Goal: Task Accomplishment & Management: Use online tool/utility

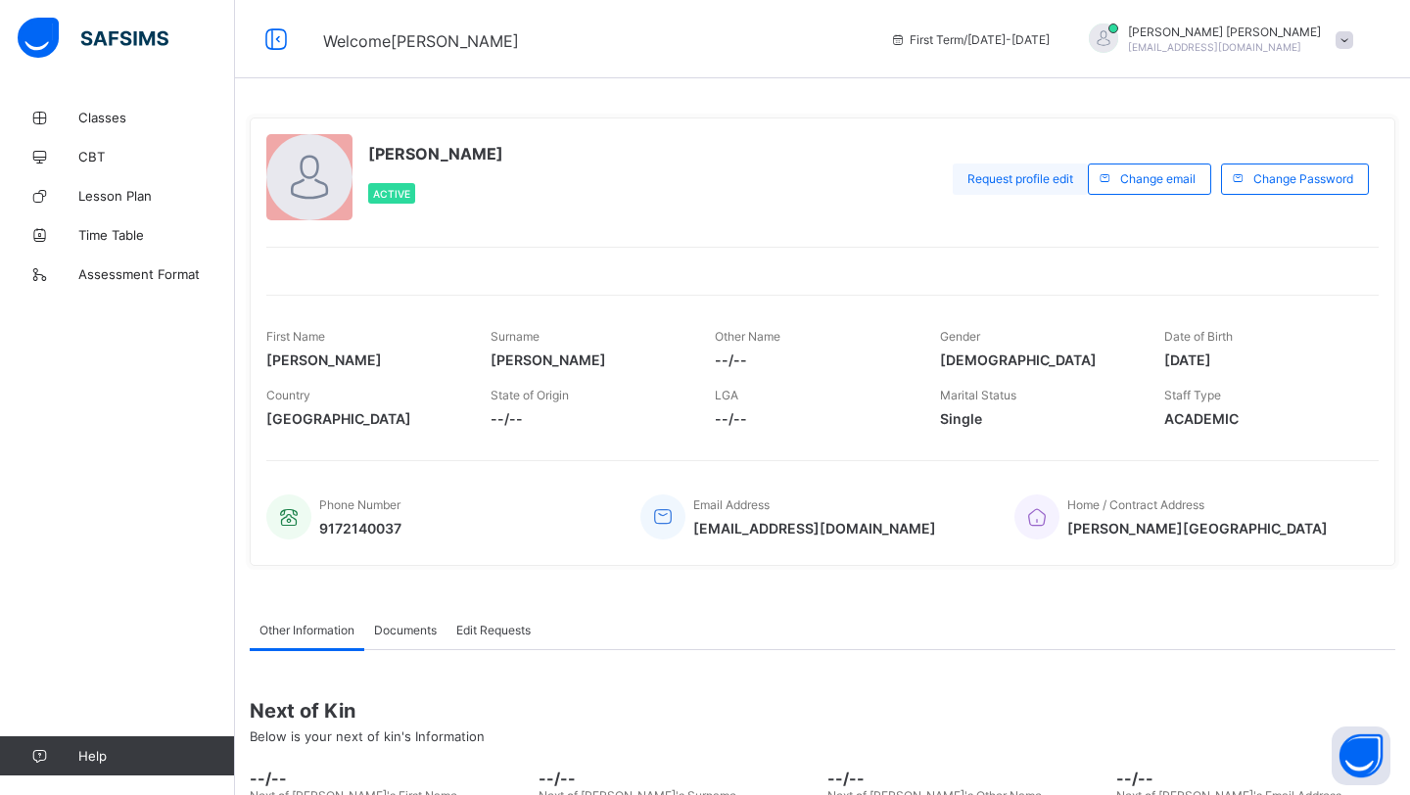
click at [1045, 175] on span "Request profile edit" at bounding box center [1020, 178] width 106 height 15
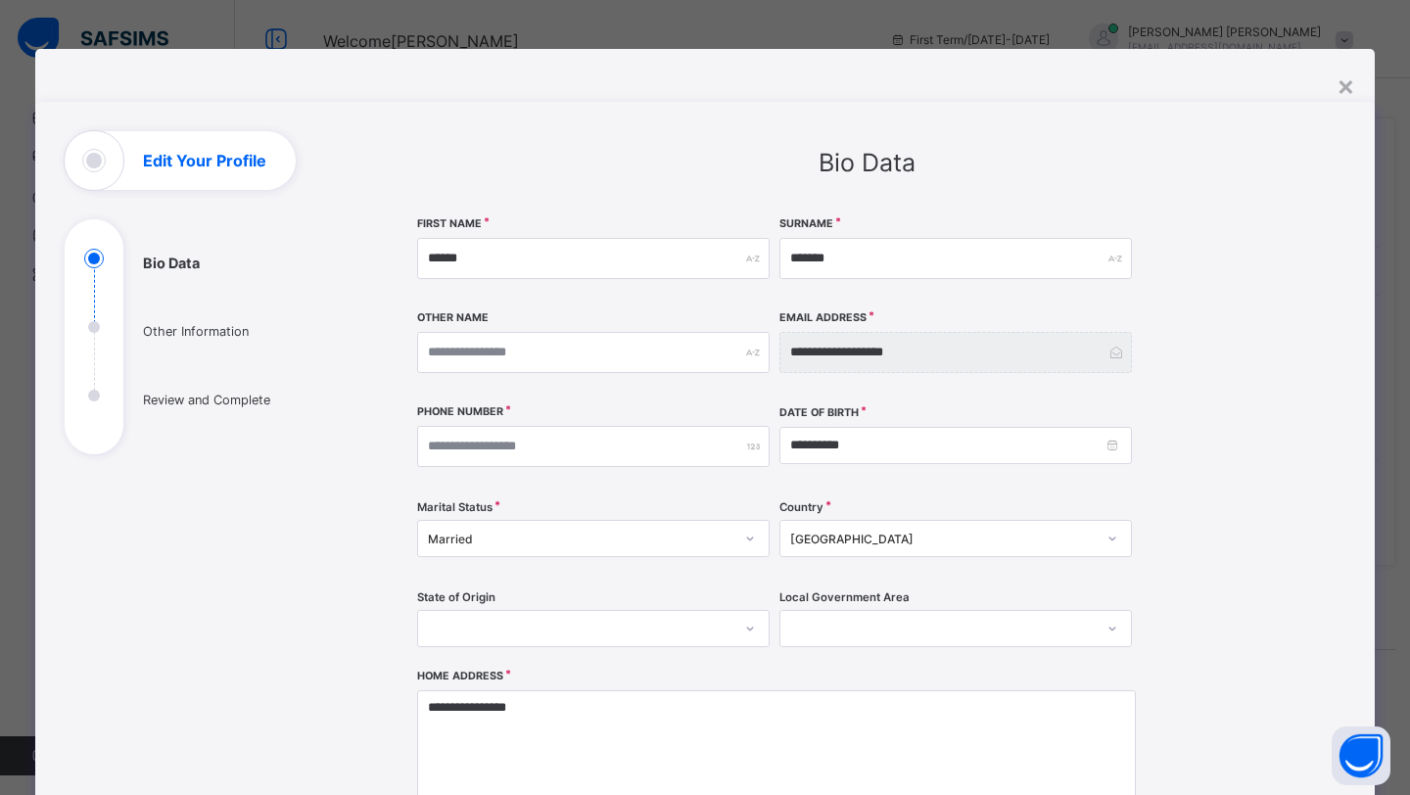
scroll to position [2, 0]
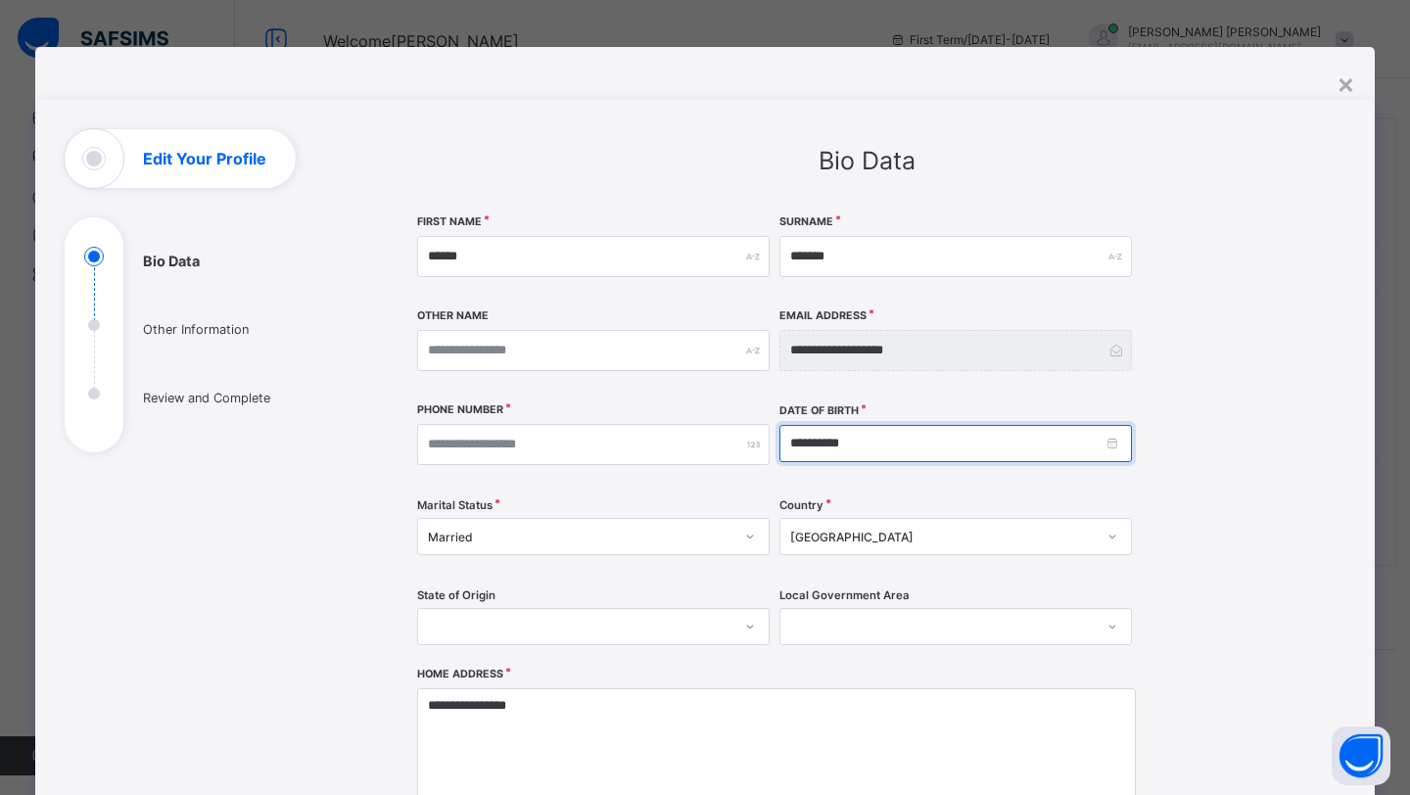
click at [922, 460] on input "**********" at bounding box center [955, 443] width 353 height 37
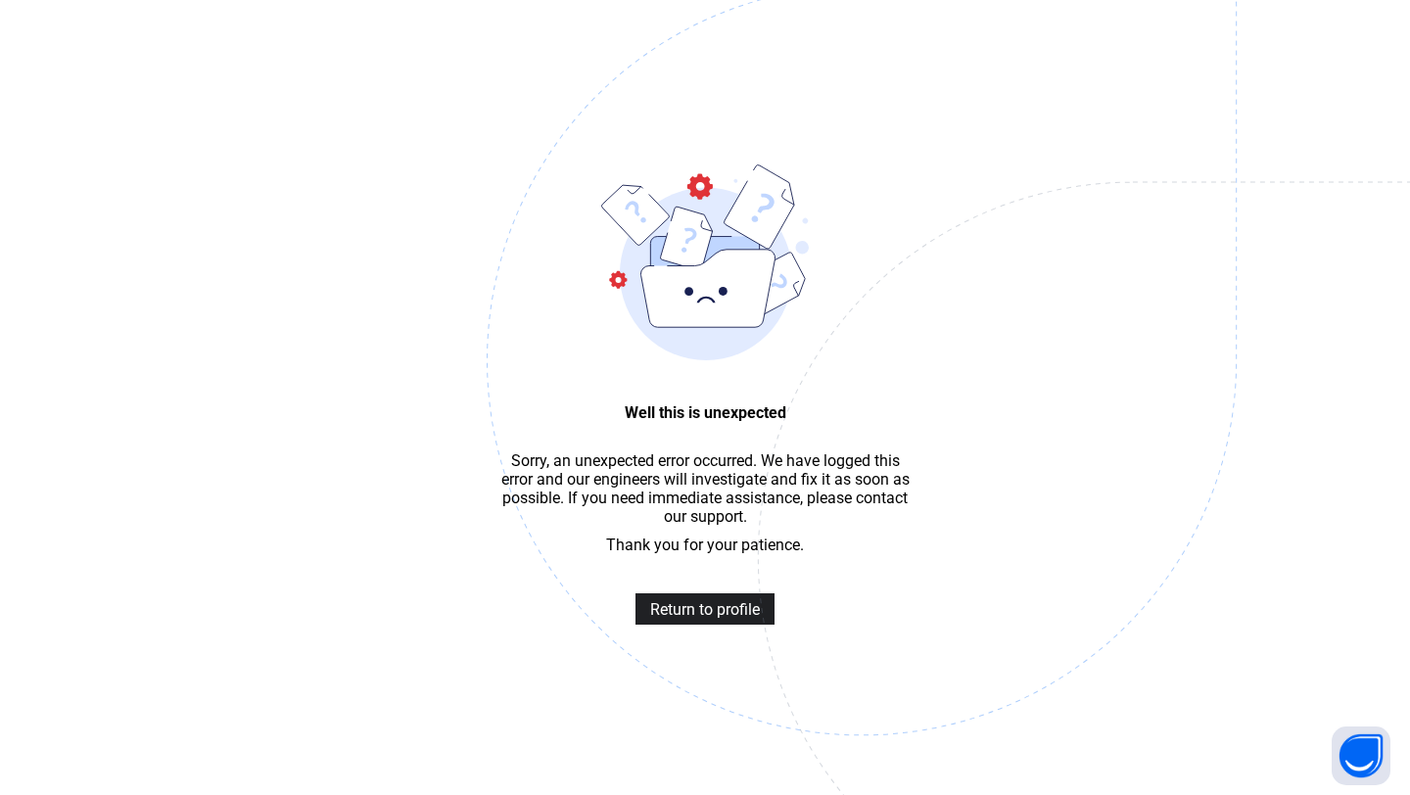
click at [742, 609] on span "Return to profile" at bounding box center [705, 609] width 110 height 19
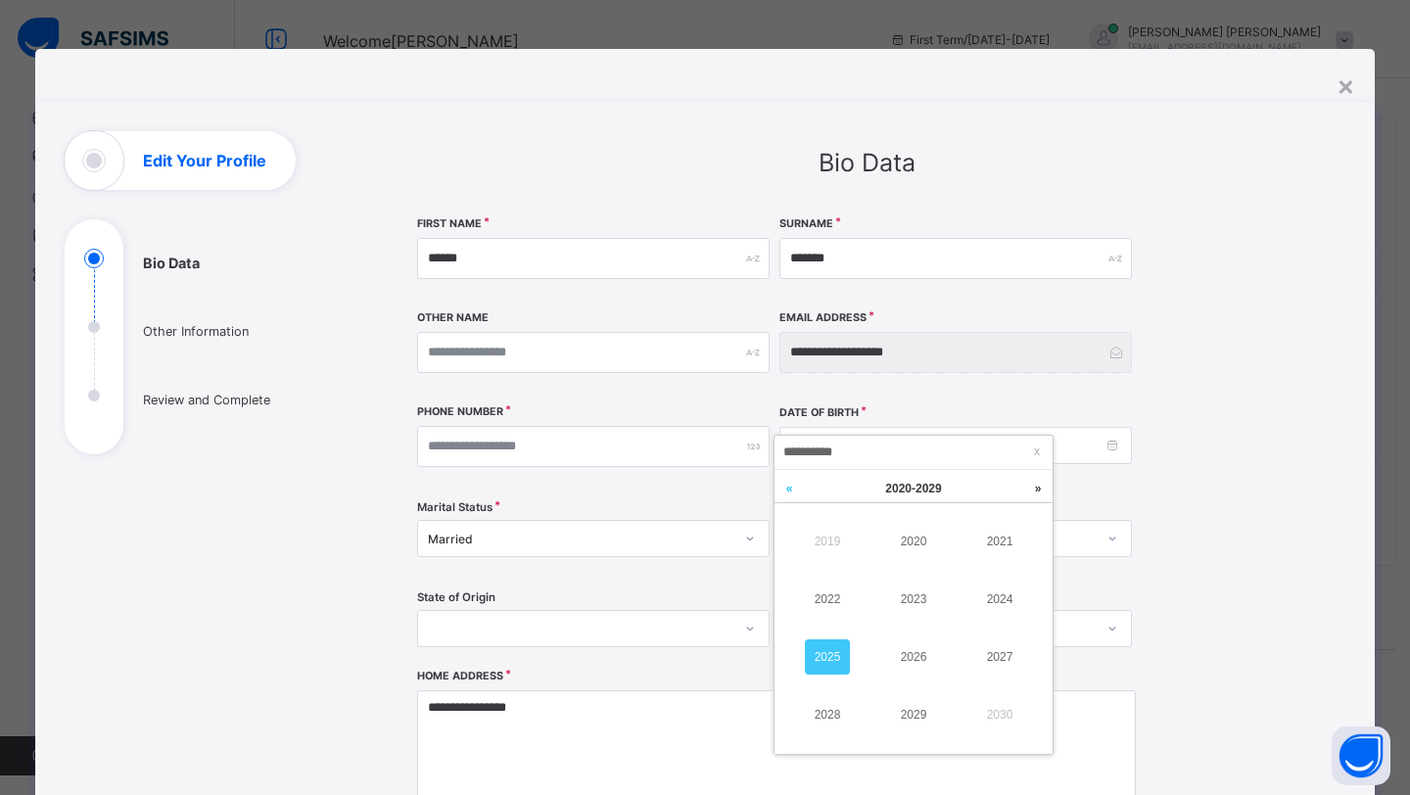
click at [781, 486] on link at bounding box center [789, 488] width 29 height 37
click at [788, 486] on link at bounding box center [789, 488] width 29 height 37
click at [838, 548] on link "1999" at bounding box center [827, 541] width 45 height 35
click at [922, 712] on link "1999" at bounding box center [913, 714] width 45 height 35
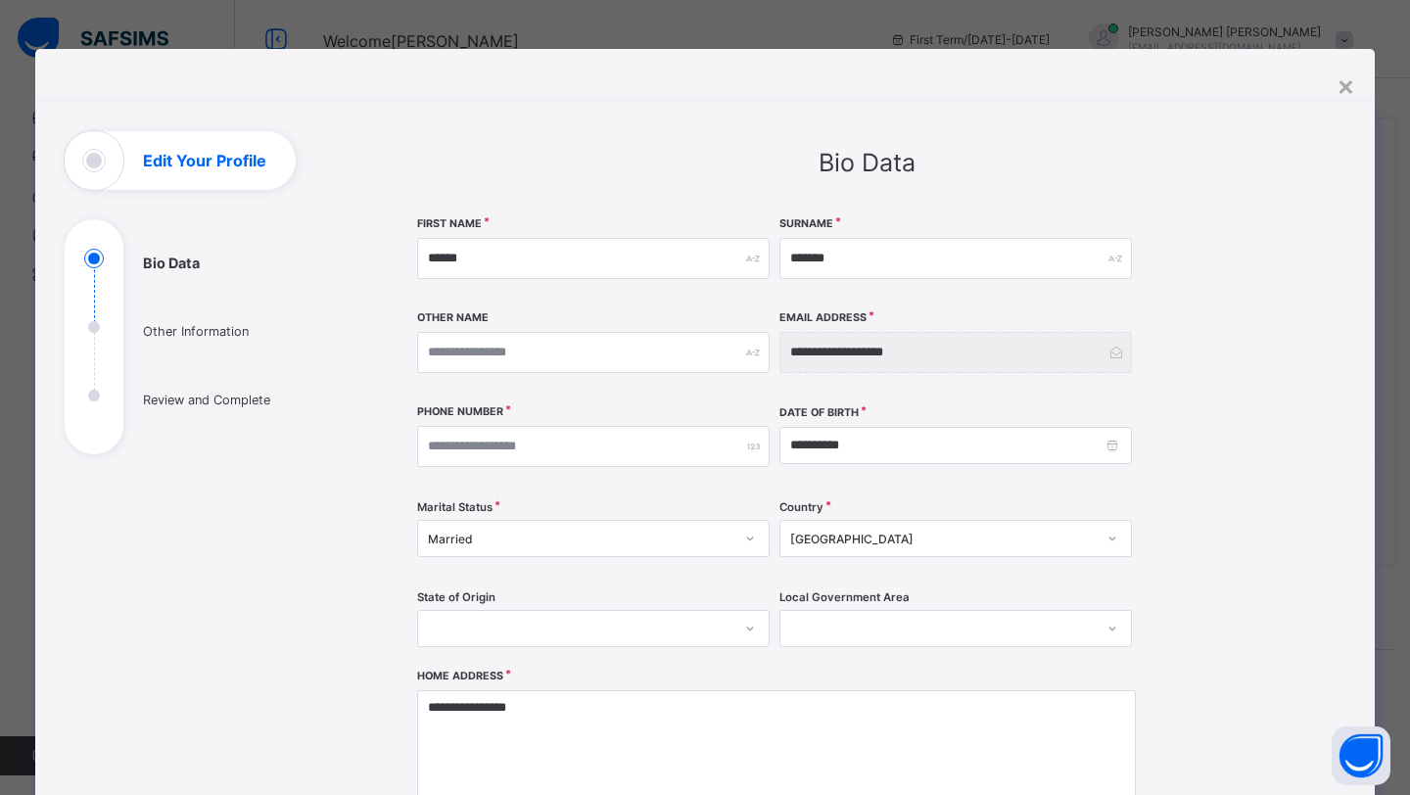
click at [1197, 578] on div "**********" at bounding box center [866, 616] width 899 height 800
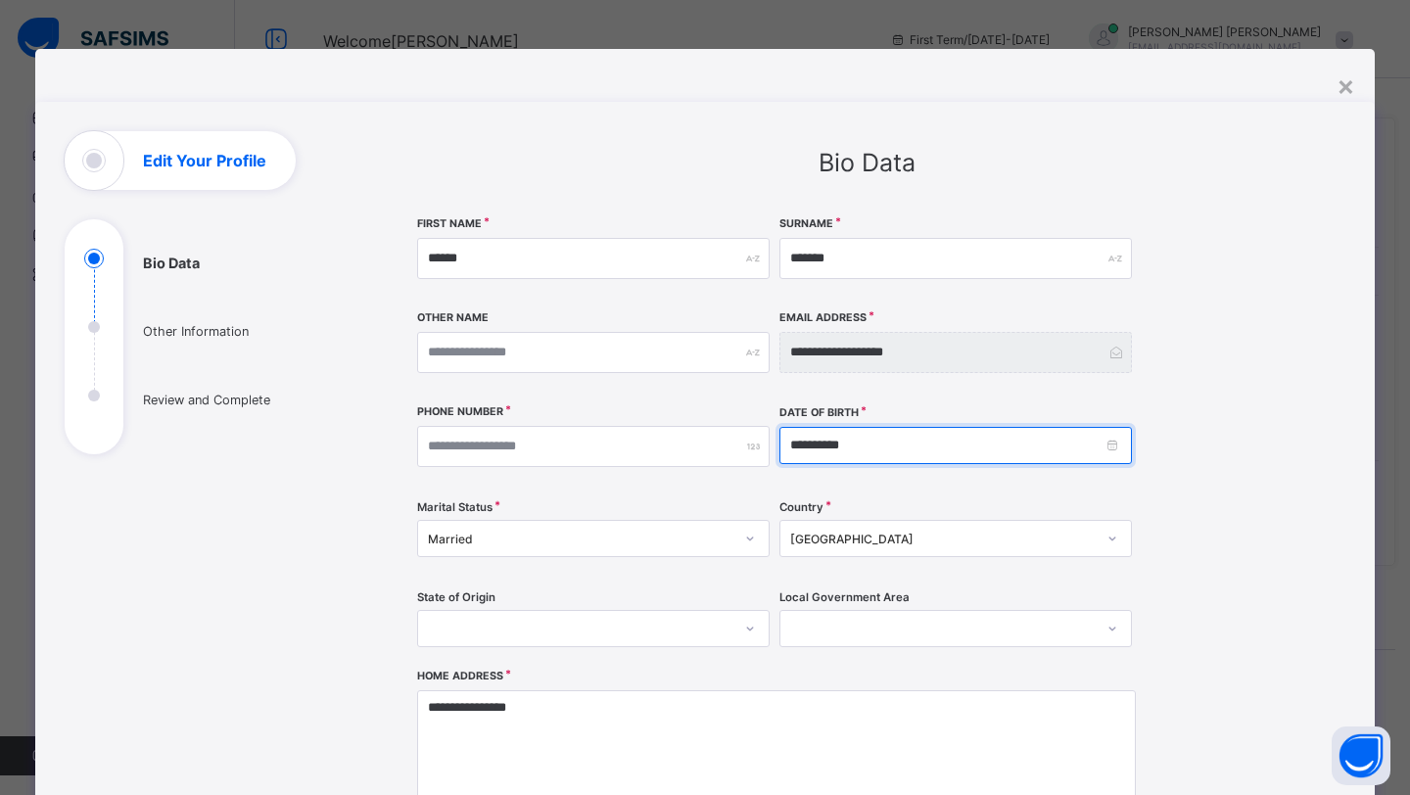
click at [1112, 448] on input "**********" at bounding box center [955, 445] width 353 height 37
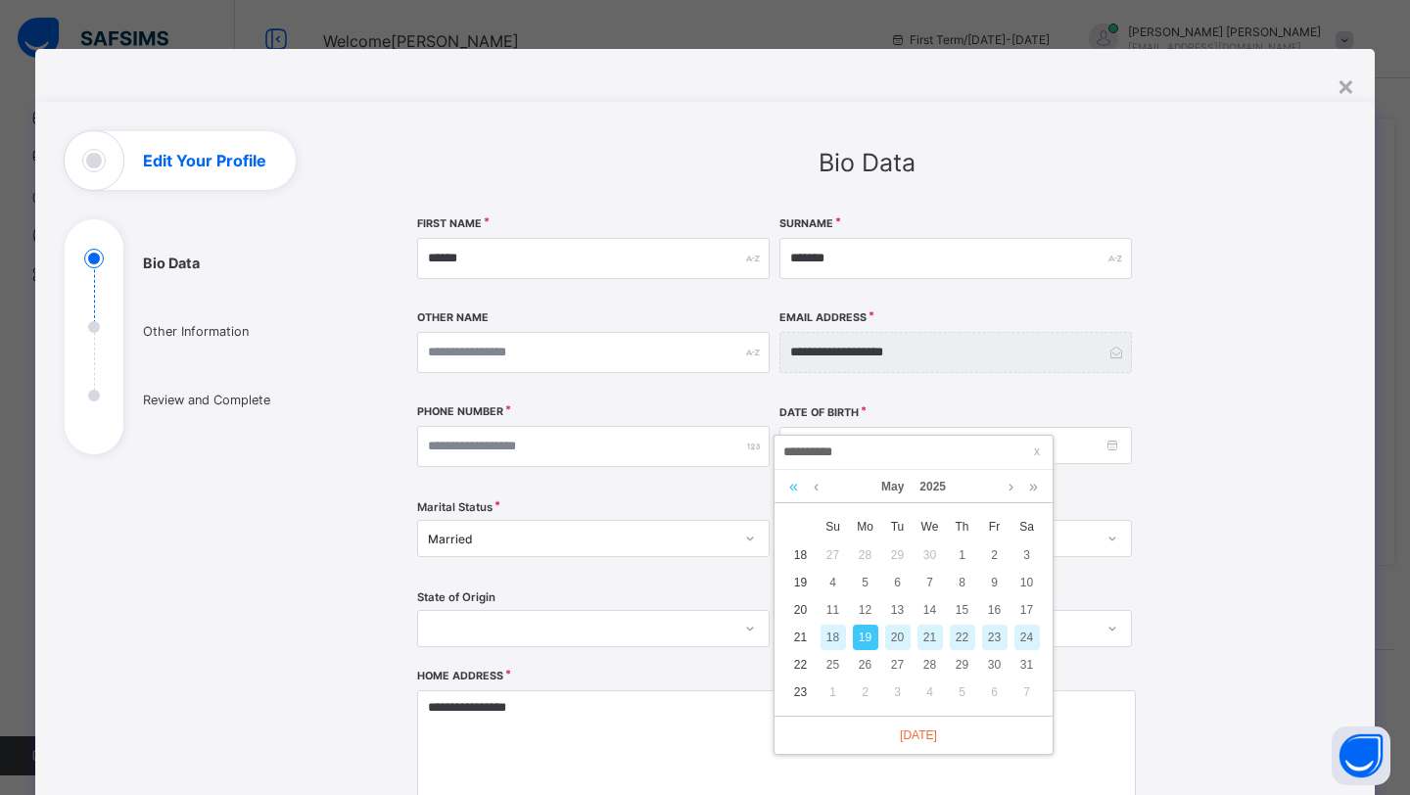
click at [802, 494] on link at bounding box center [793, 486] width 19 height 33
click at [940, 490] on link "2024" at bounding box center [933, 486] width 42 height 33
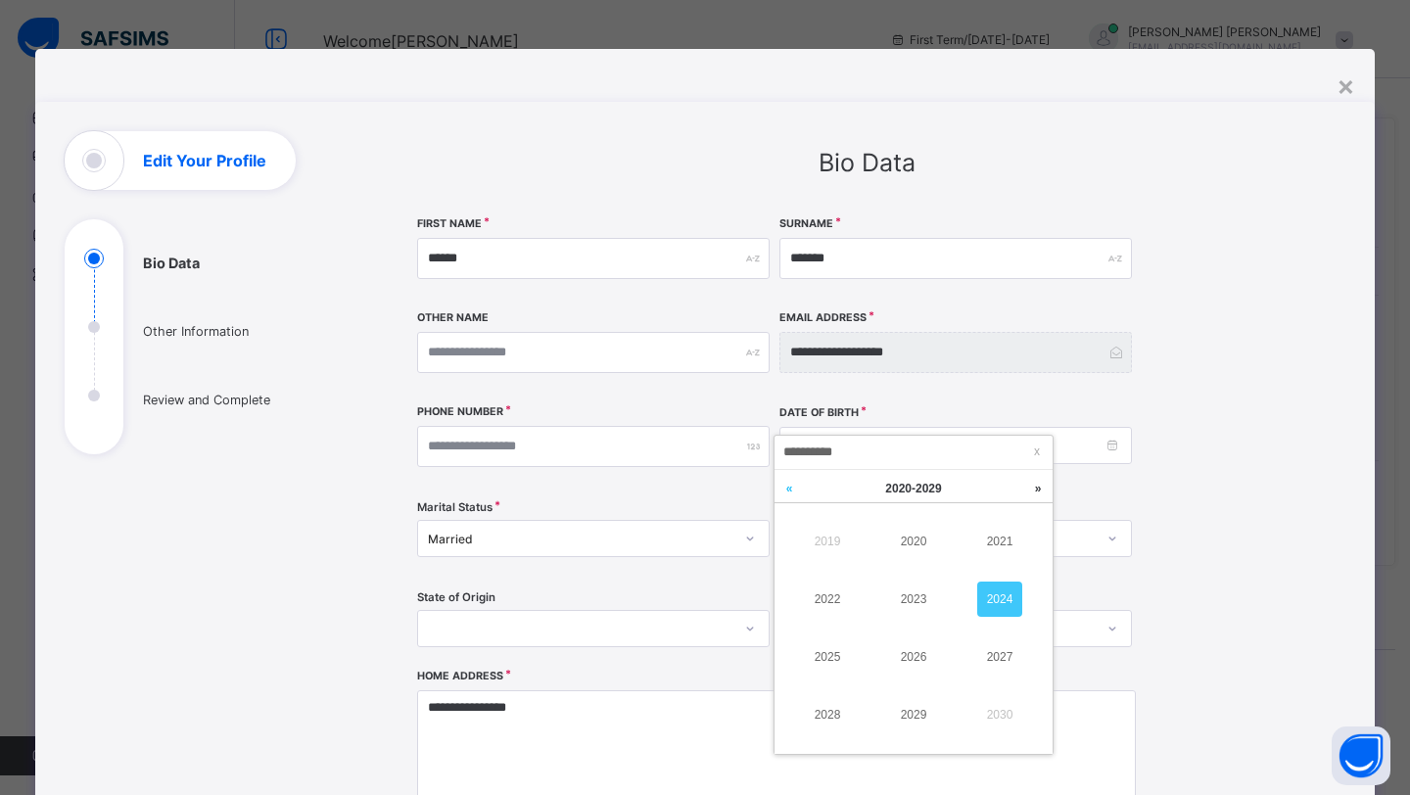
click at [782, 486] on link at bounding box center [789, 488] width 29 height 37
click at [787, 486] on link at bounding box center [789, 488] width 29 height 37
click at [926, 706] on link "1999" at bounding box center [913, 714] width 45 height 35
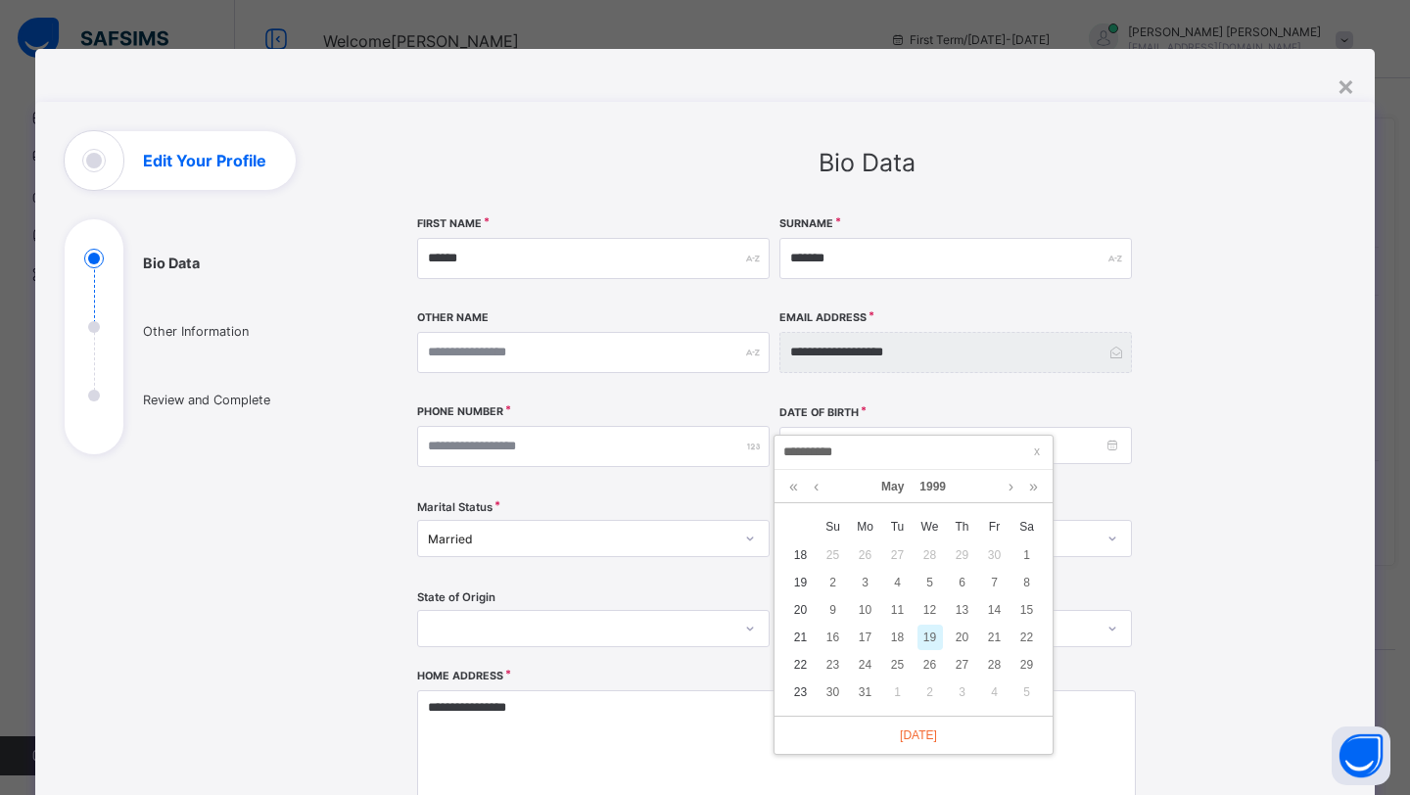
click at [935, 637] on div "19" at bounding box center [930, 637] width 25 height 25
type input "**********"
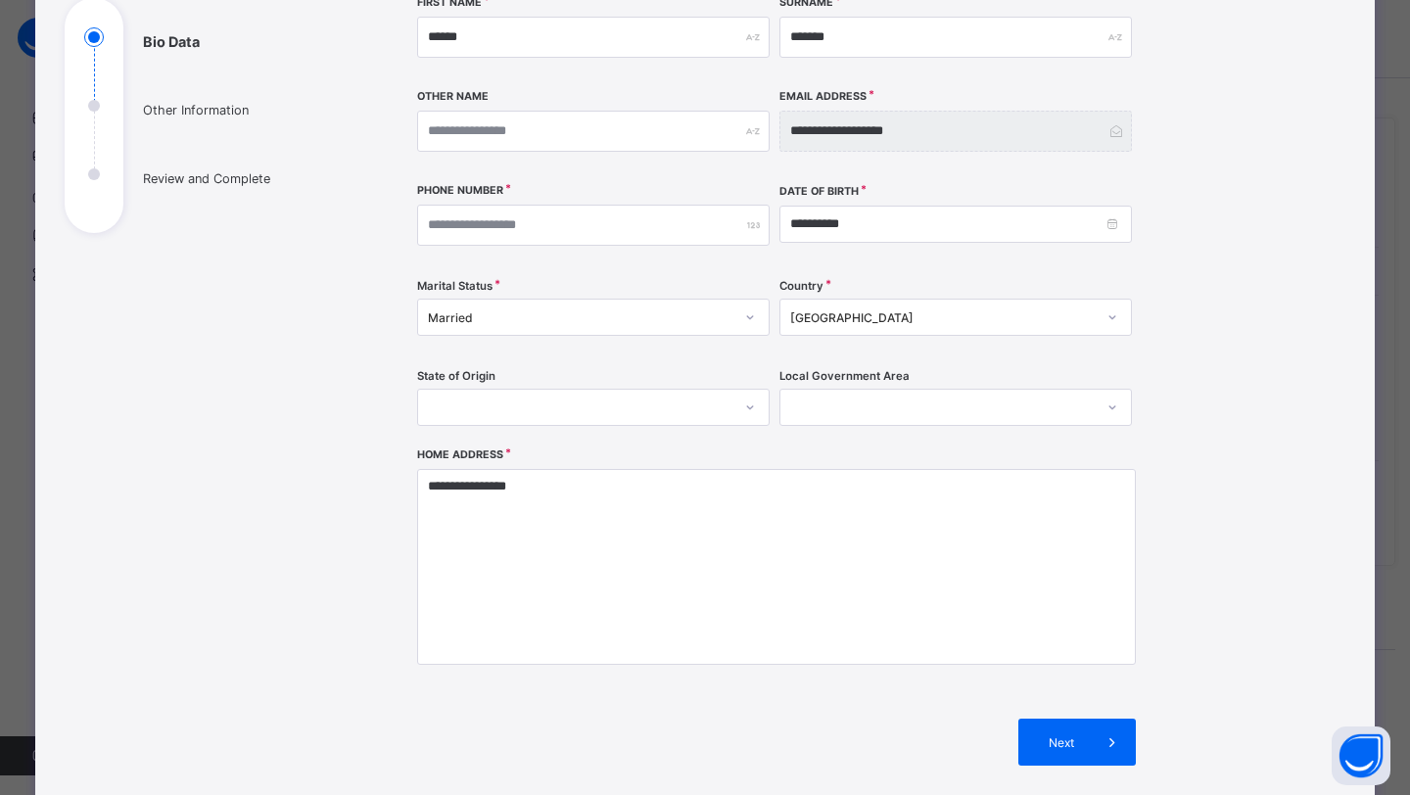
scroll to position [240, 0]
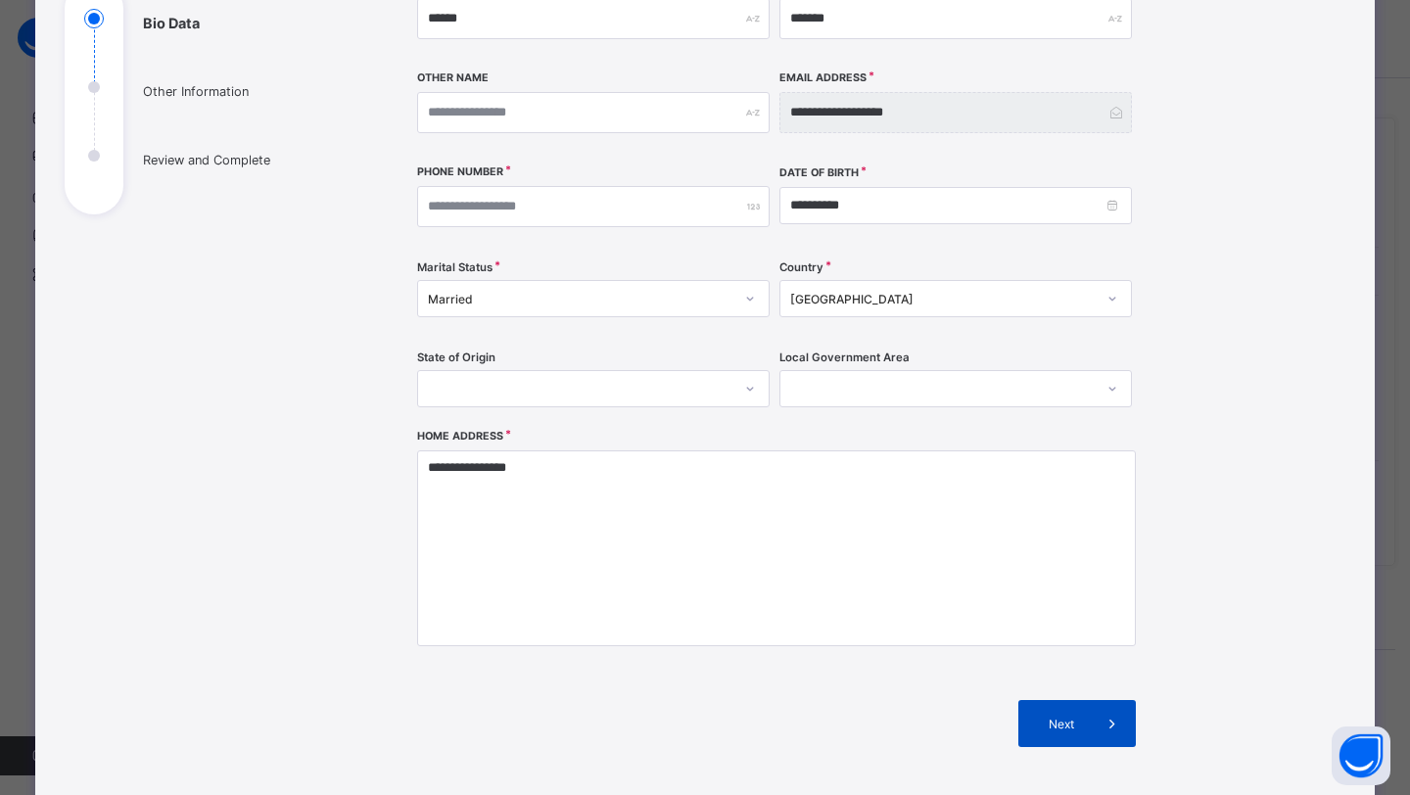
click at [1079, 714] on div "Next" at bounding box center [1077, 723] width 118 height 47
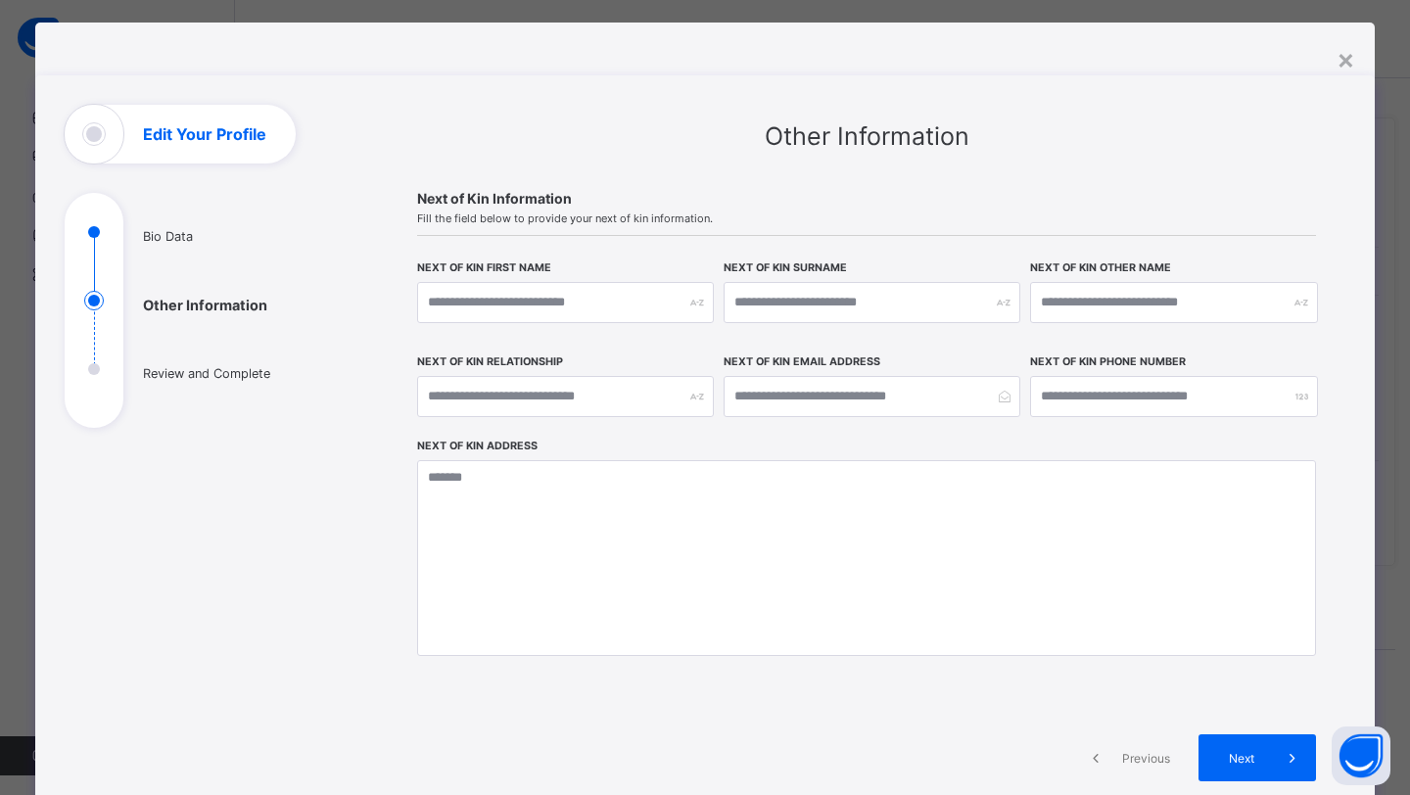
scroll to position [28, 0]
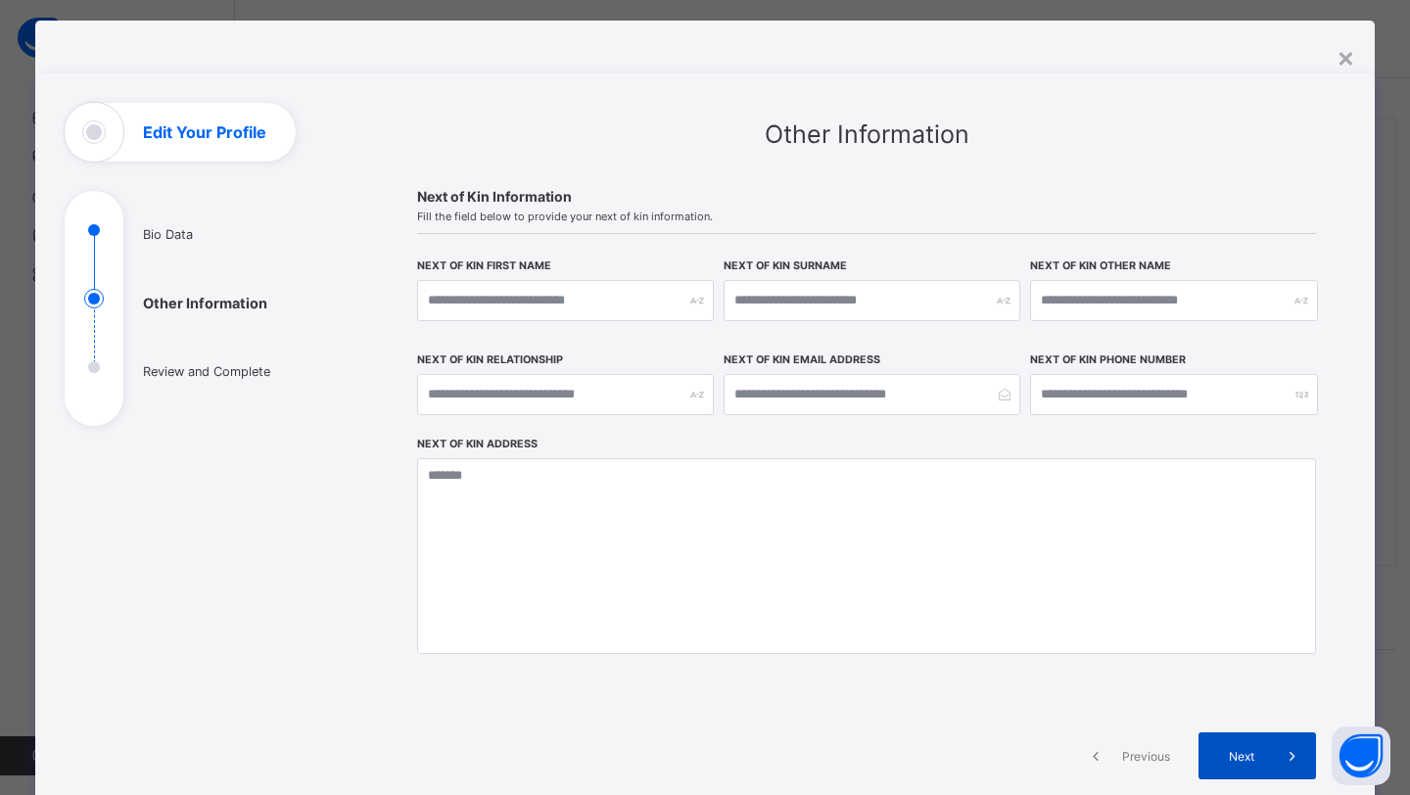
click at [1259, 756] on span "Next" at bounding box center [1241, 756] width 56 height 15
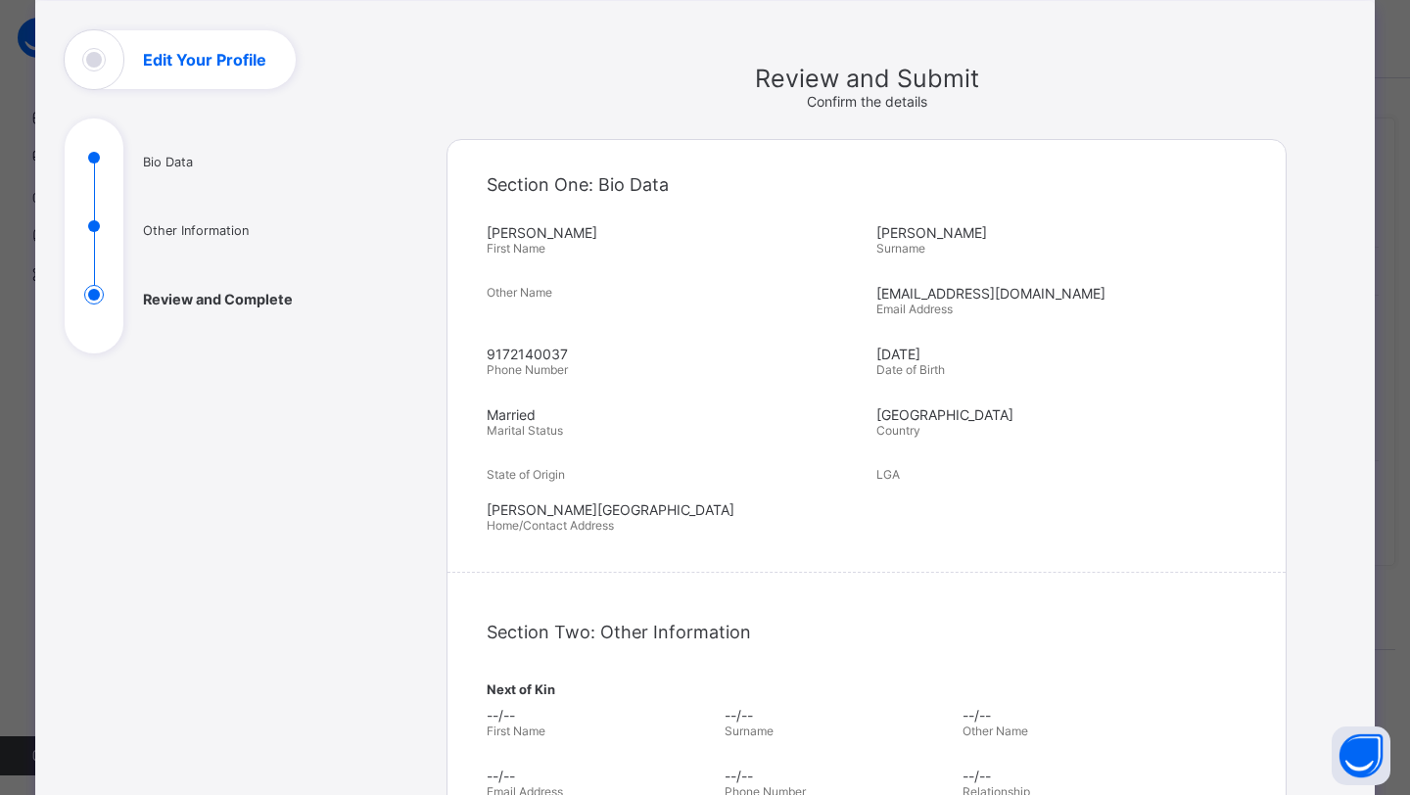
scroll to position [106, 0]
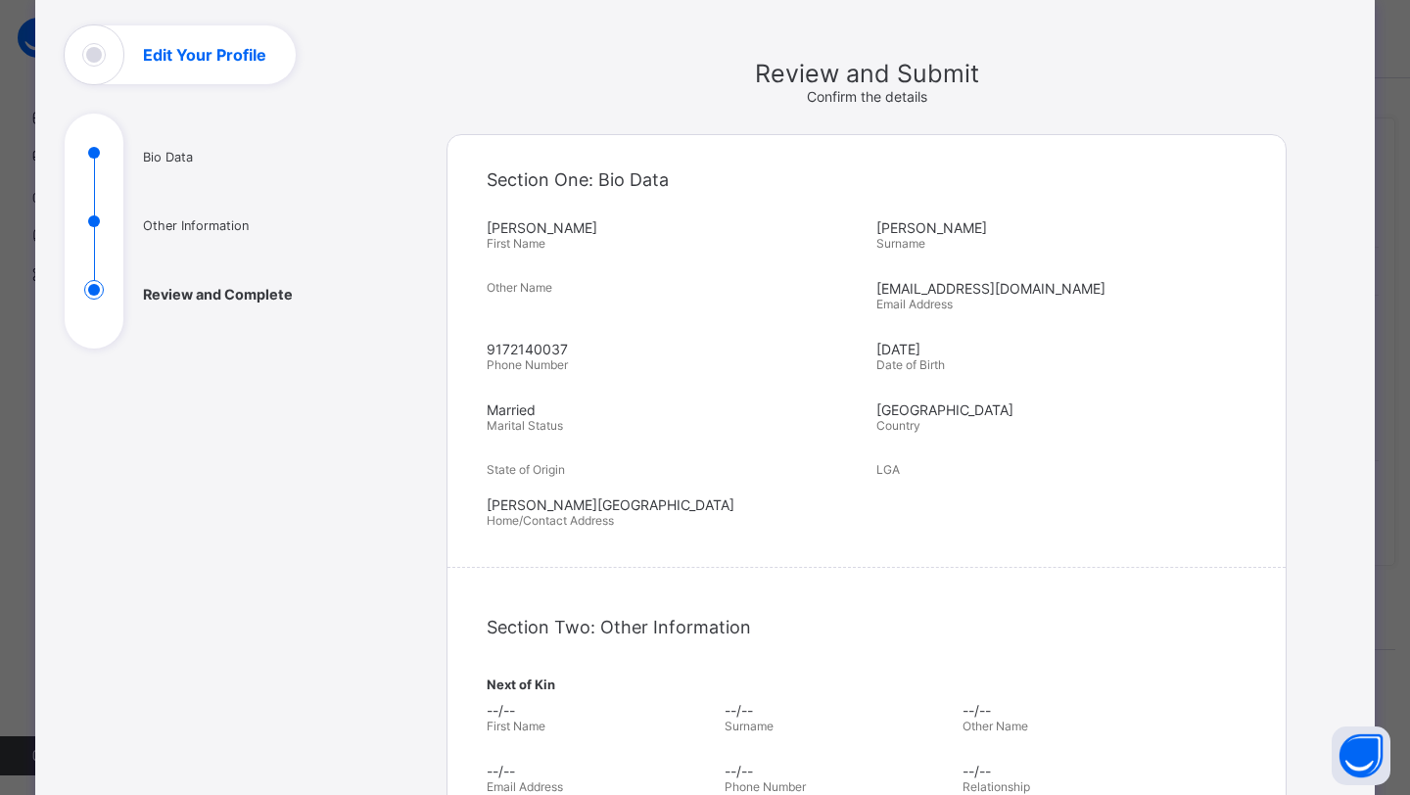
click at [517, 426] on span "Marital Status" at bounding box center [677, 425] width 380 height 15
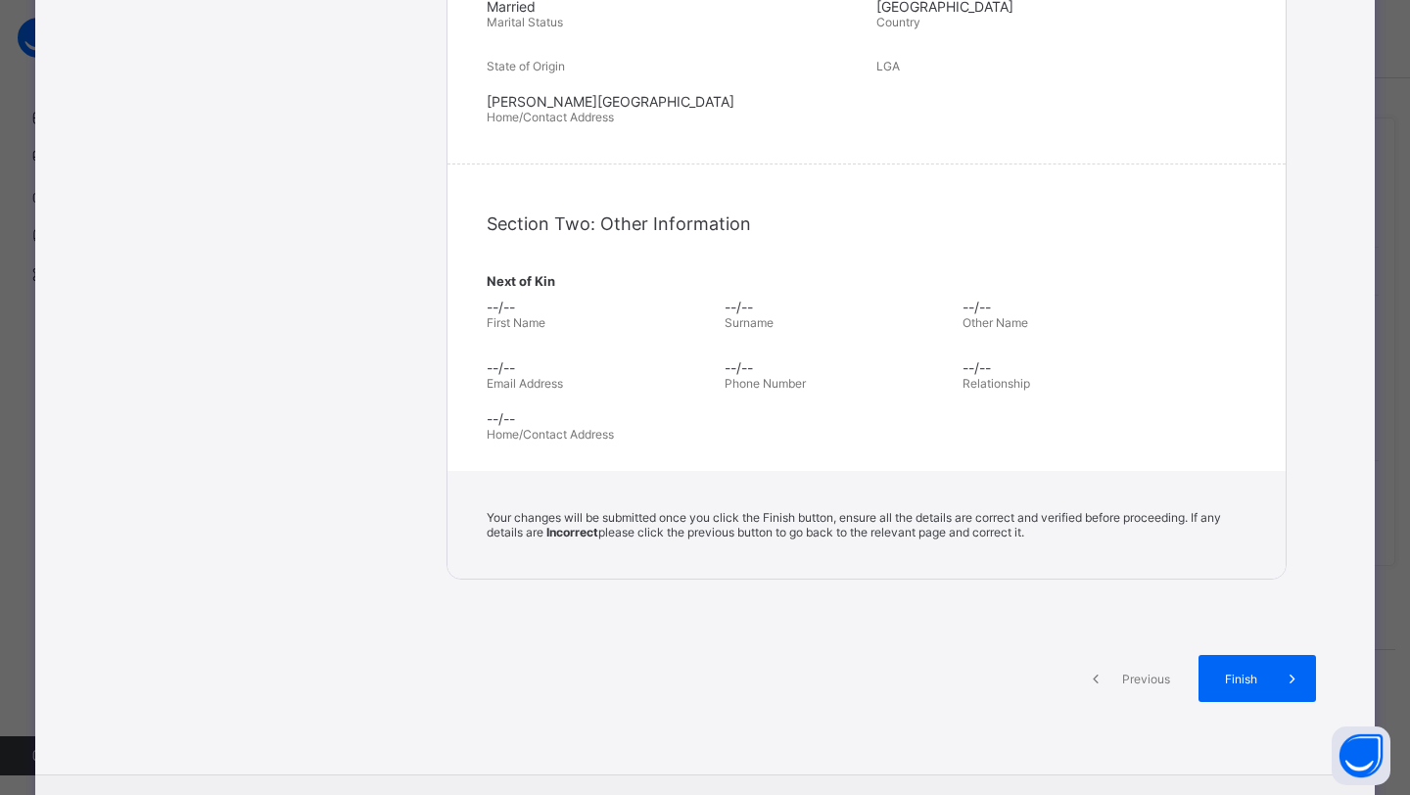
scroll to position [552, 0]
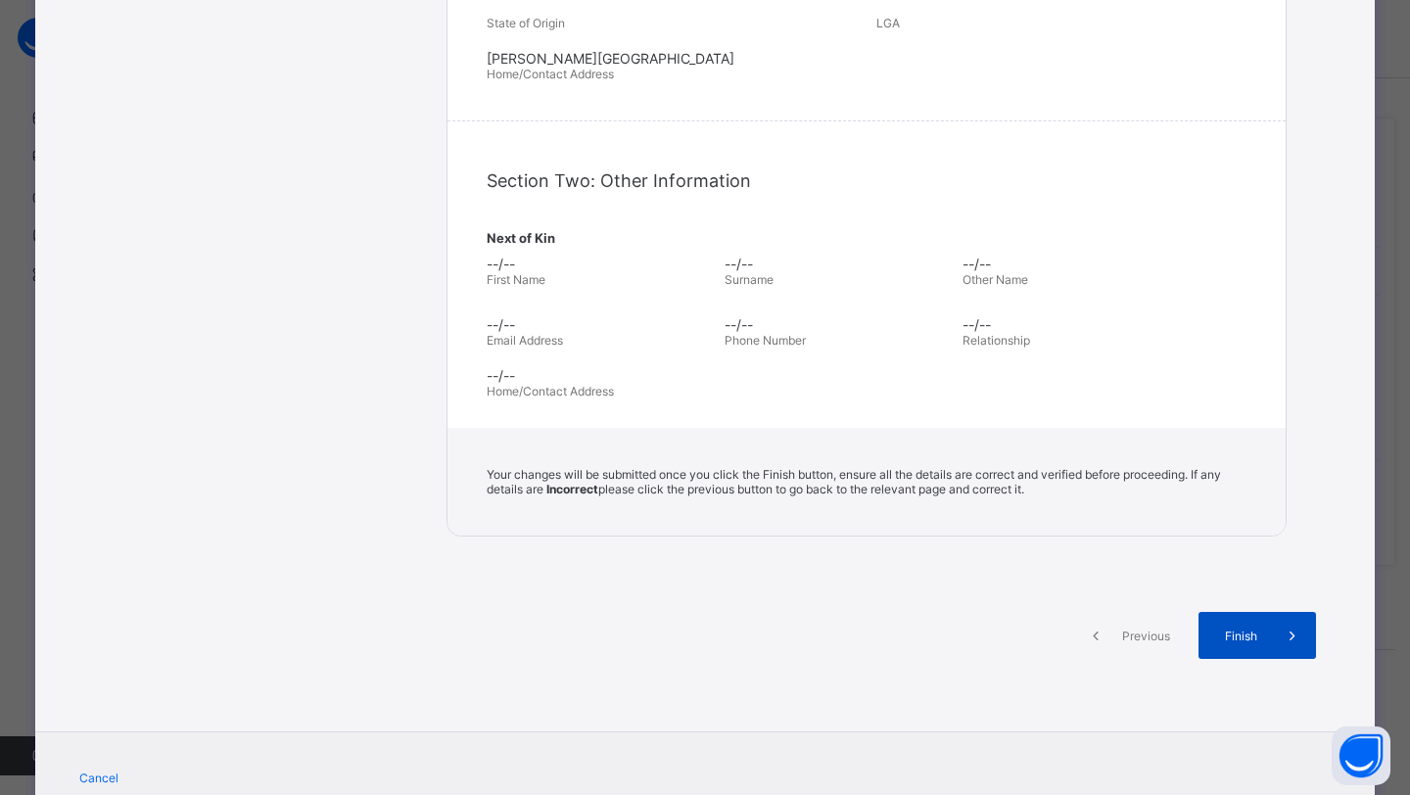
click at [1234, 633] on span "Finish" at bounding box center [1241, 636] width 56 height 15
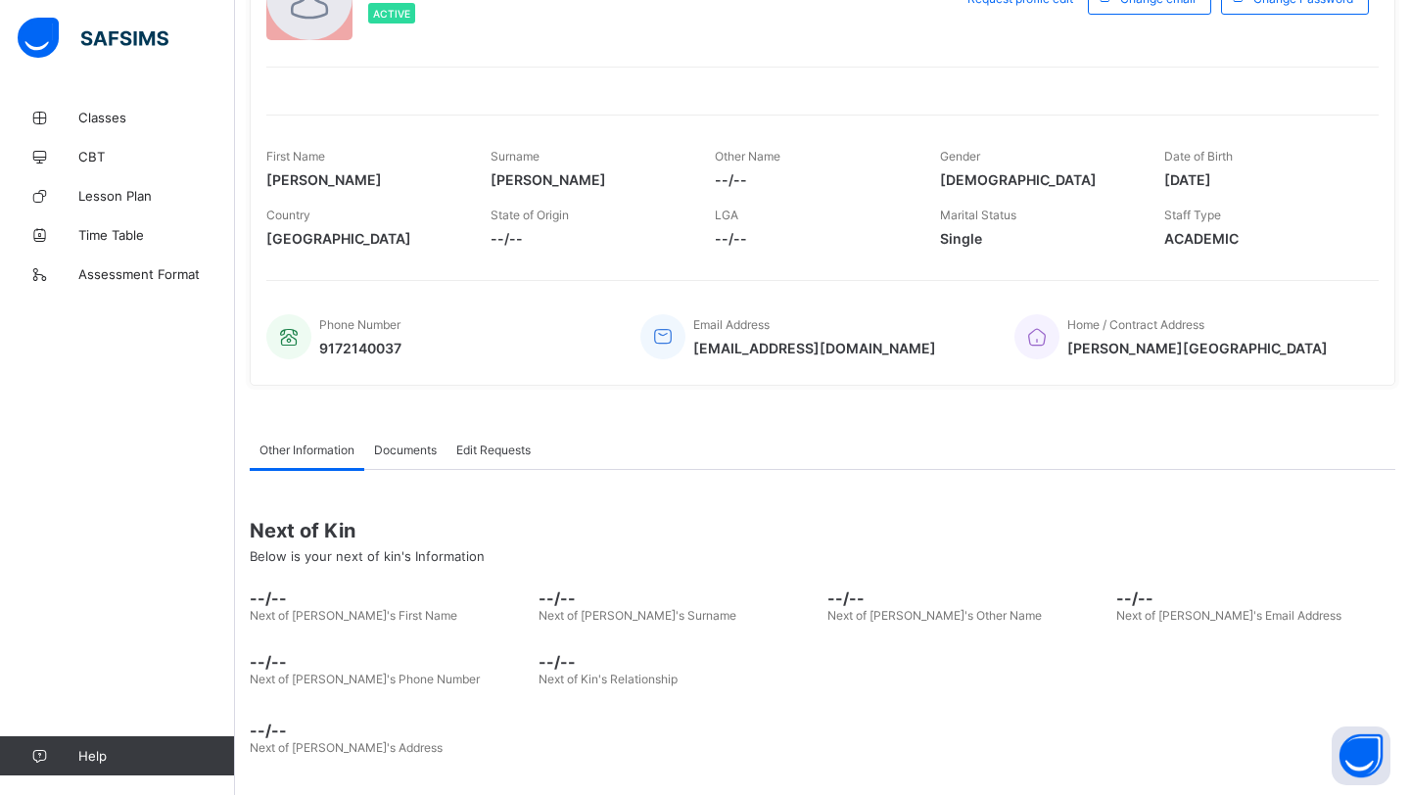
scroll to position [0, 0]
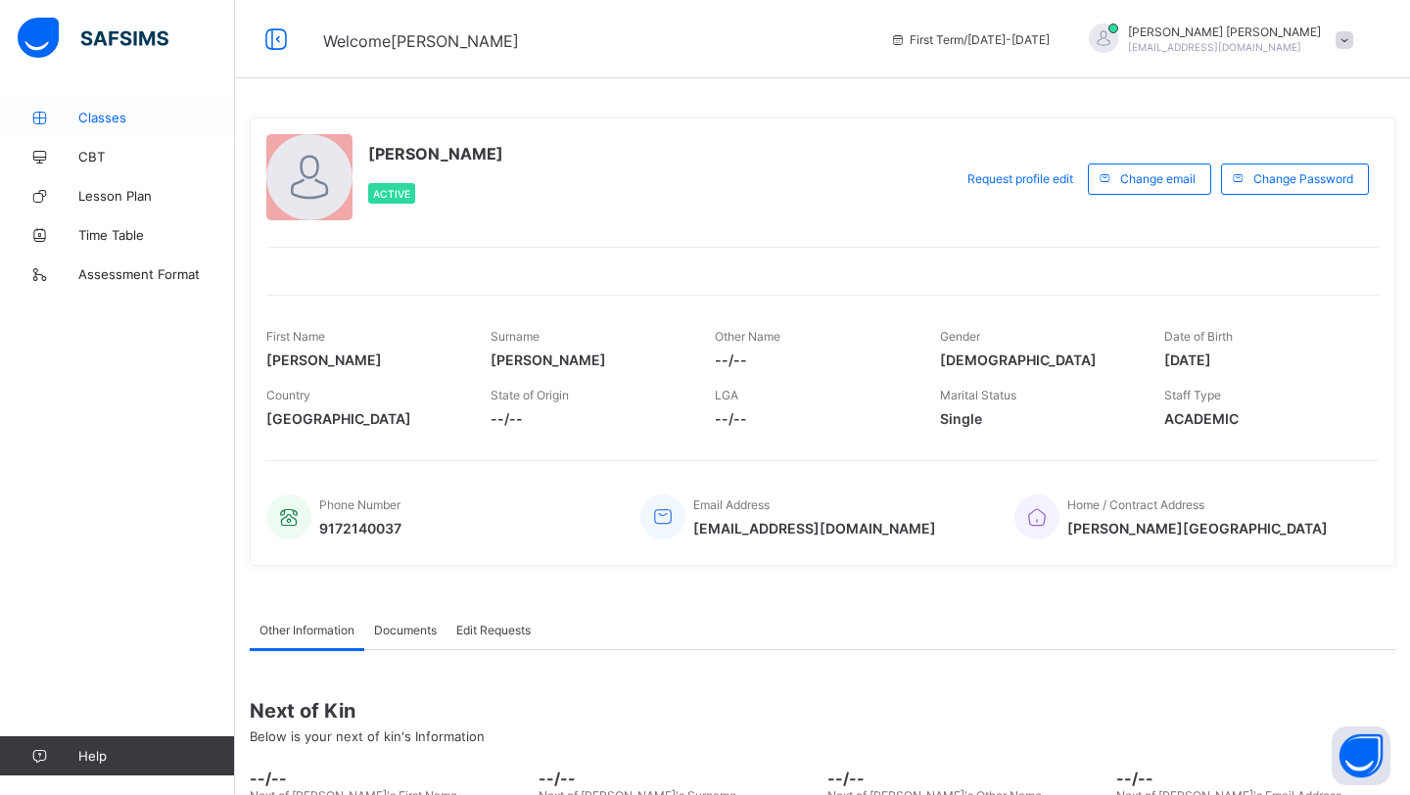
click at [132, 111] on span "Classes" at bounding box center [156, 118] width 157 height 16
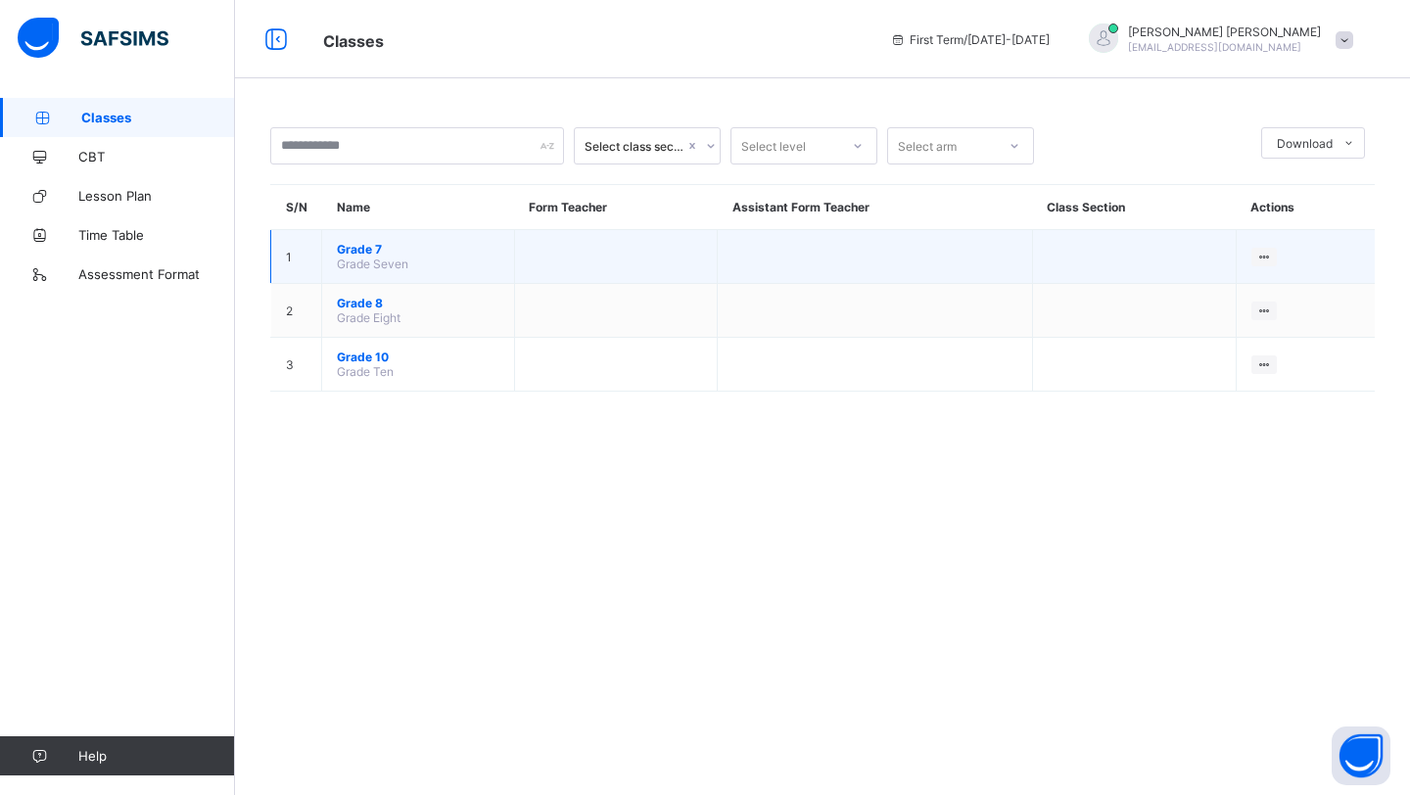
click at [367, 248] on span "Grade 7" at bounding box center [418, 249] width 163 height 15
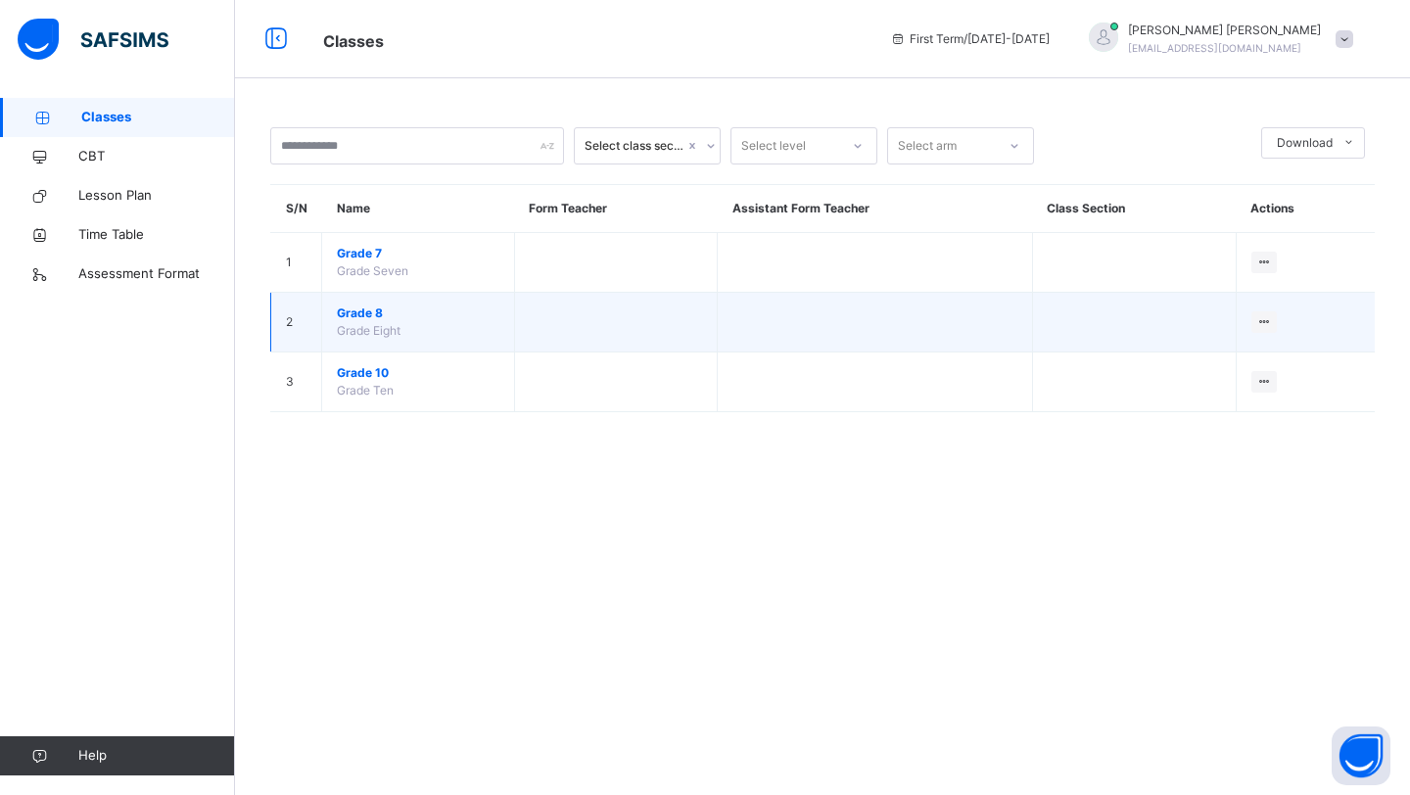
click at [355, 310] on span "Grade 8" at bounding box center [418, 314] width 163 height 18
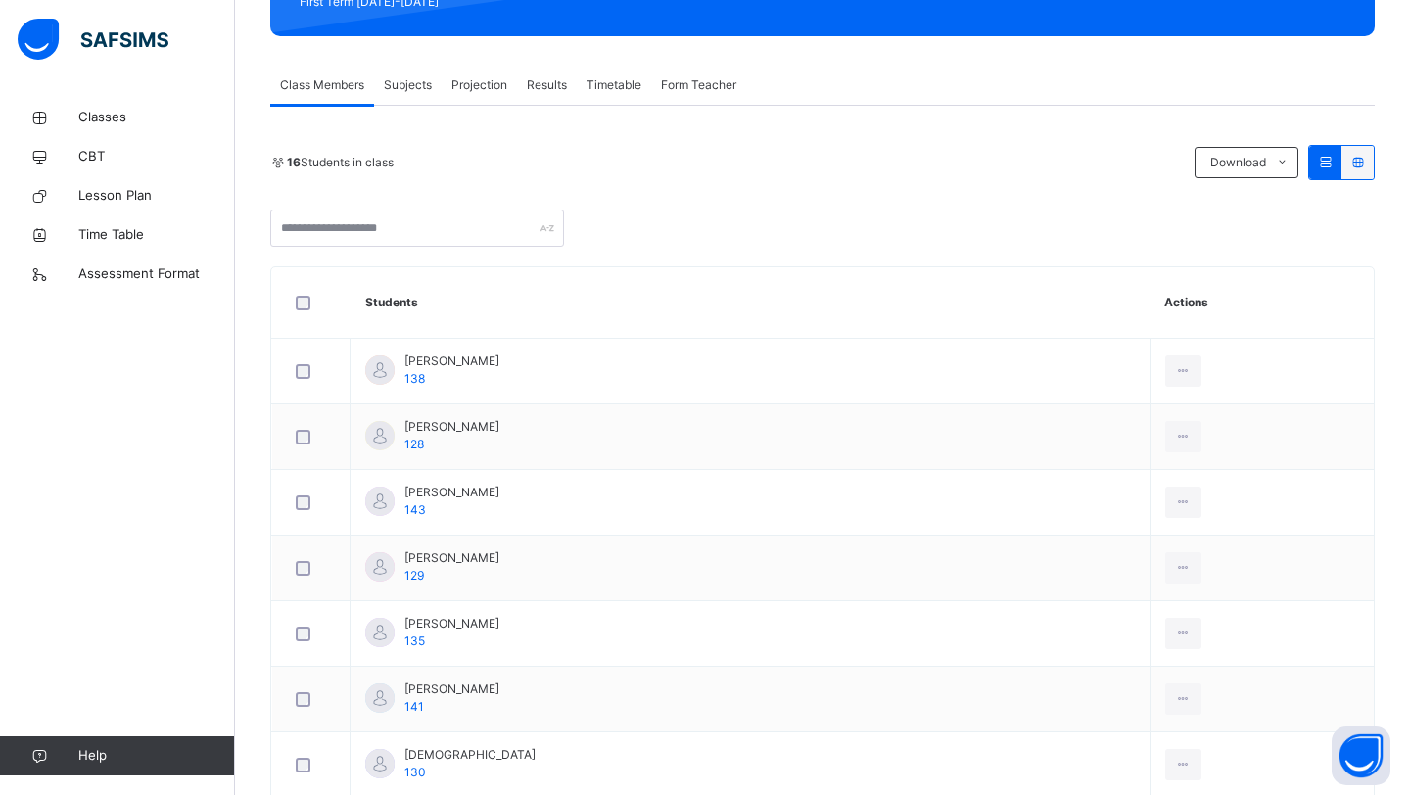
scroll to position [40, 0]
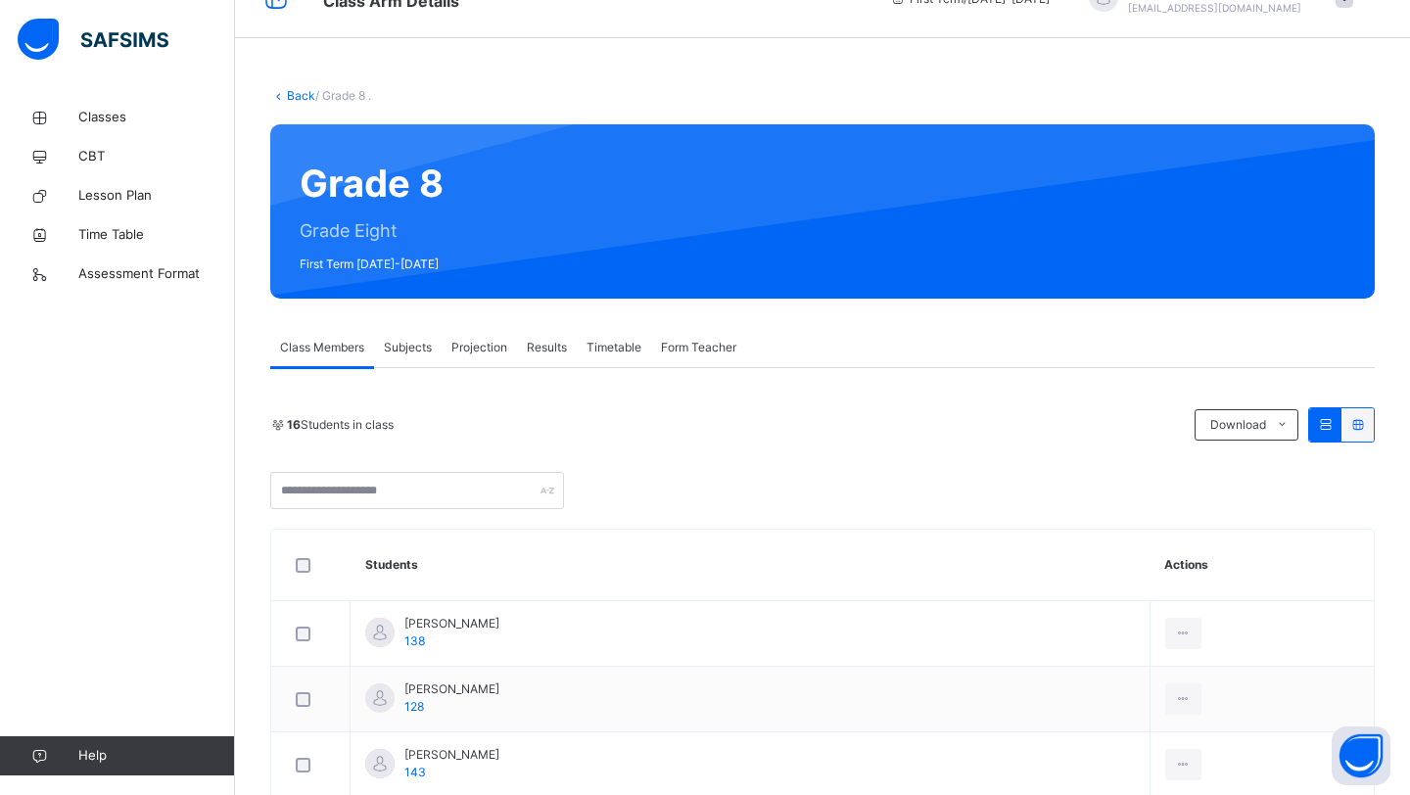
click at [304, 94] on link "Back" at bounding box center [301, 95] width 28 height 15
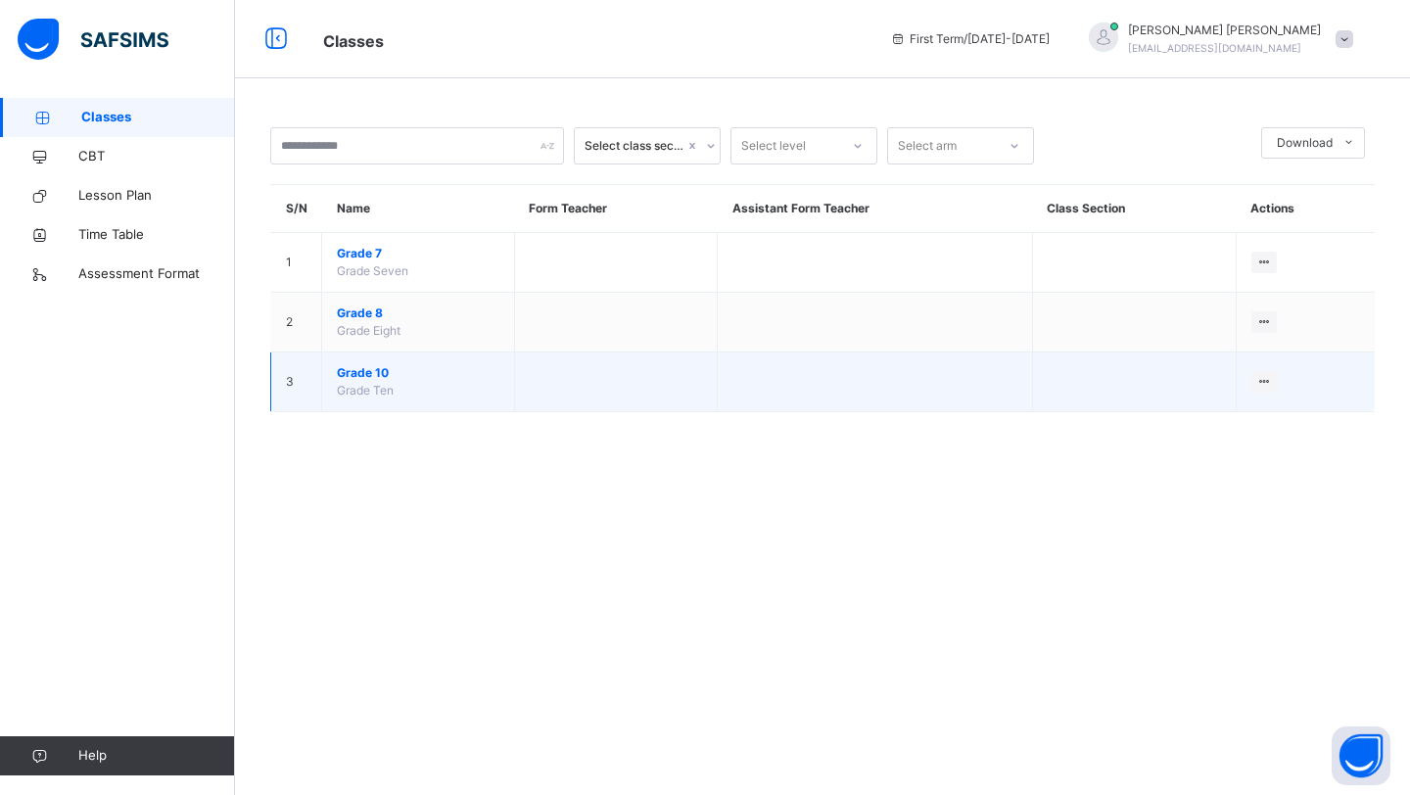
click at [369, 365] on span "Grade 10" at bounding box center [418, 373] width 163 height 18
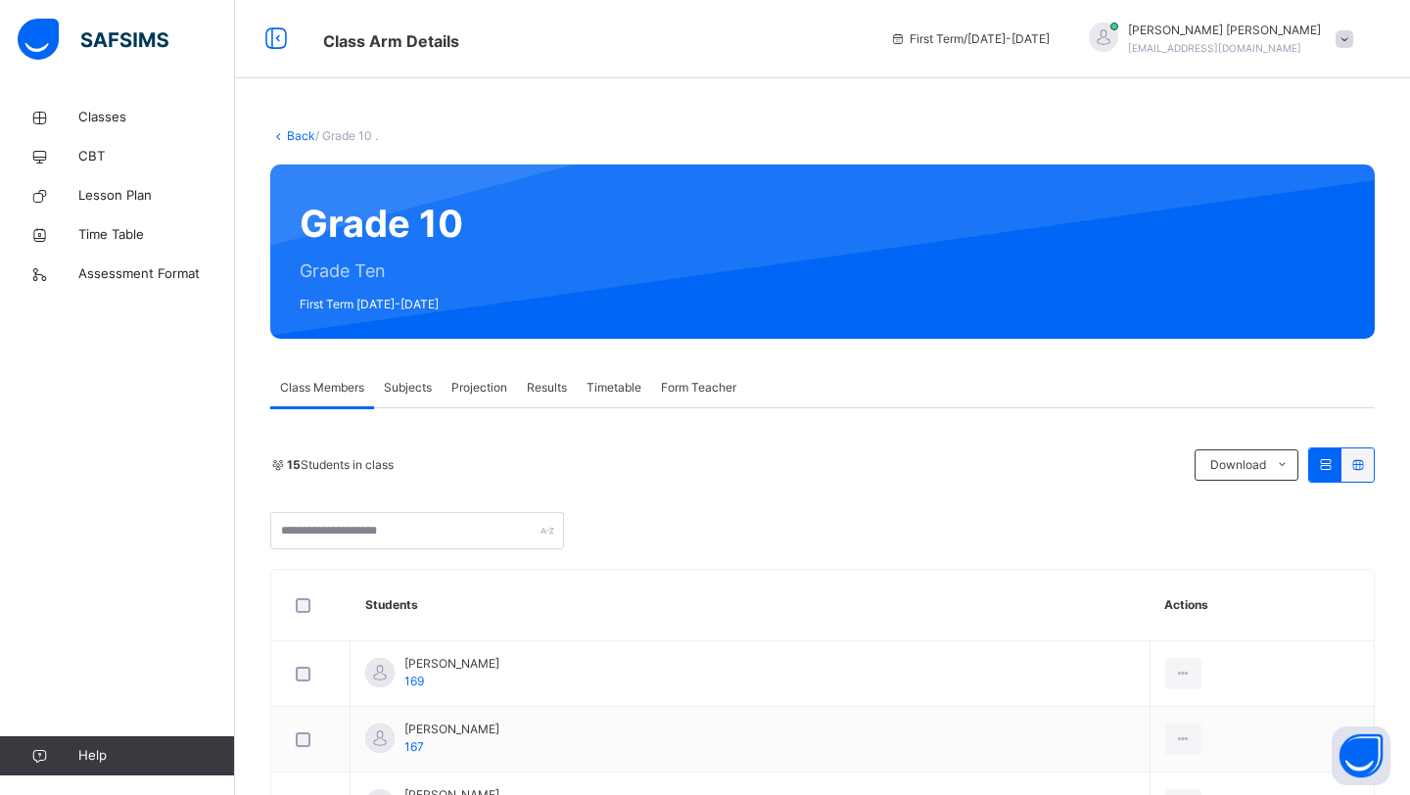
click at [494, 386] on span "Projection" at bounding box center [479, 388] width 56 height 18
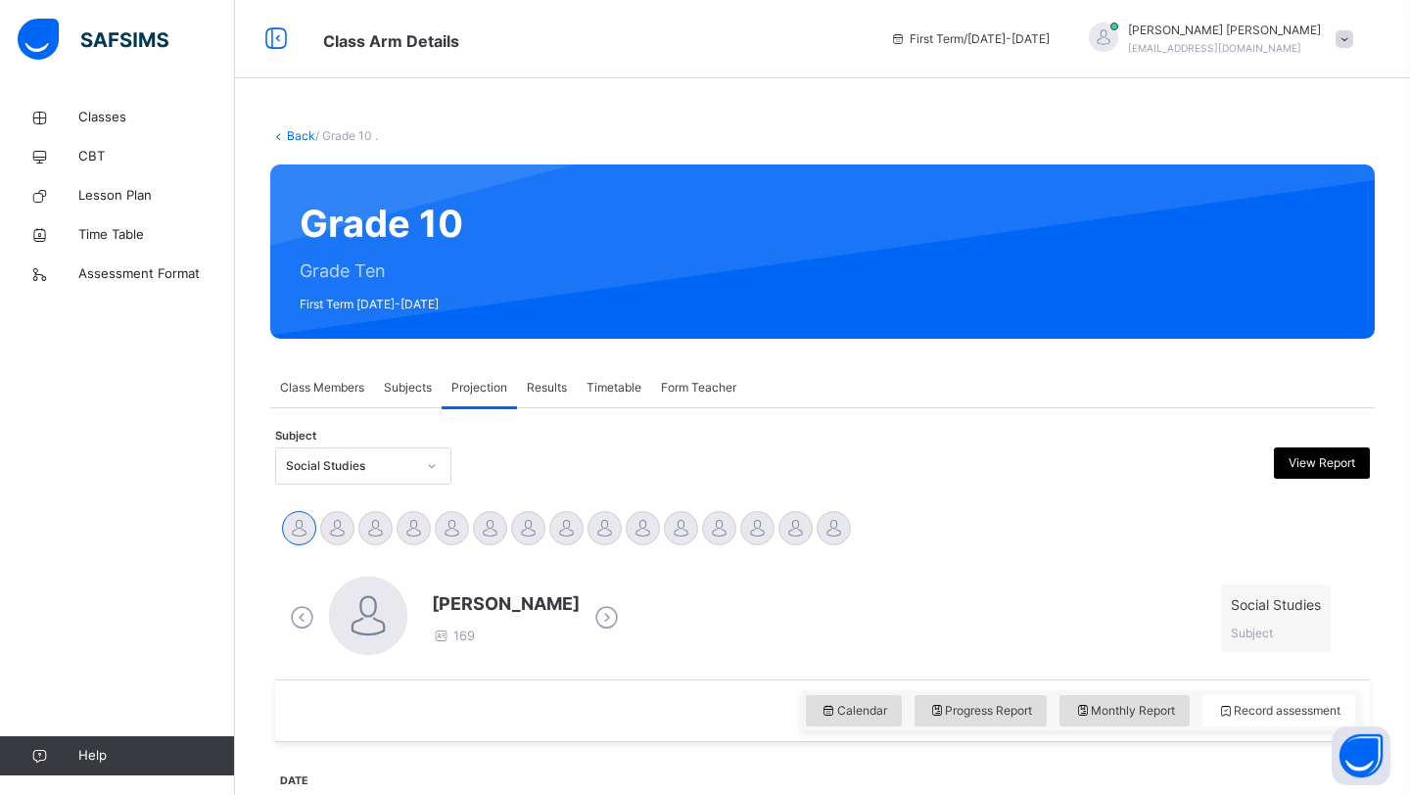
click at [296, 133] on link "Back" at bounding box center [301, 135] width 28 height 15
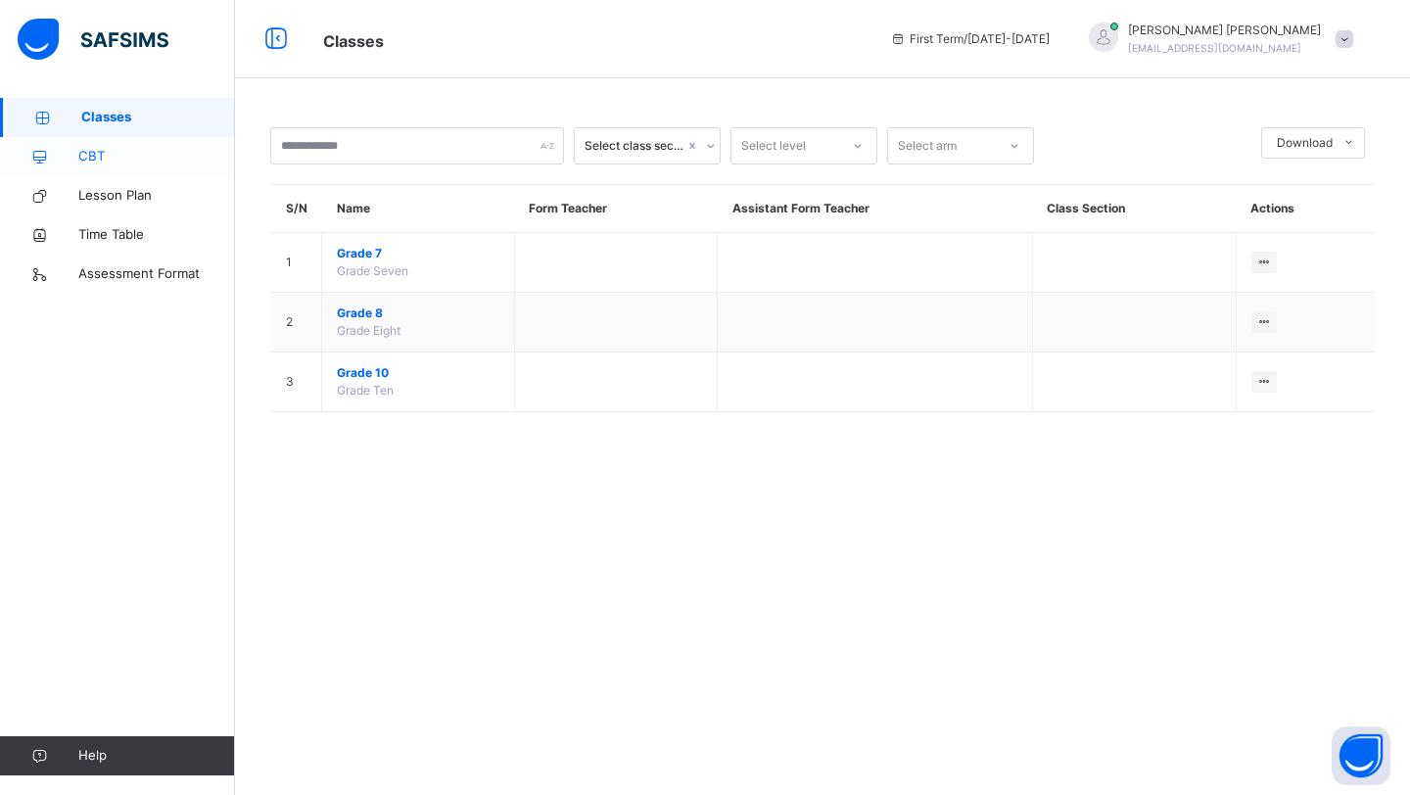
click at [167, 158] on span "CBT" at bounding box center [156, 157] width 157 height 20
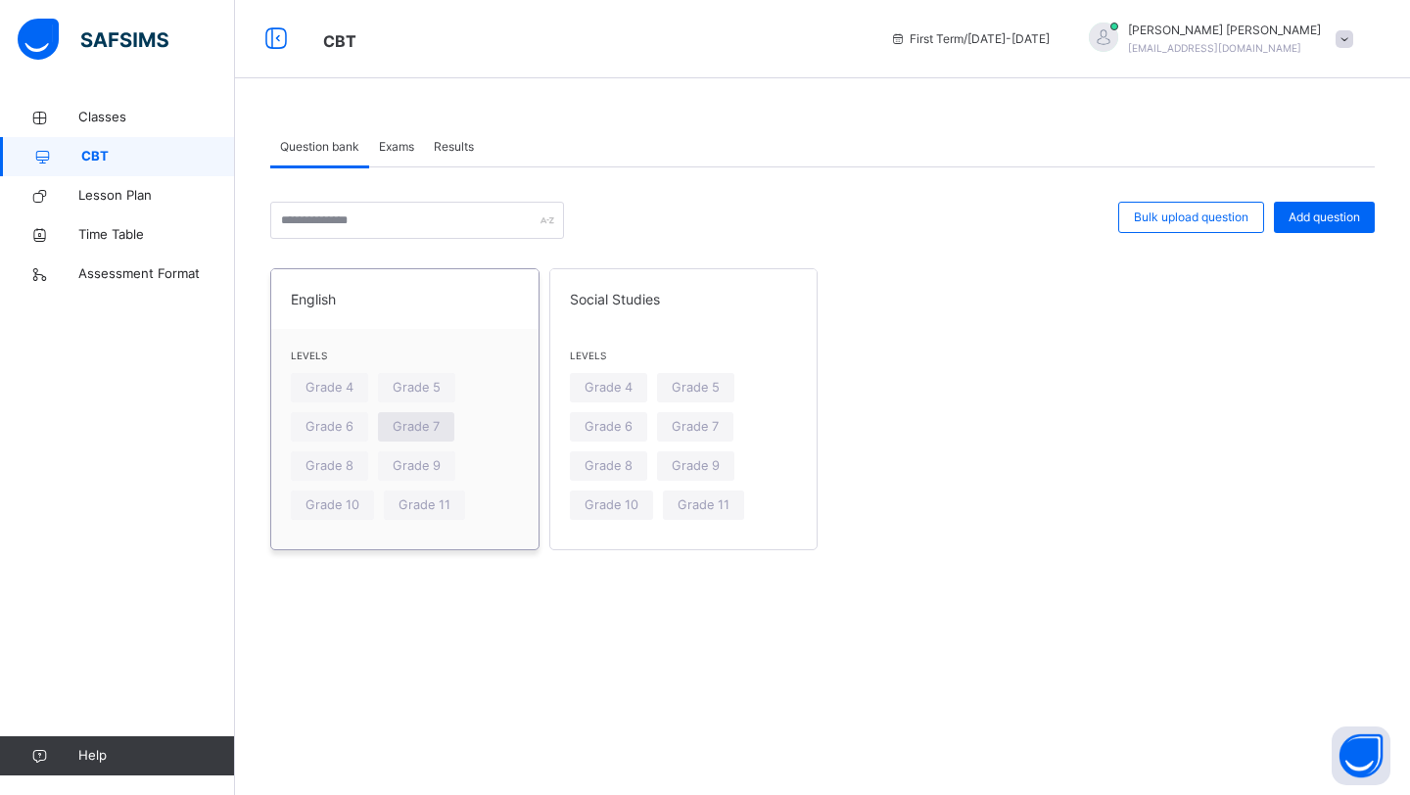
click at [420, 432] on span "Grade 7" at bounding box center [416, 426] width 47 height 19
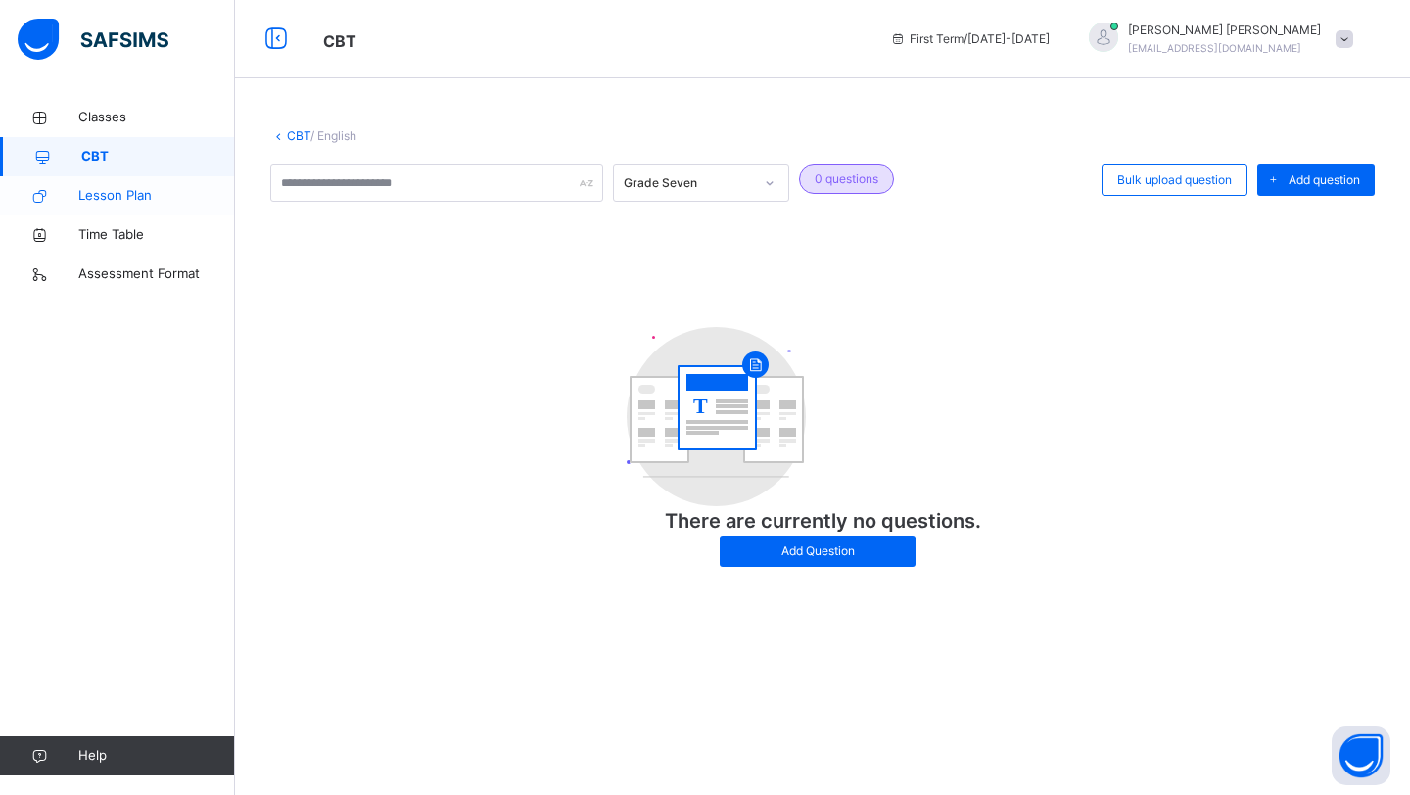
click at [175, 197] on span "Lesson Plan" at bounding box center [156, 196] width 157 height 20
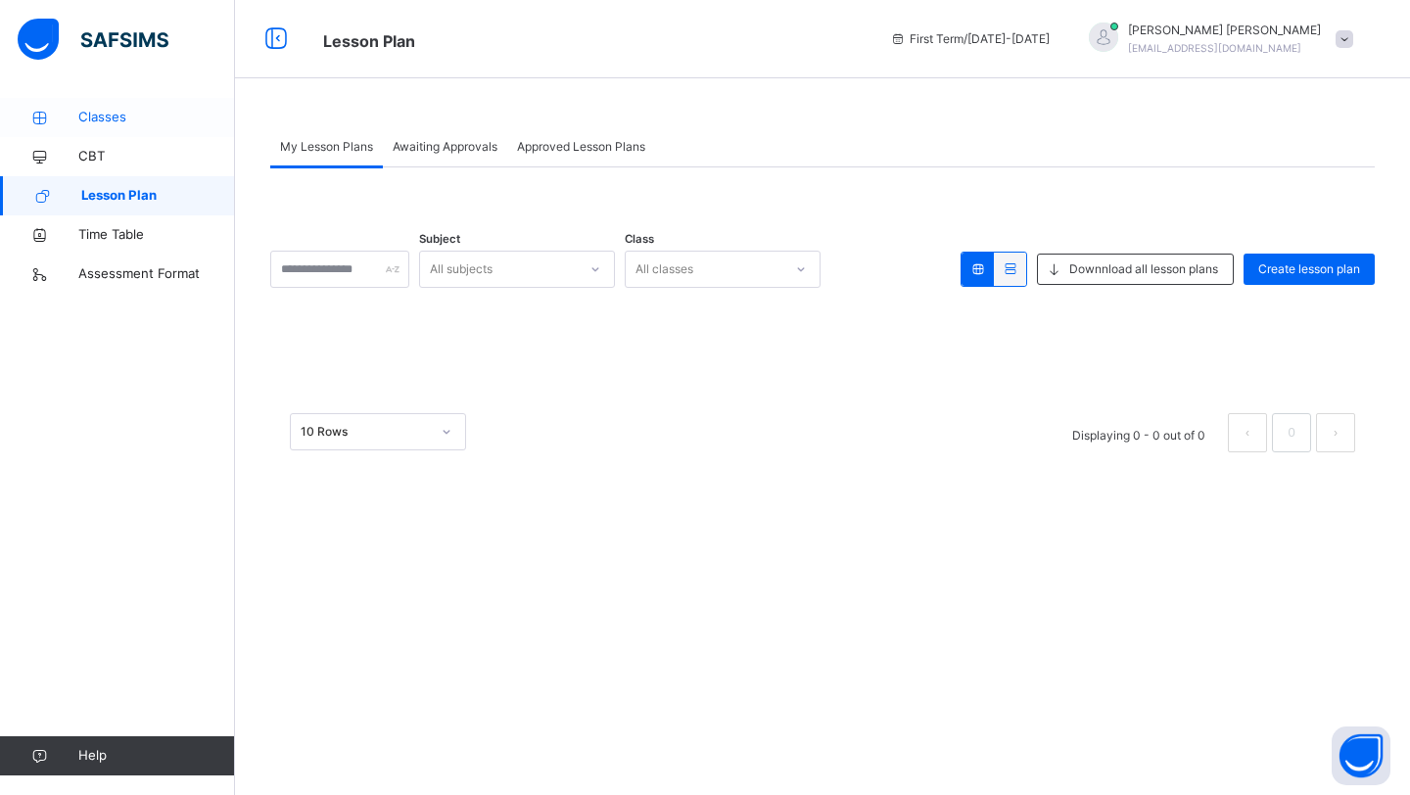
click at [157, 123] on span "Classes" at bounding box center [156, 118] width 157 height 20
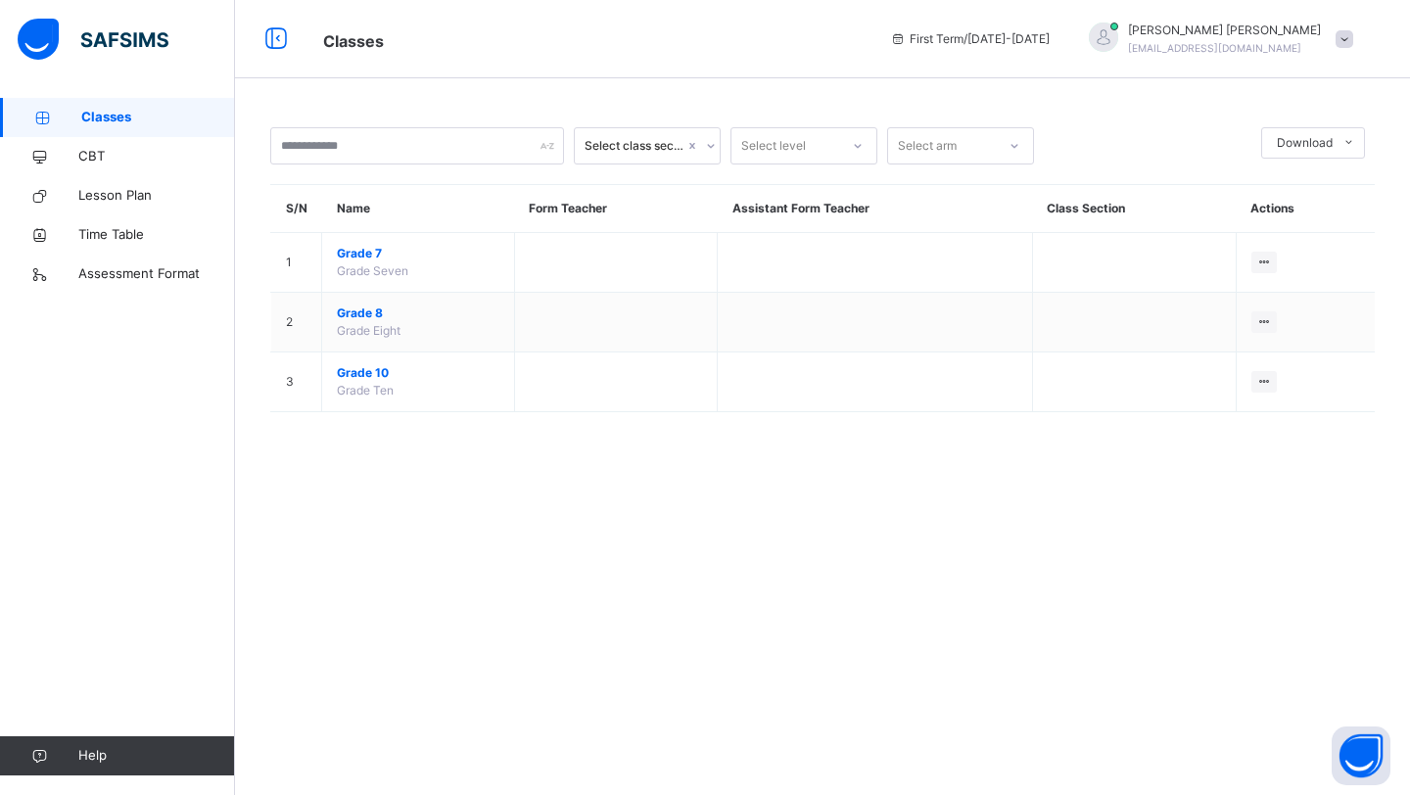
click at [143, 31] on img at bounding box center [93, 39] width 151 height 41
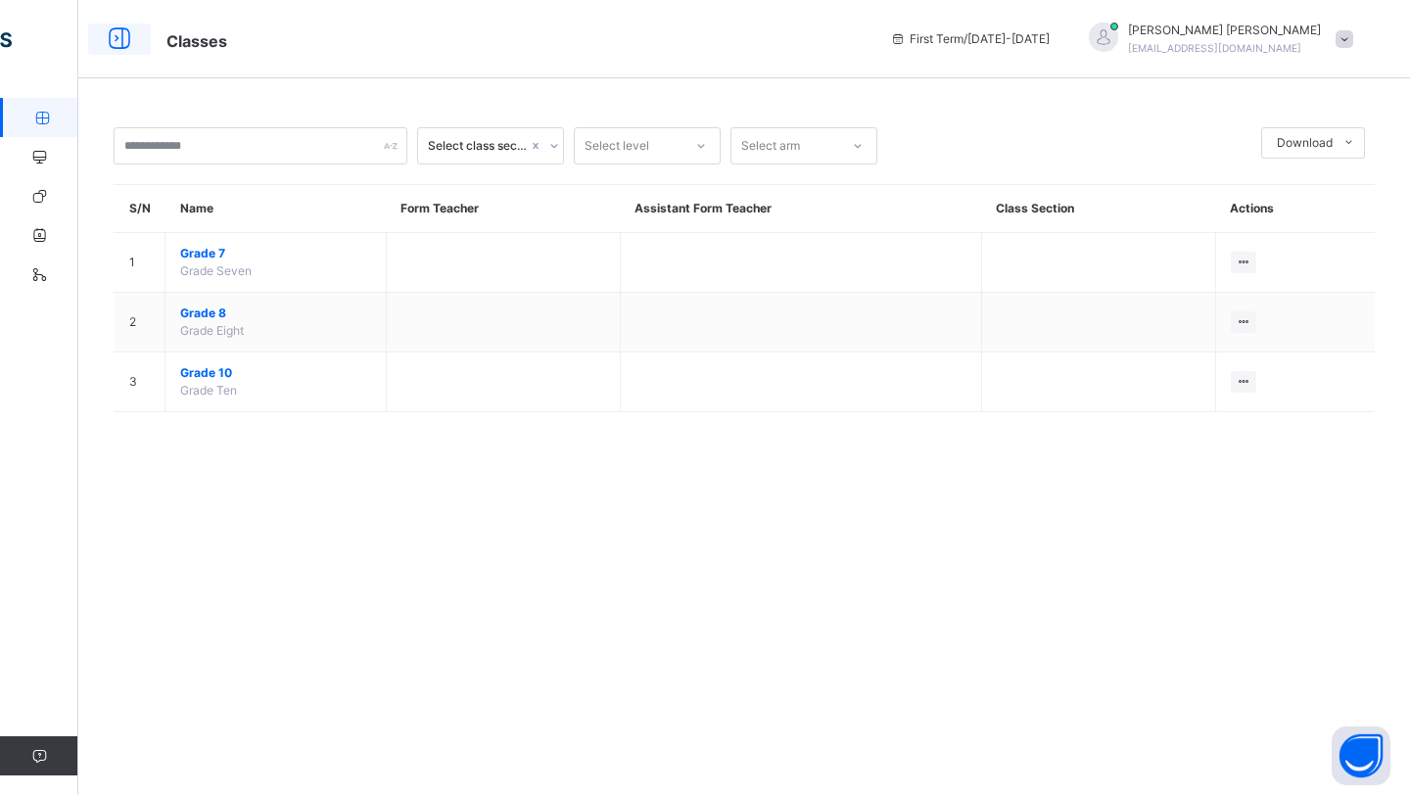
click at [136, 51] on div at bounding box center [119, 39] width 63 height 31
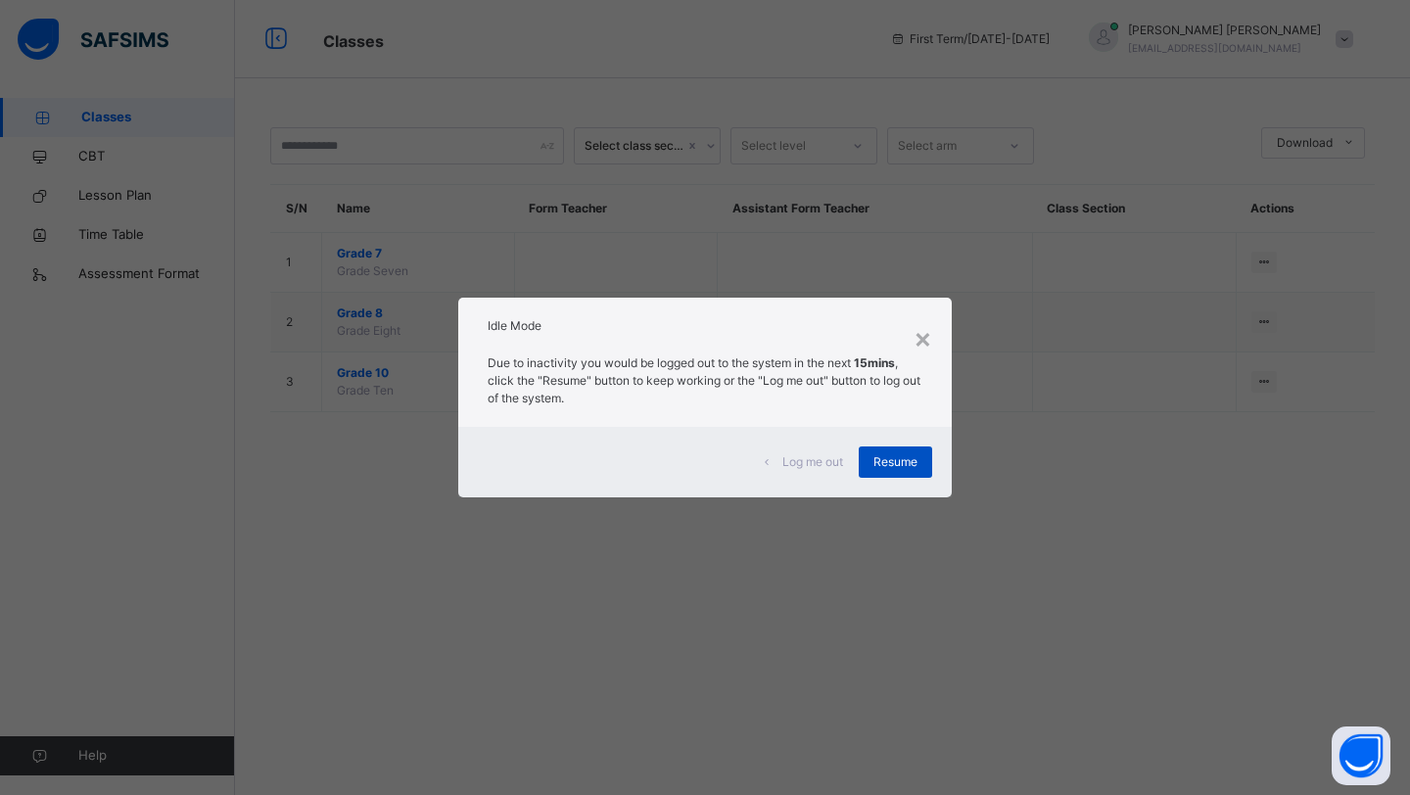
click at [913, 465] on span "Resume" at bounding box center [895, 462] width 44 height 18
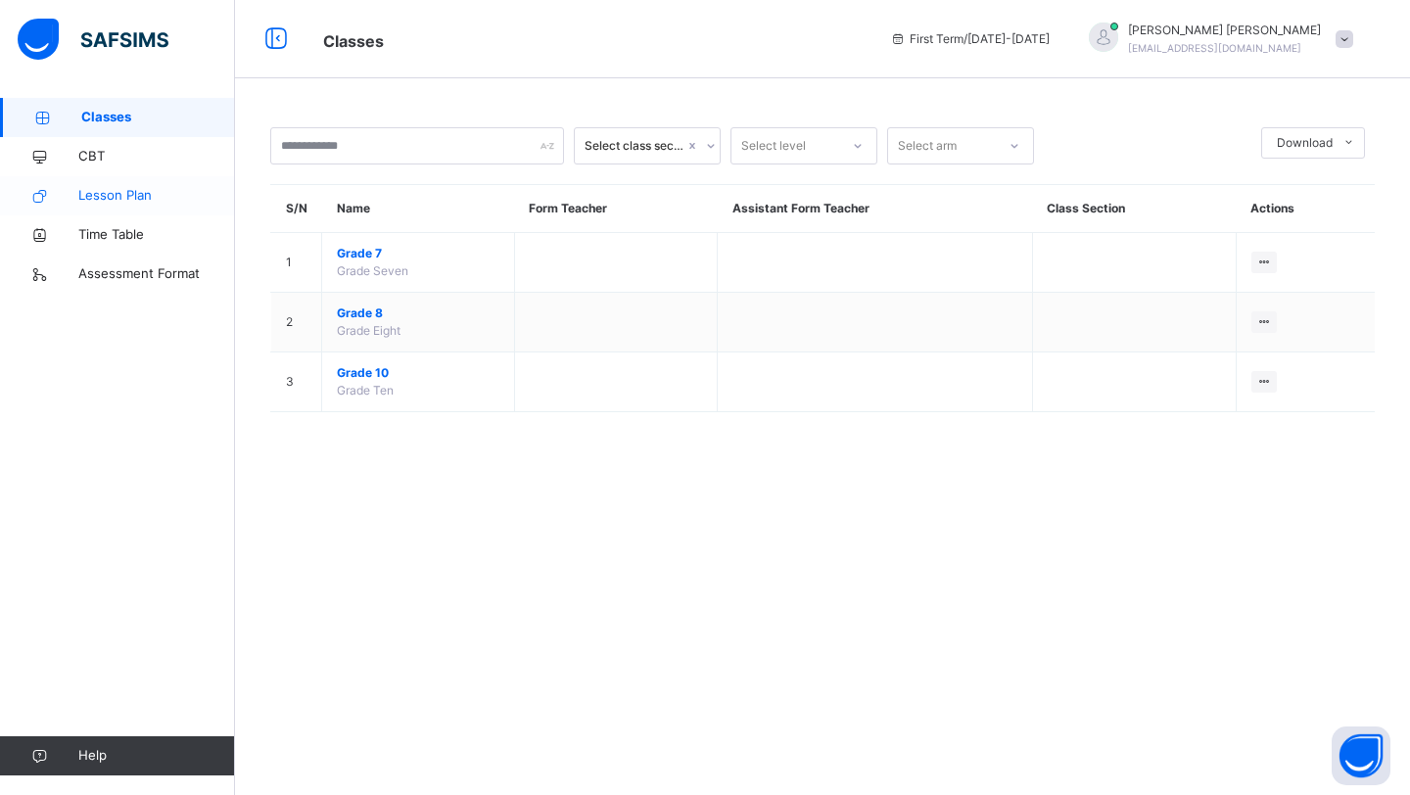
click at [147, 209] on link "Lesson Plan" at bounding box center [117, 195] width 235 height 39
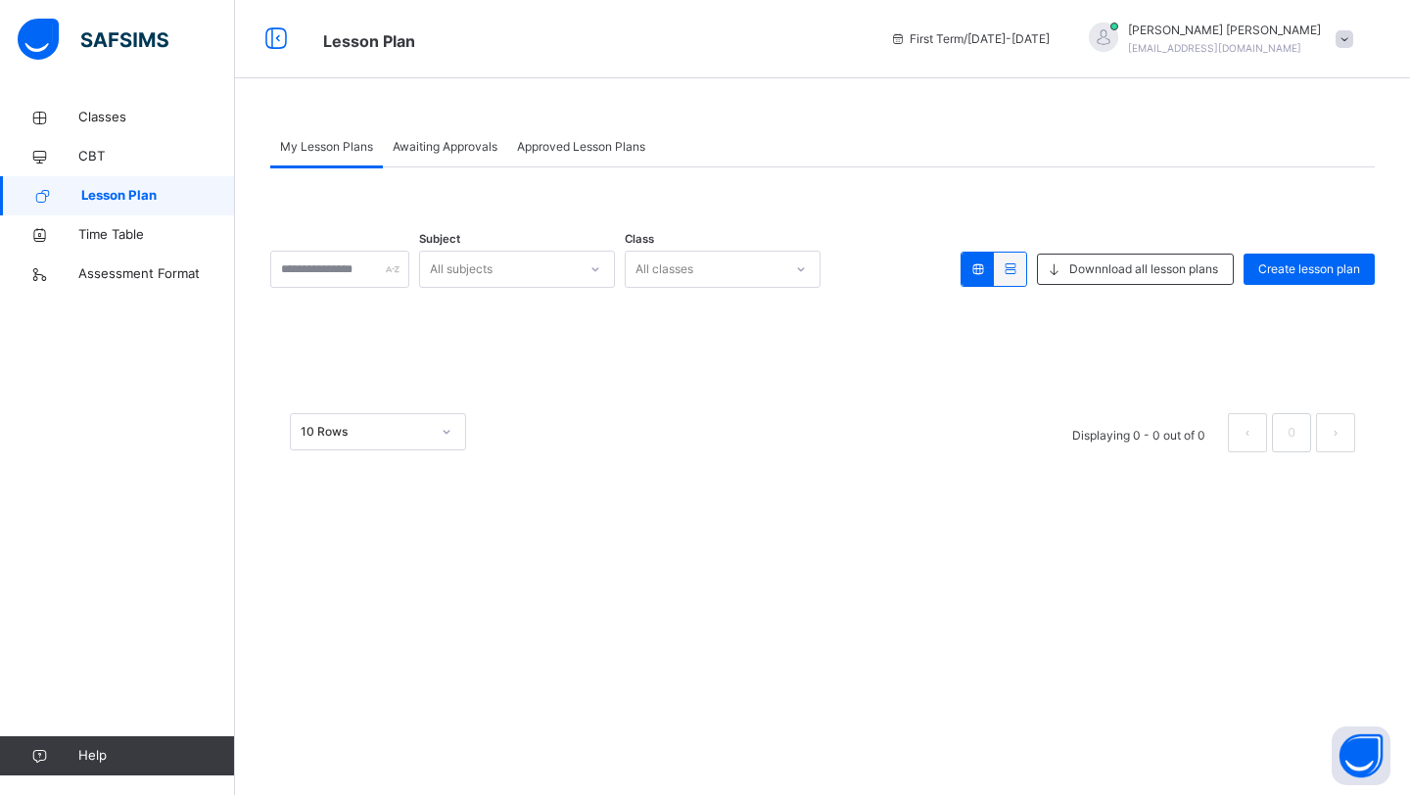
click at [403, 433] on div "10 Rows" at bounding box center [365, 432] width 129 height 18
click at [133, 241] on span "Time Table" at bounding box center [156, 235] width 157 height 20
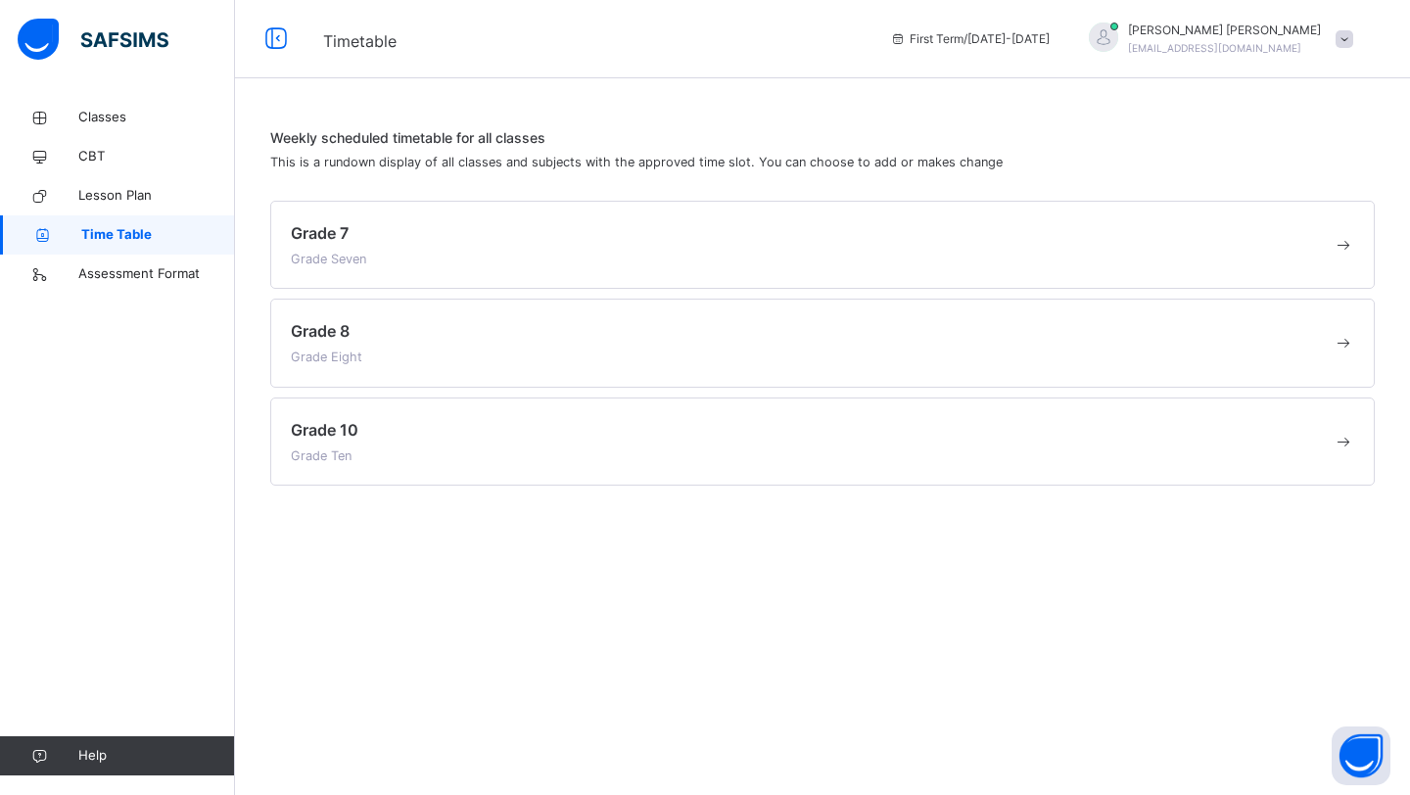
click at [456, 250] on div "Grade 7 Grade Seven" at bounding box center [812, 244] width 1042 height 47
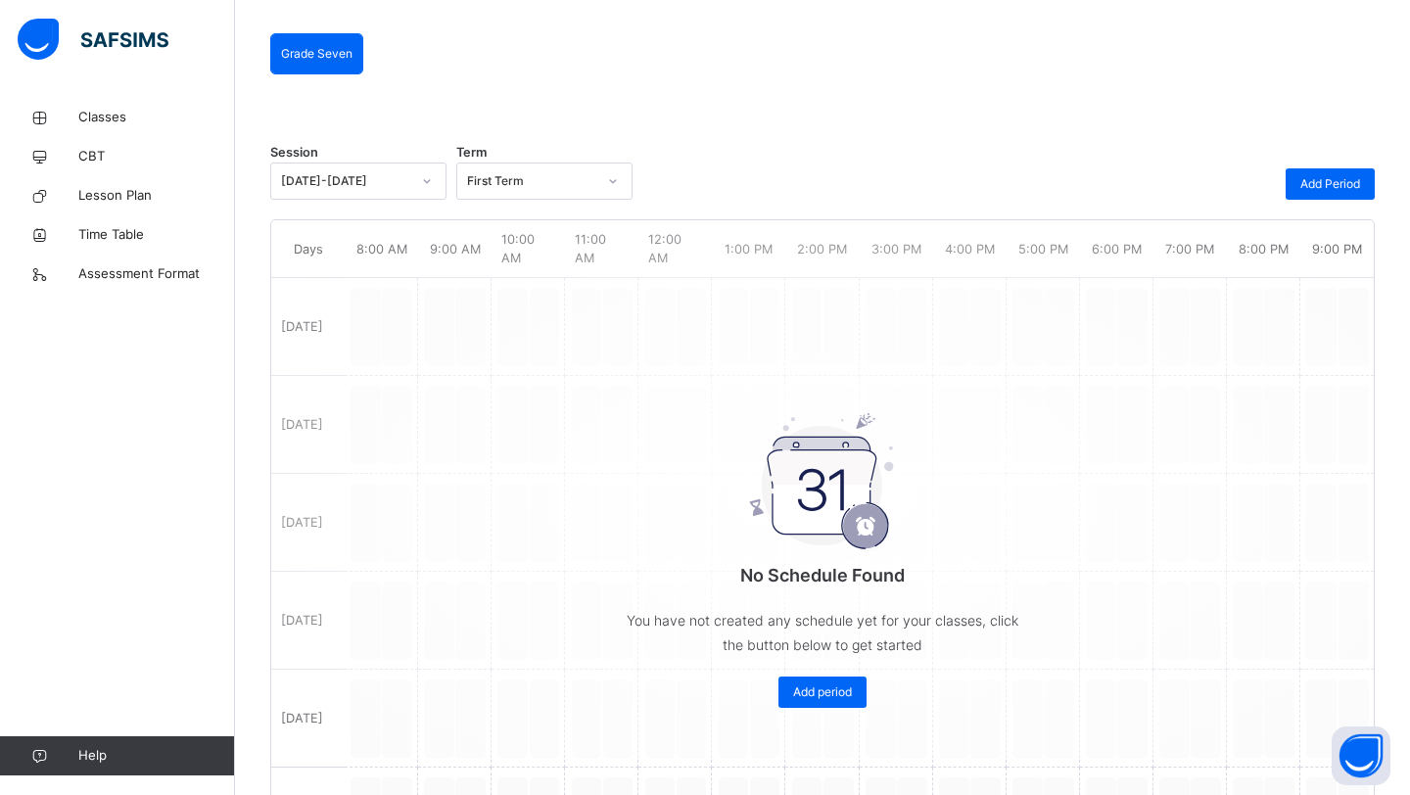
scroll to position [158, 0]
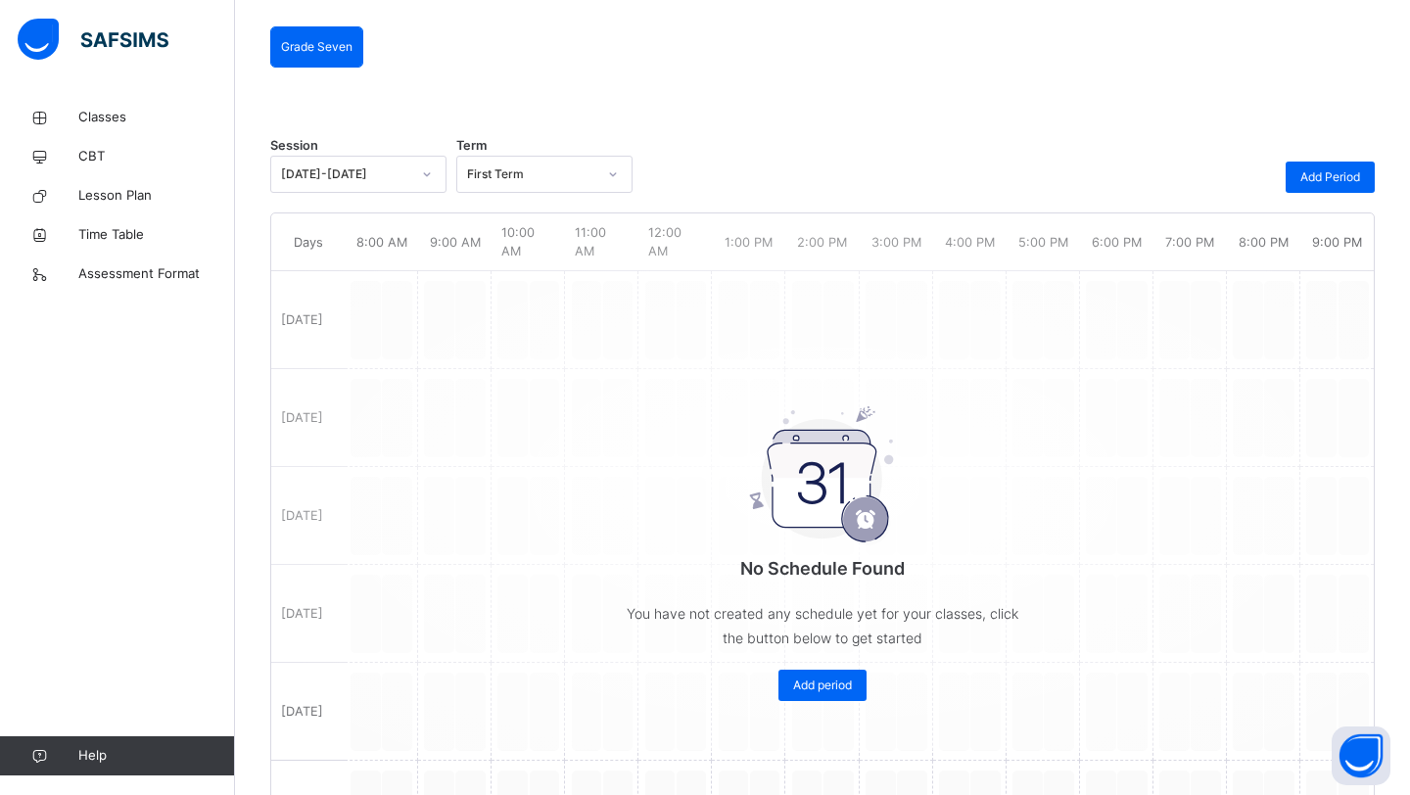
click at [464, 324] on div "No Schedule Found You have not created any schedule yet for your classes, click…" at bounding box center [822, 486] width 1103 height 527
click at [853, 314] on div "No Schedule Found You have not created any schedule yet for your classes, click…" at bounding box center [822, 486] width 1103 height 527
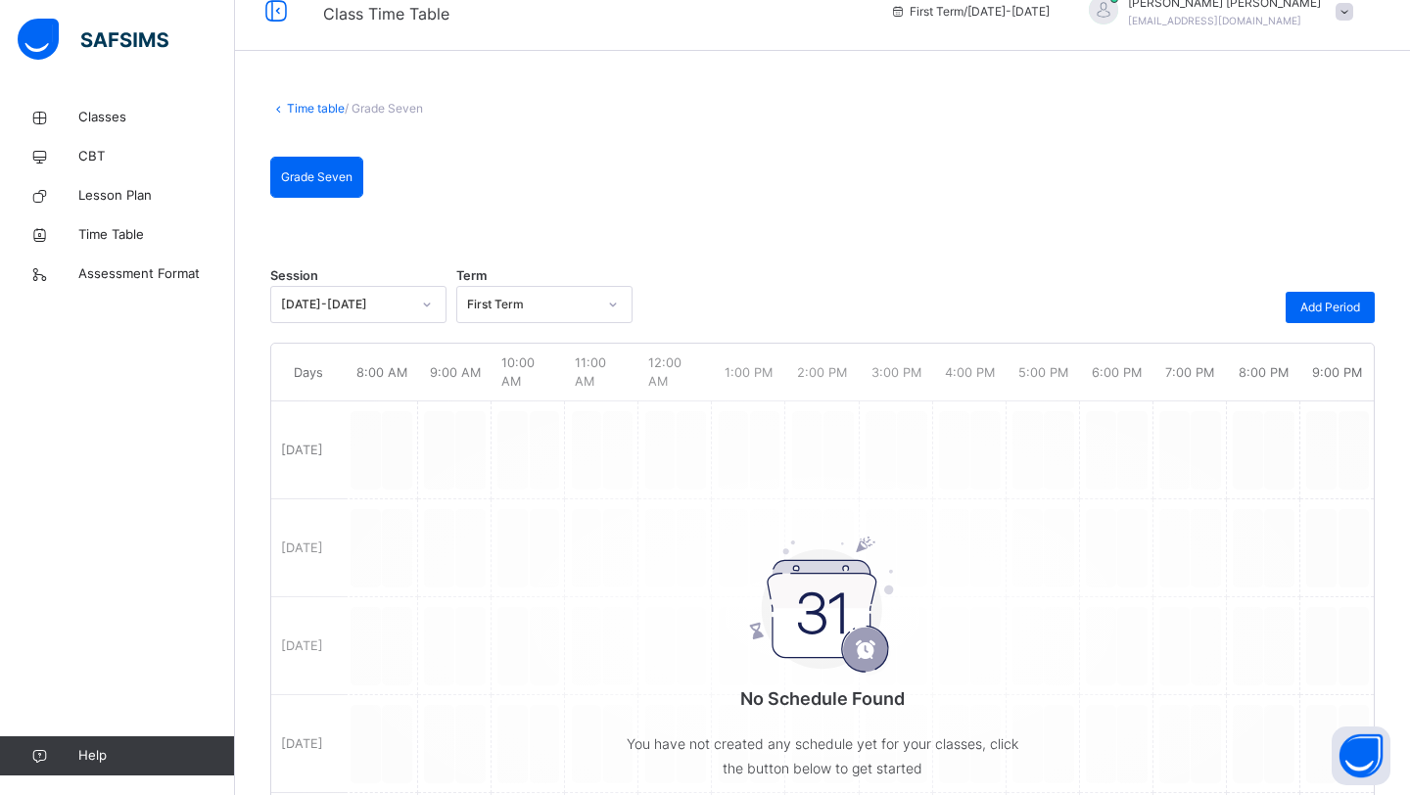
scroll to position [0, 0]
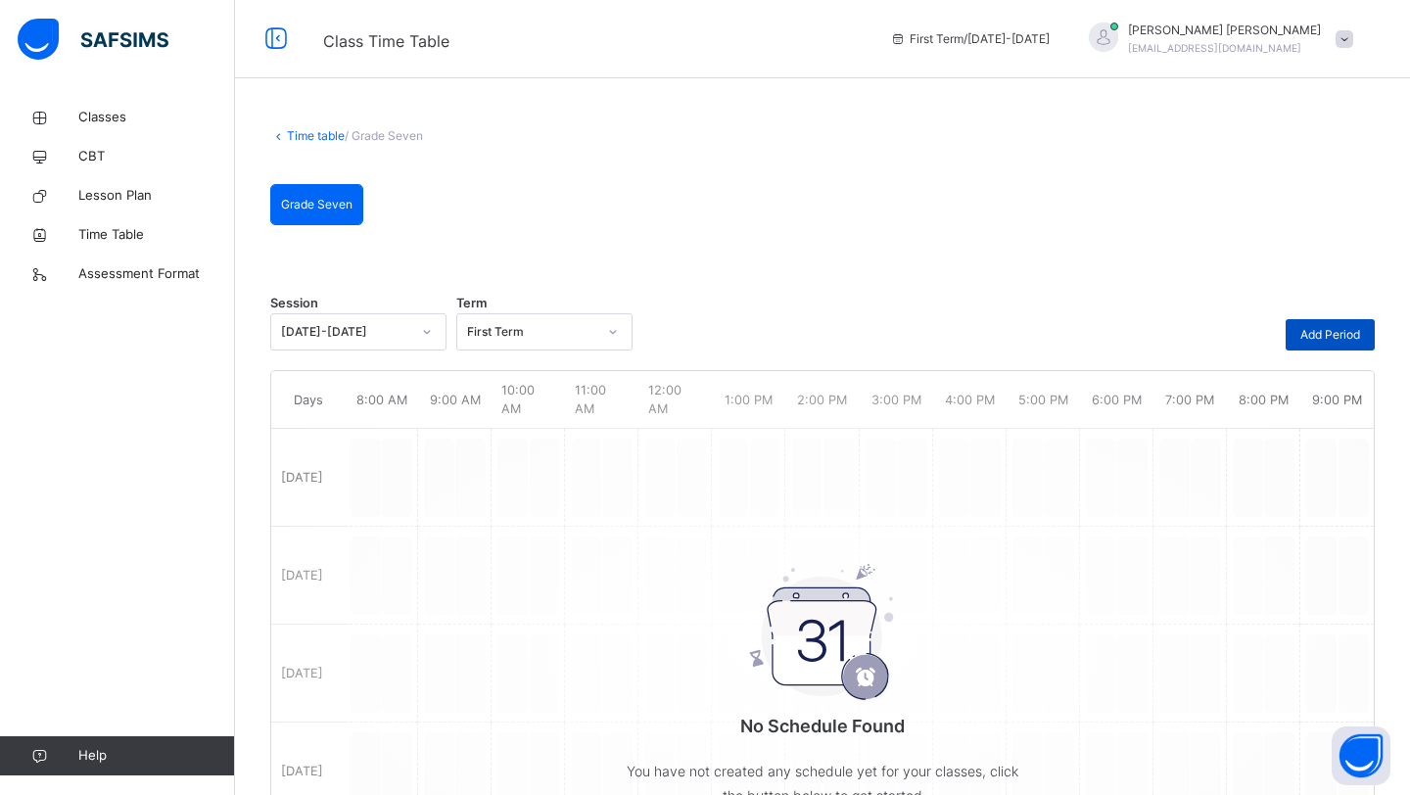
click at [1320, 326] on span "Add Period" at bounding box center [1330, 335] width 60 height 18
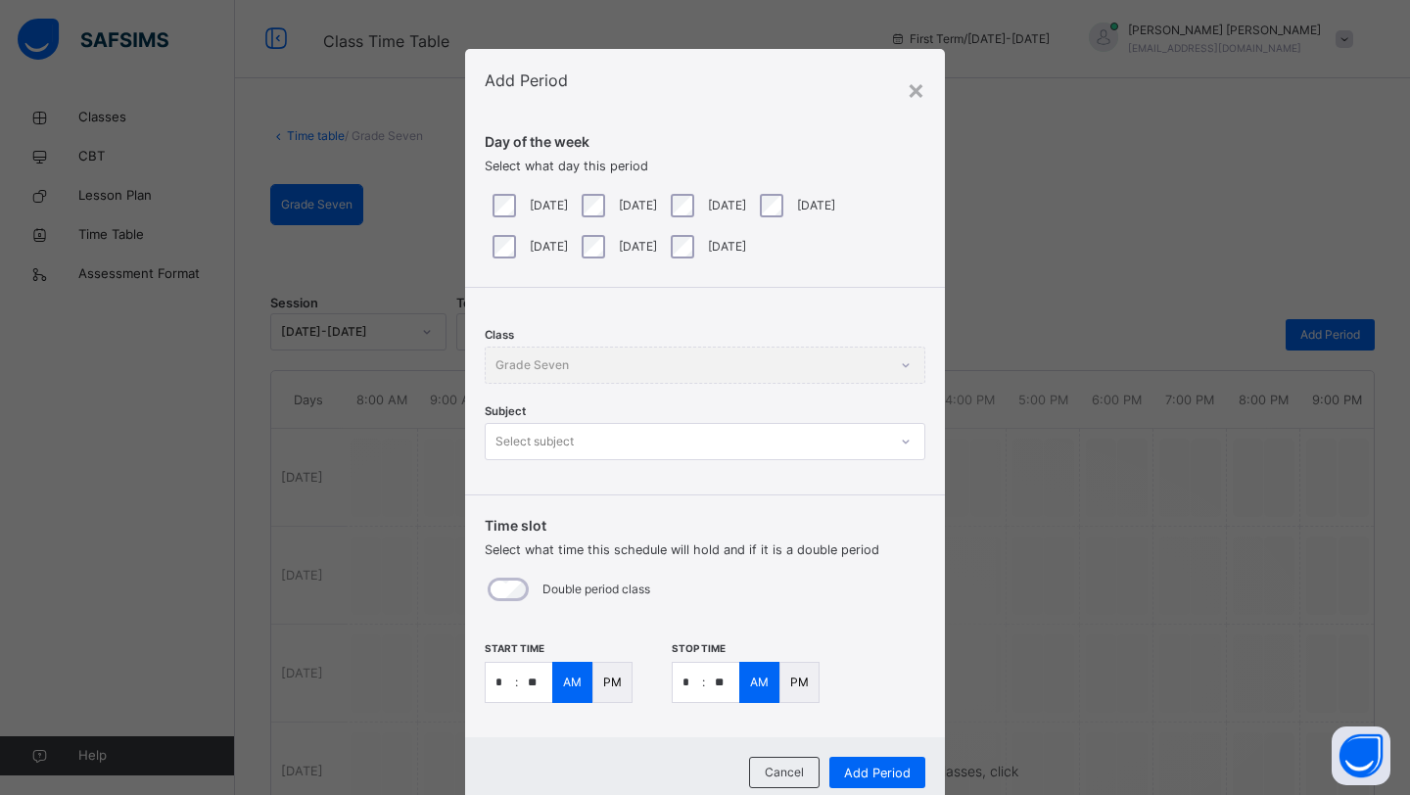
click at [612, 209] on div "Tuesday" at bounding box center [617, 206] width 79 height 24
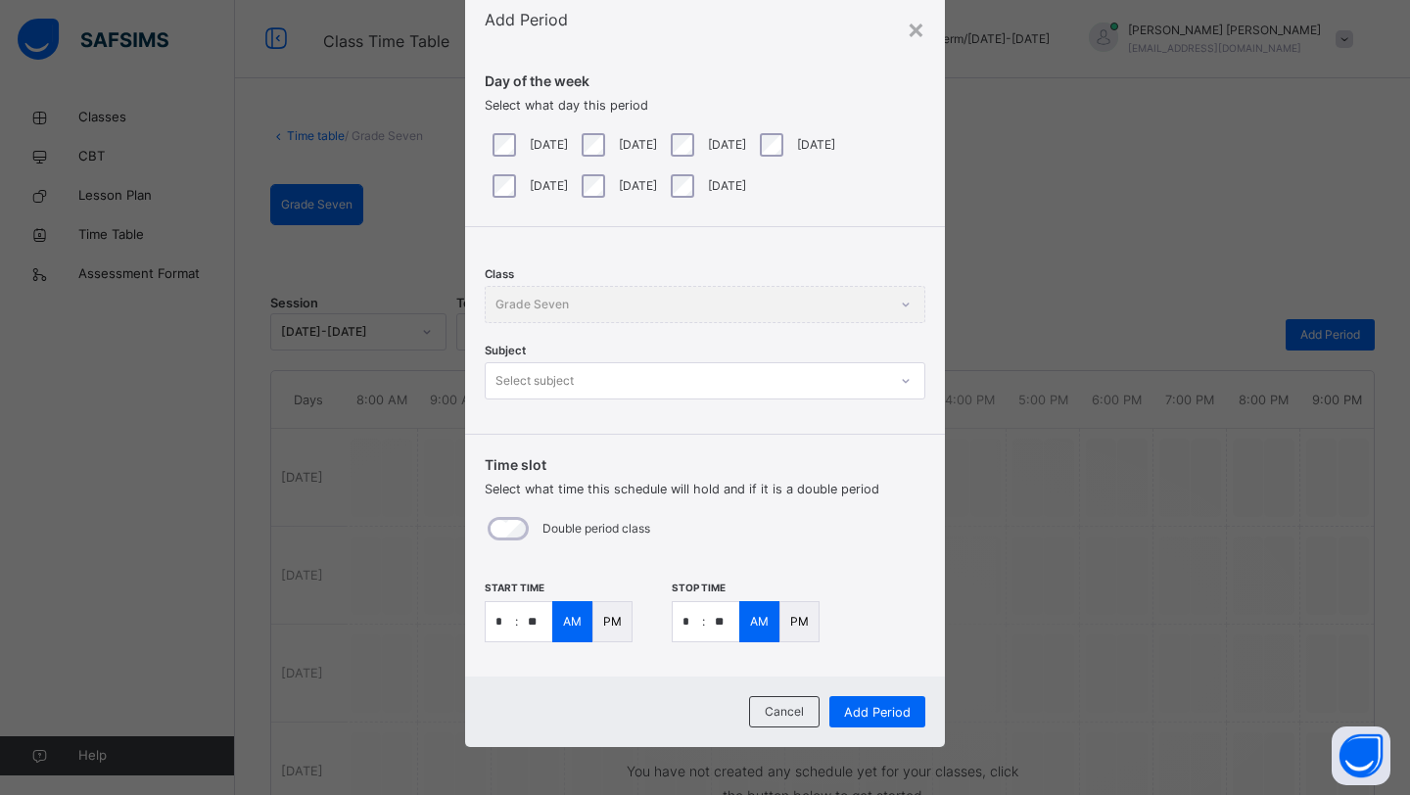
scroll to position [62, 0]
click at [496, 621] on input "*" at bounding box center [500, 620] width 29 height 39
type input "*"
click at [534, 624] on input "**" at bounding box center [535, 620] width 34 height 39
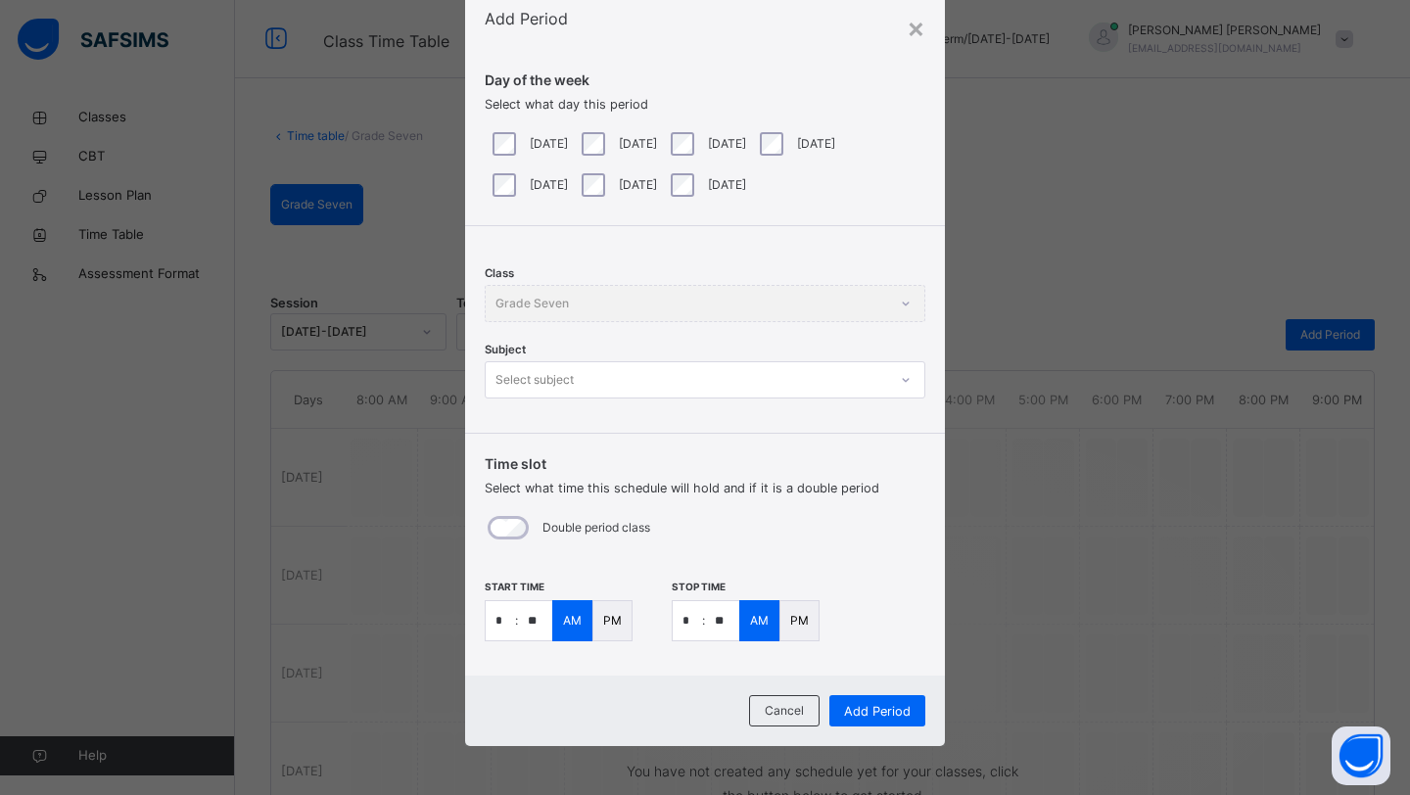
type input "**"
click at [609, 623] on p "PM" at bounding box center [612, 621] width 19 height 18
click at [791, 624] on p "PM" at bounding box center [799, 621] width 19 height 18
click at [681, 623] on input "*" at bounding box center [687, 620] width 29 height 39
type input "*"
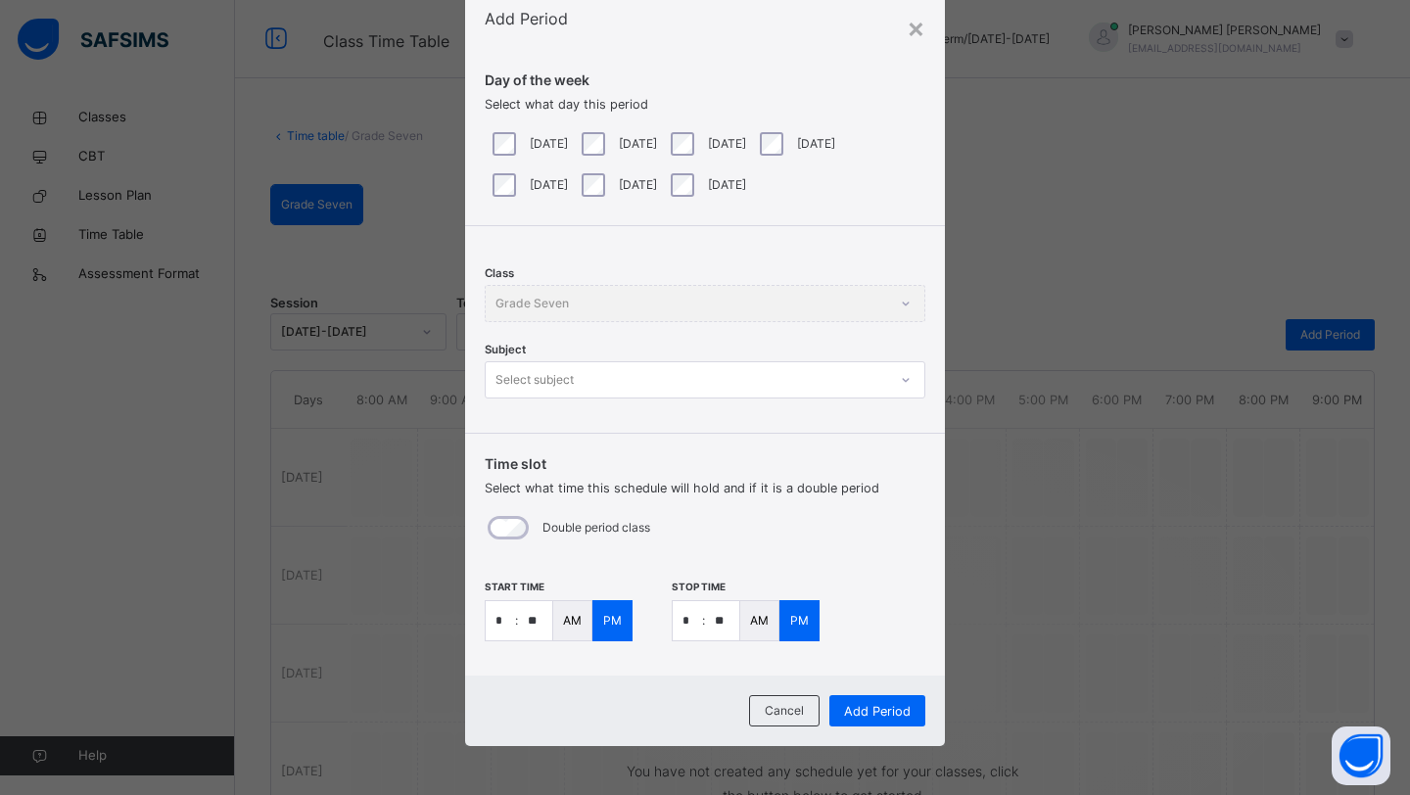
click at [600, 293] on div "Class Grade Seven" at bounding box center [705, 303] width 441 height 37
click at [612, 391] on div "Select subject" at bounding box center [686, 380] width 401 height 30
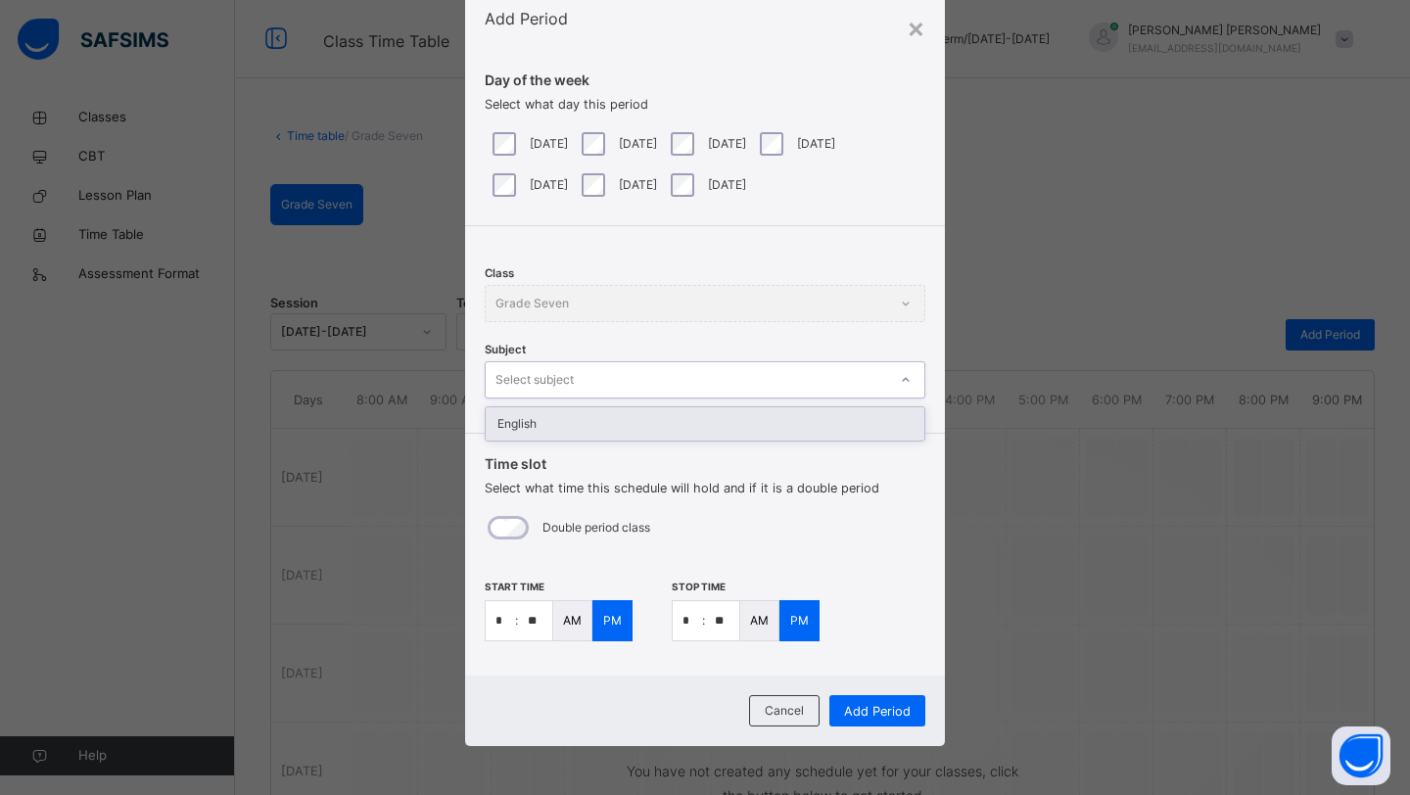
click at [612, 418] on div "English" at bounding box center [705, 423] width 439 height 33
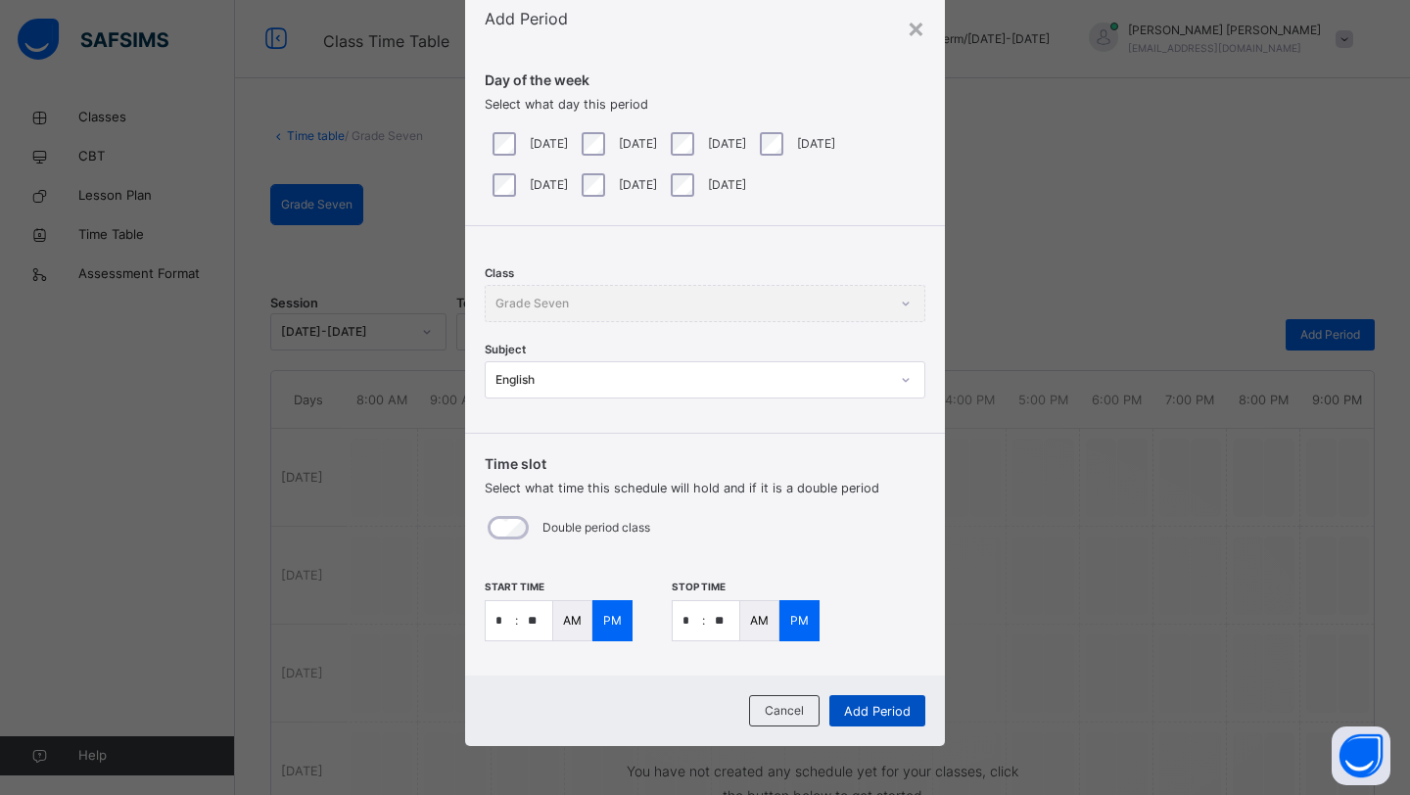
click at [881, 714] on span "Add Period" at bounding box center [877, 711] width 67 height 19
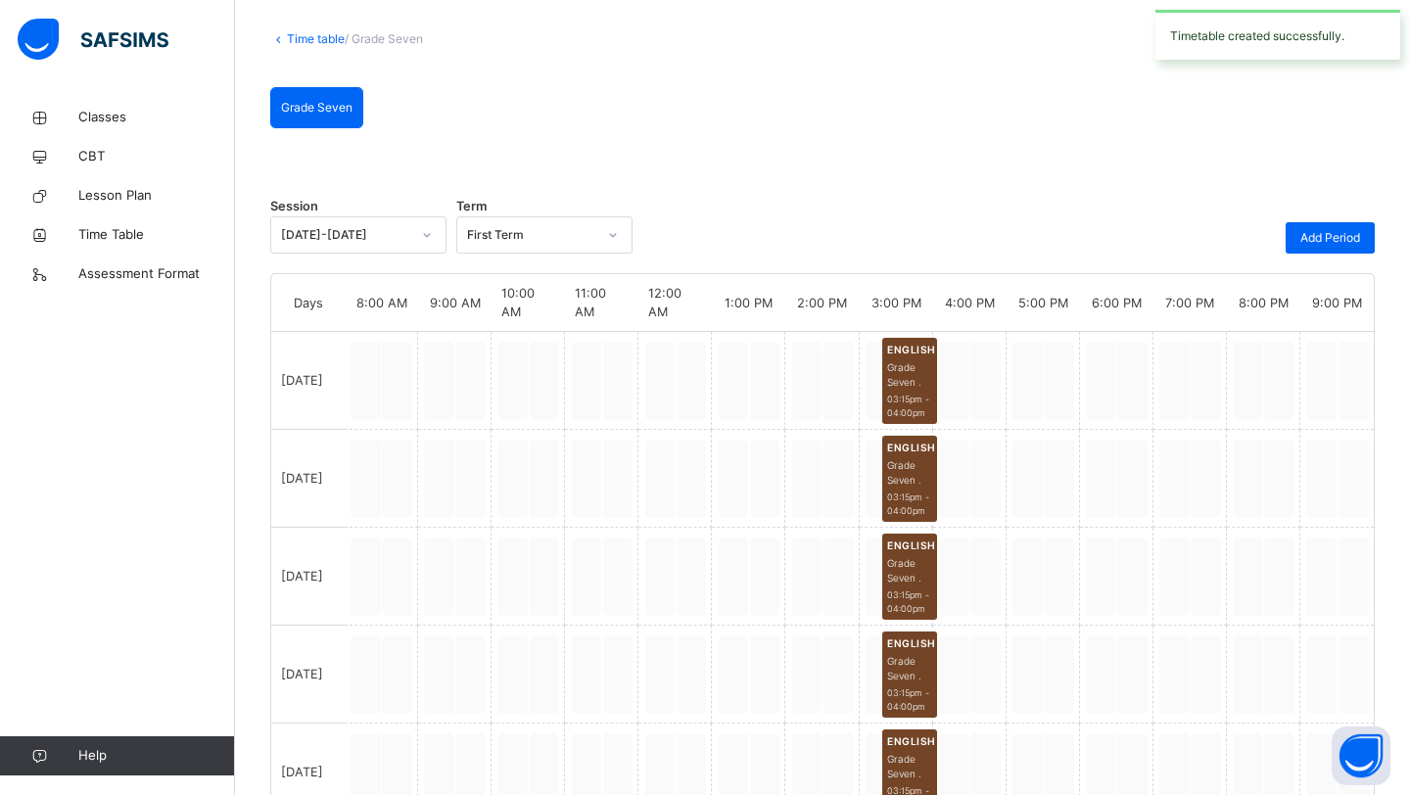
scroll to position [111, 0]
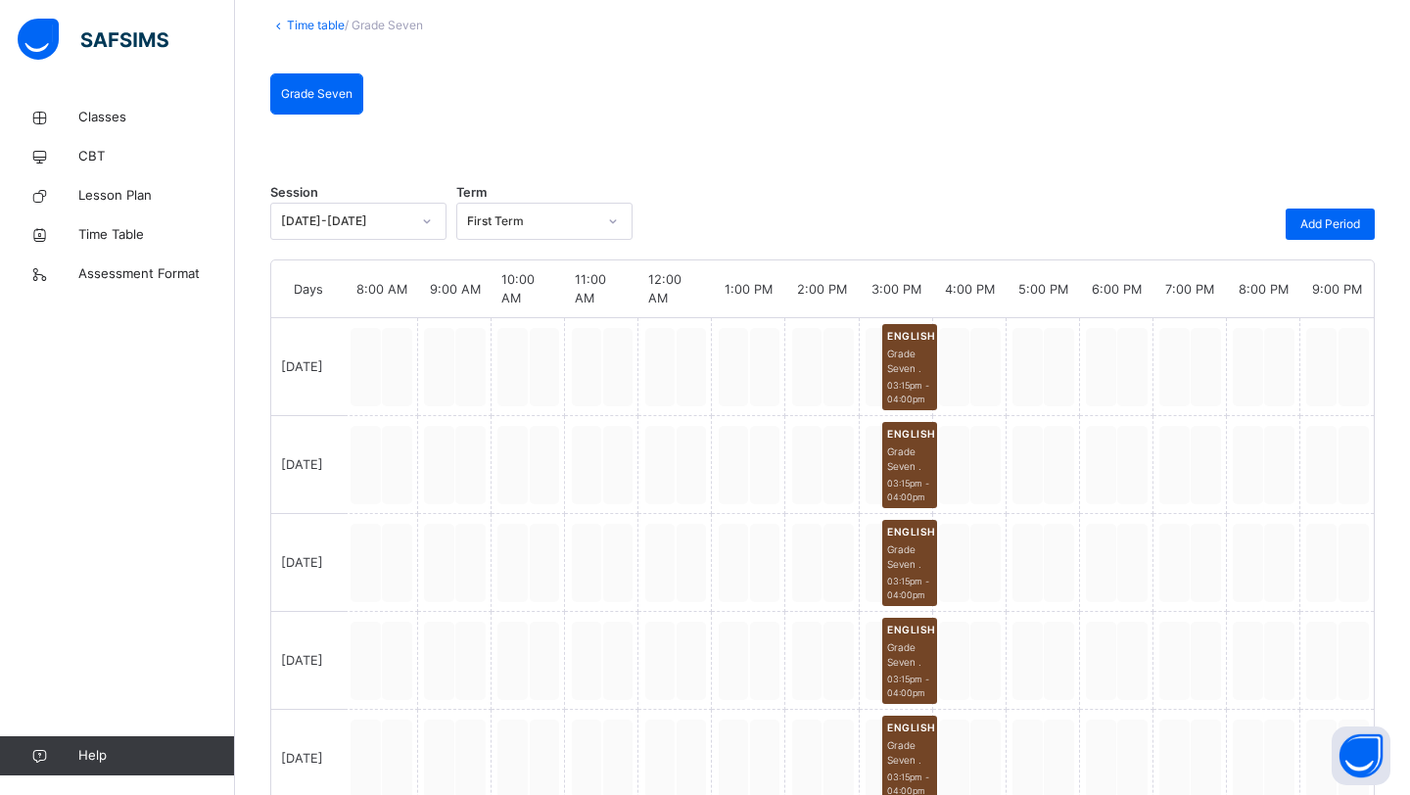
click at [302, 28] on link "Time table" at bounding box center [316, 25] width 58 height 15
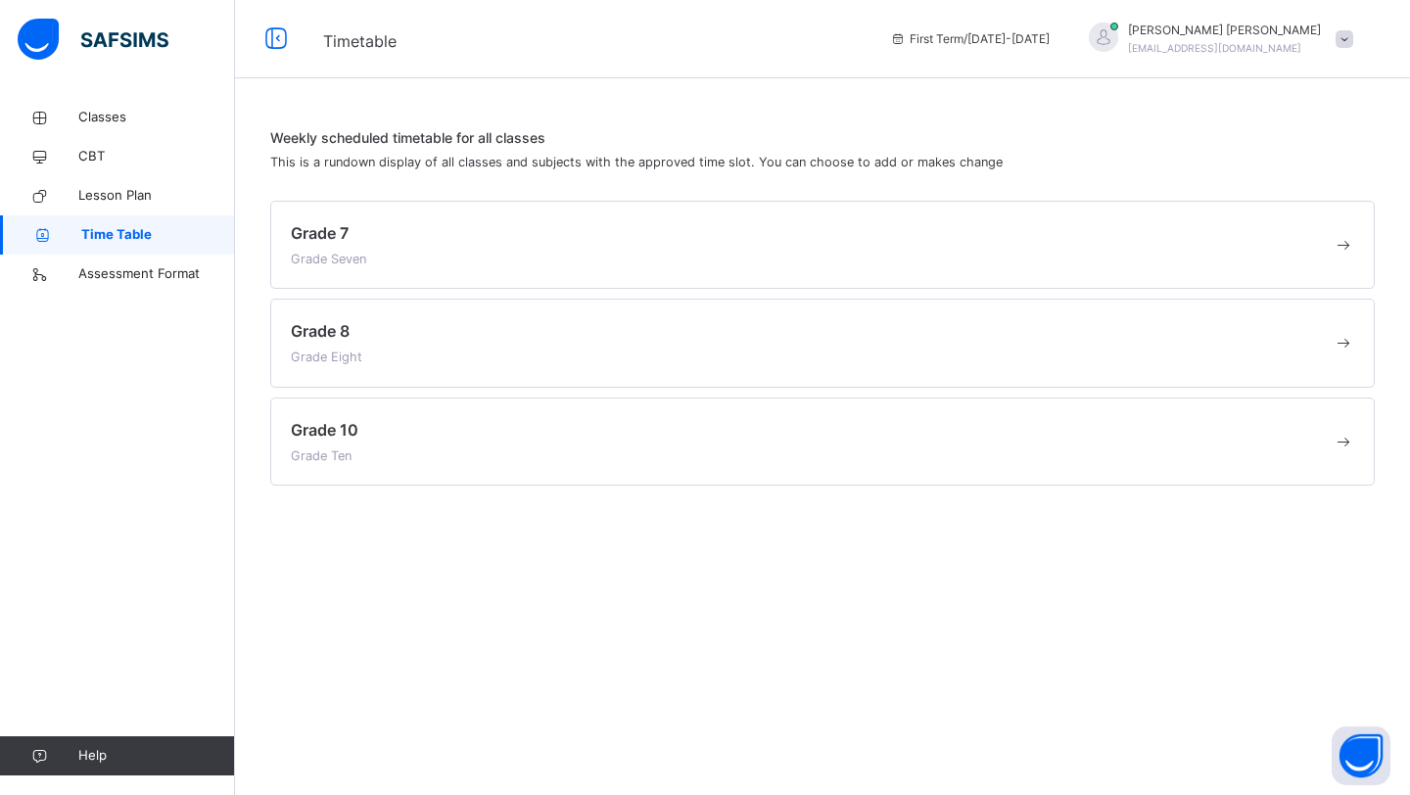
click at [571, 356] on div "Grade 8 Grade Eight" at bounding box center [812, 342] width 1042 height 47
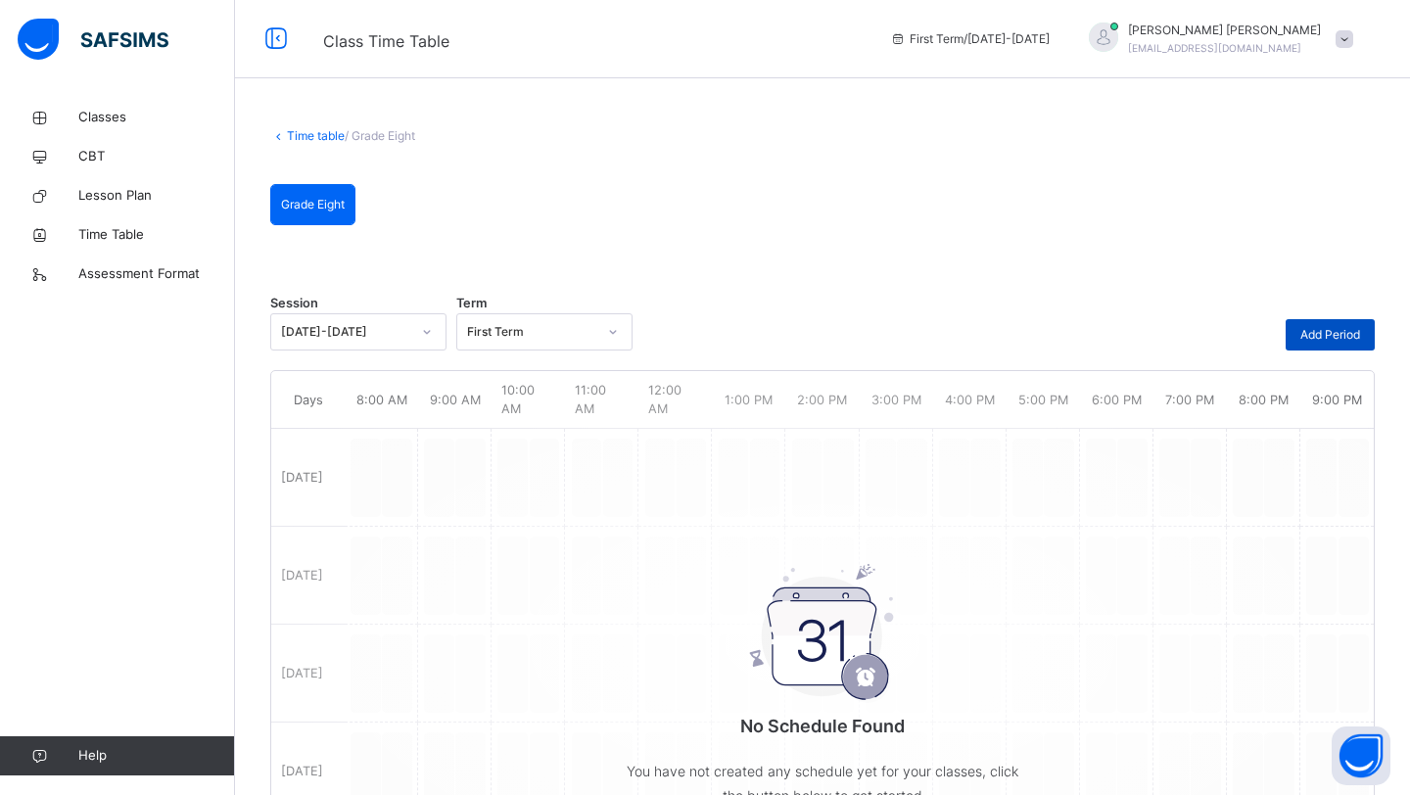
click at [1330, 343] on span "Add Period" at bounding box center [1330, 335] width 60 height 18
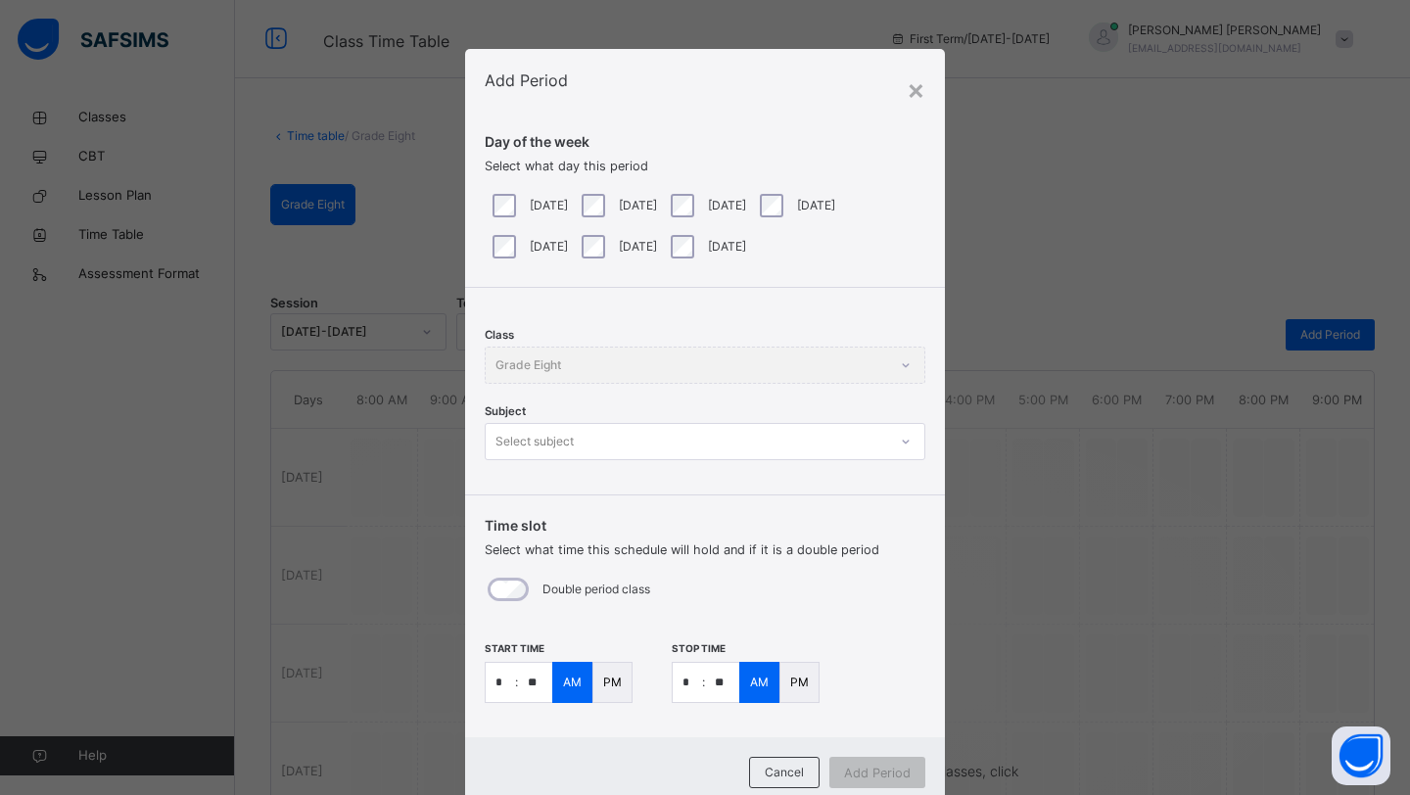
click at [488, 688] on input "*" at bounding box center [500, 682] width 29 height 39
click at [498, 688] on input "*" at bounding box center [500, 682] width 29 height 39
type input "*"
click at [587, 687] on div "AM" at bounding box center [572, 682] width 40 height 41
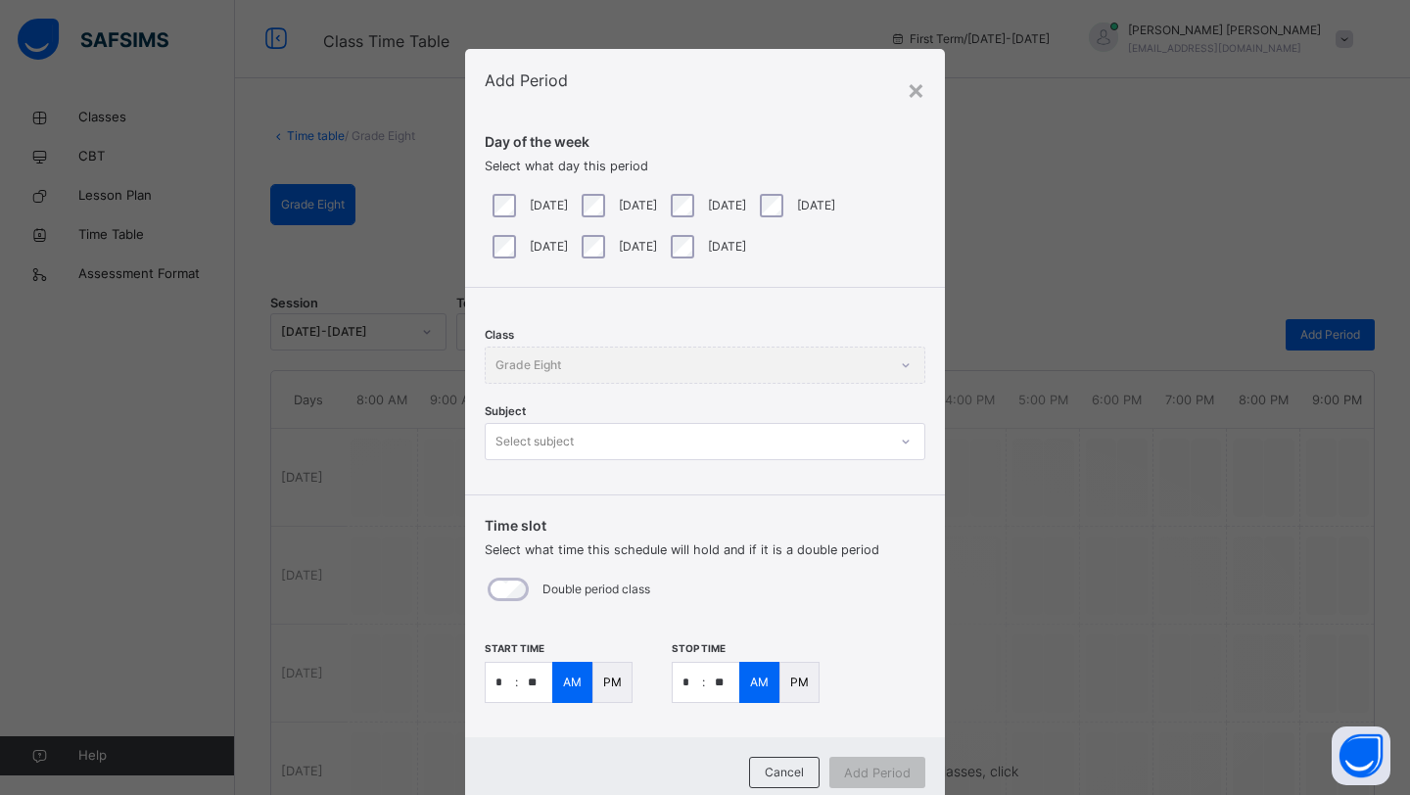
click at [603, 687] on p "PM" at bounding box center [612, 683] width 19 height 18
click at [686, 682] on input "*" at bounding box center [687, 682] width 29 height 39
type input "*"
click at [729, 683] on input "**" at bounding box center [722, 682] width 34 height 39
type input "**"
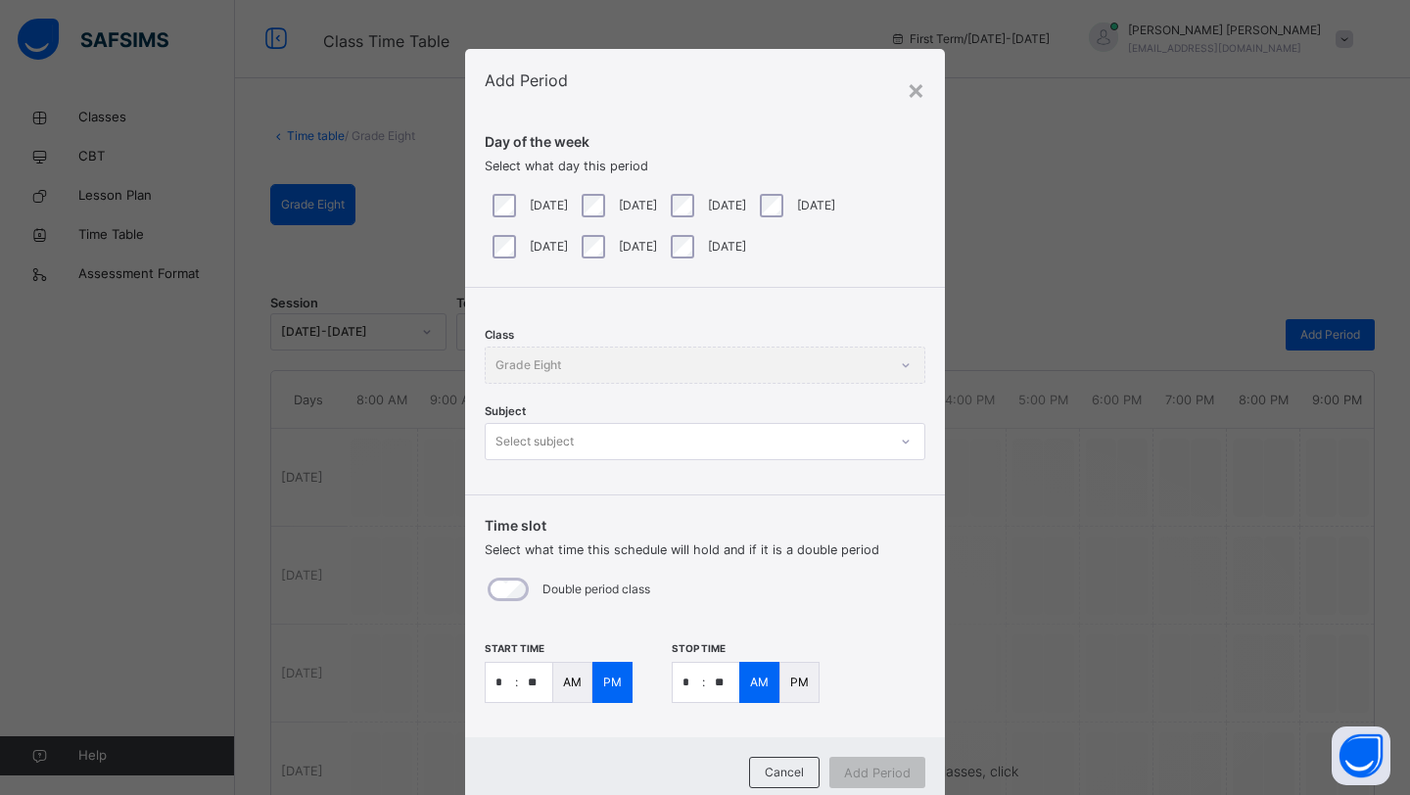
click at [812, 683] on div "PM" at bounding box center [799, 682] width 40 height 41
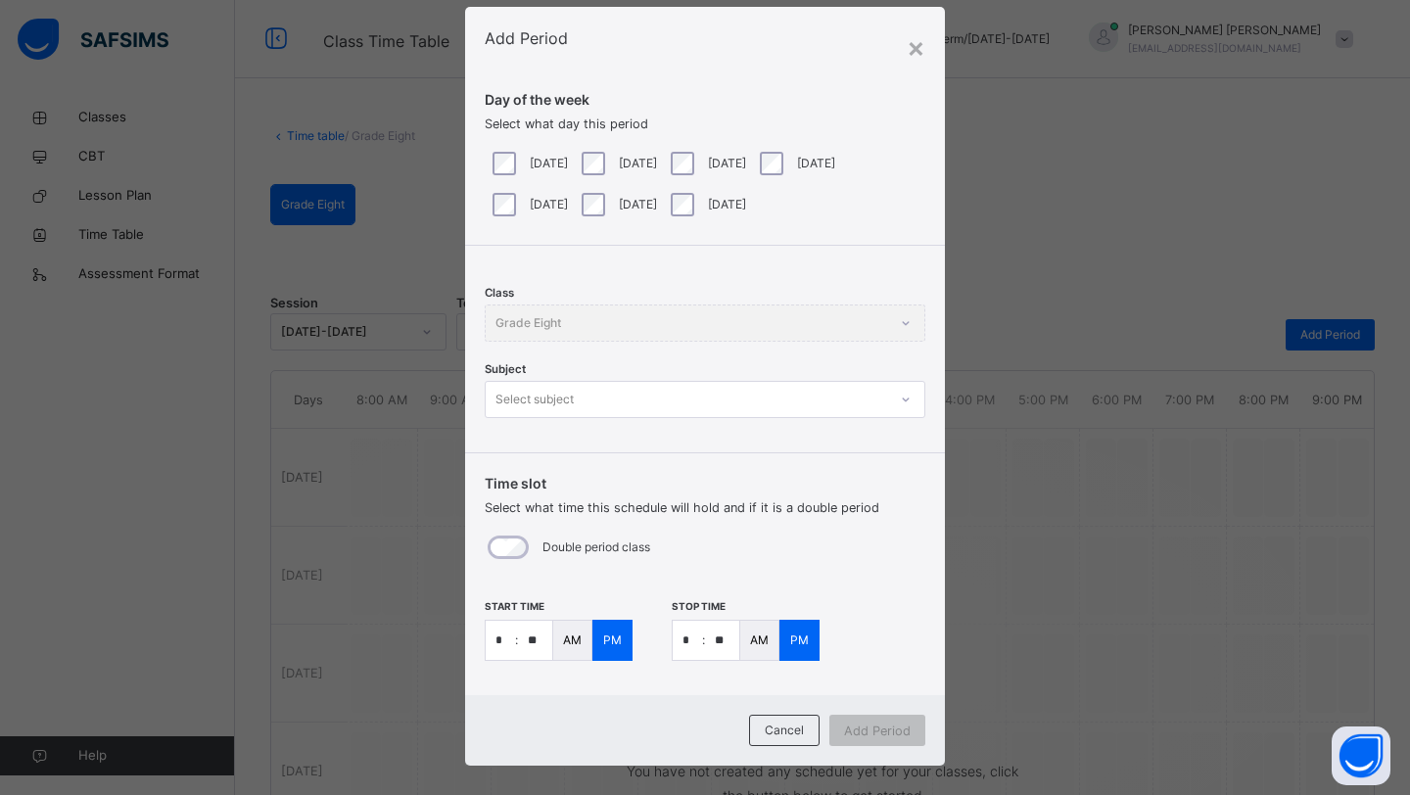
scroll to position [52, 0]
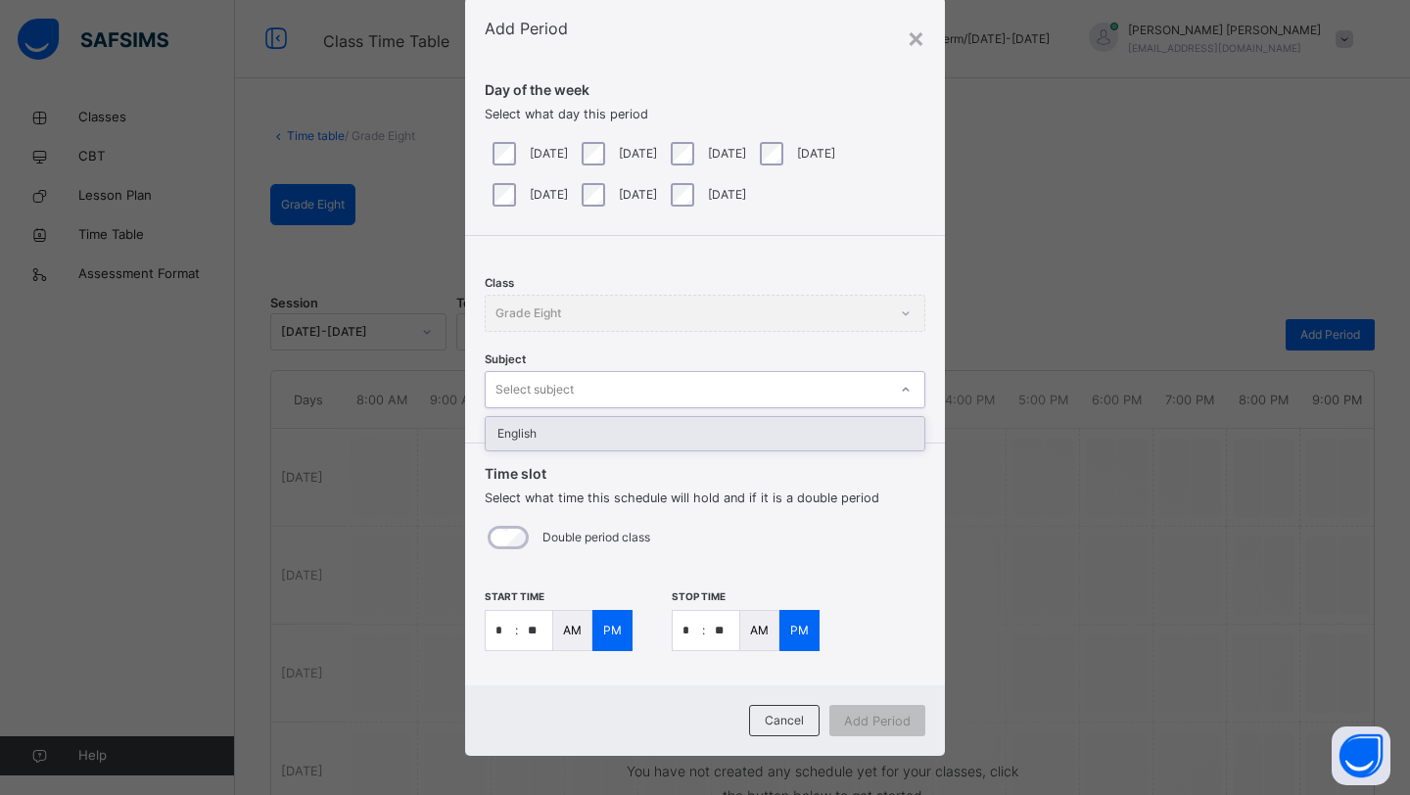
click at [750, 391] on div "Select subject" at bounding box center [686, 390] width 401 height 30
click at [736, 434] on div "English" at bounding box center [705, 433] width 439 height 33
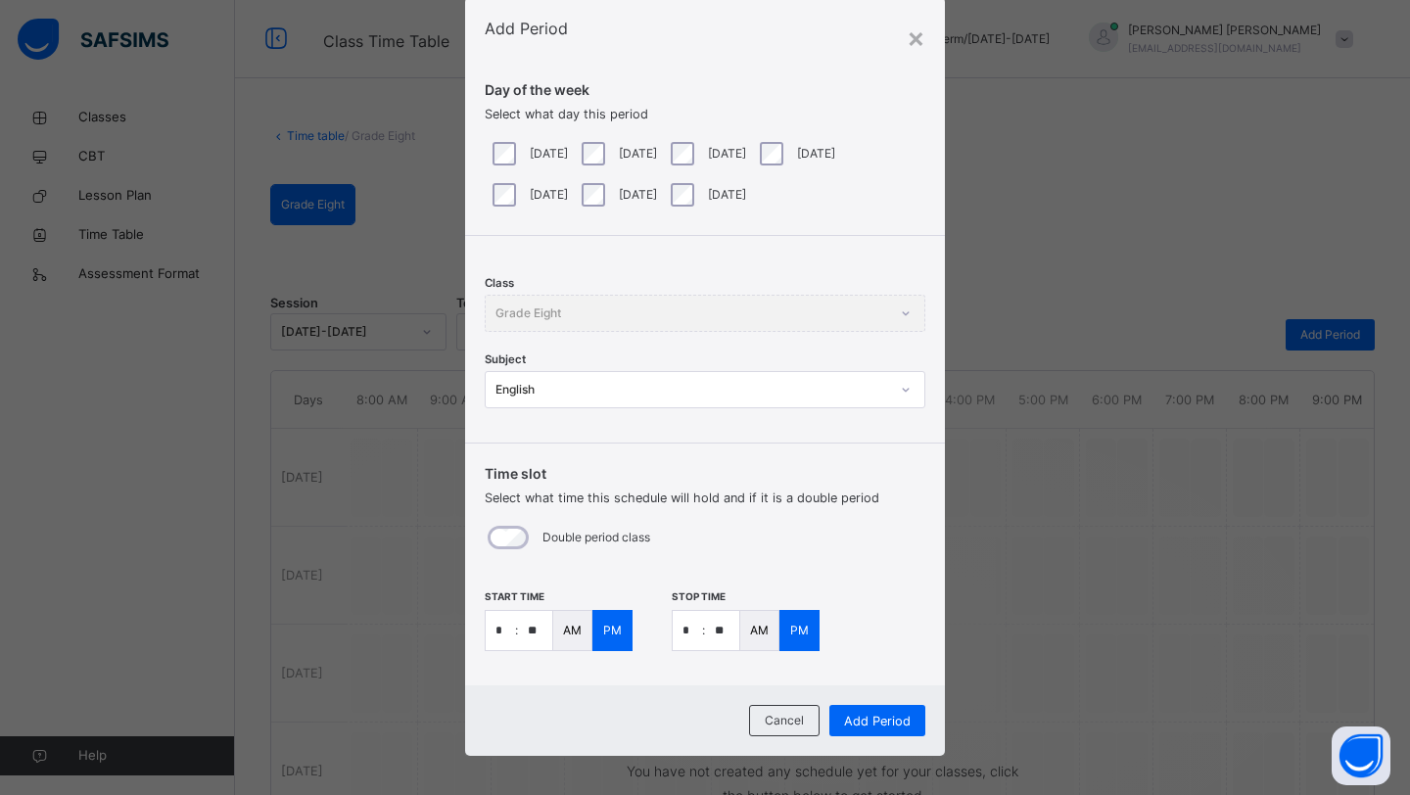
click at [832, 149] on div "Thursday" at bounding box center [795, 154] width 79 height 24
click at [820, 149] on div "Thursday" at bounding box center [795, 154] width 79 height 24
click at [892, 720] on span "Add Period" at bounding box center [877, 721] width 67 height 19
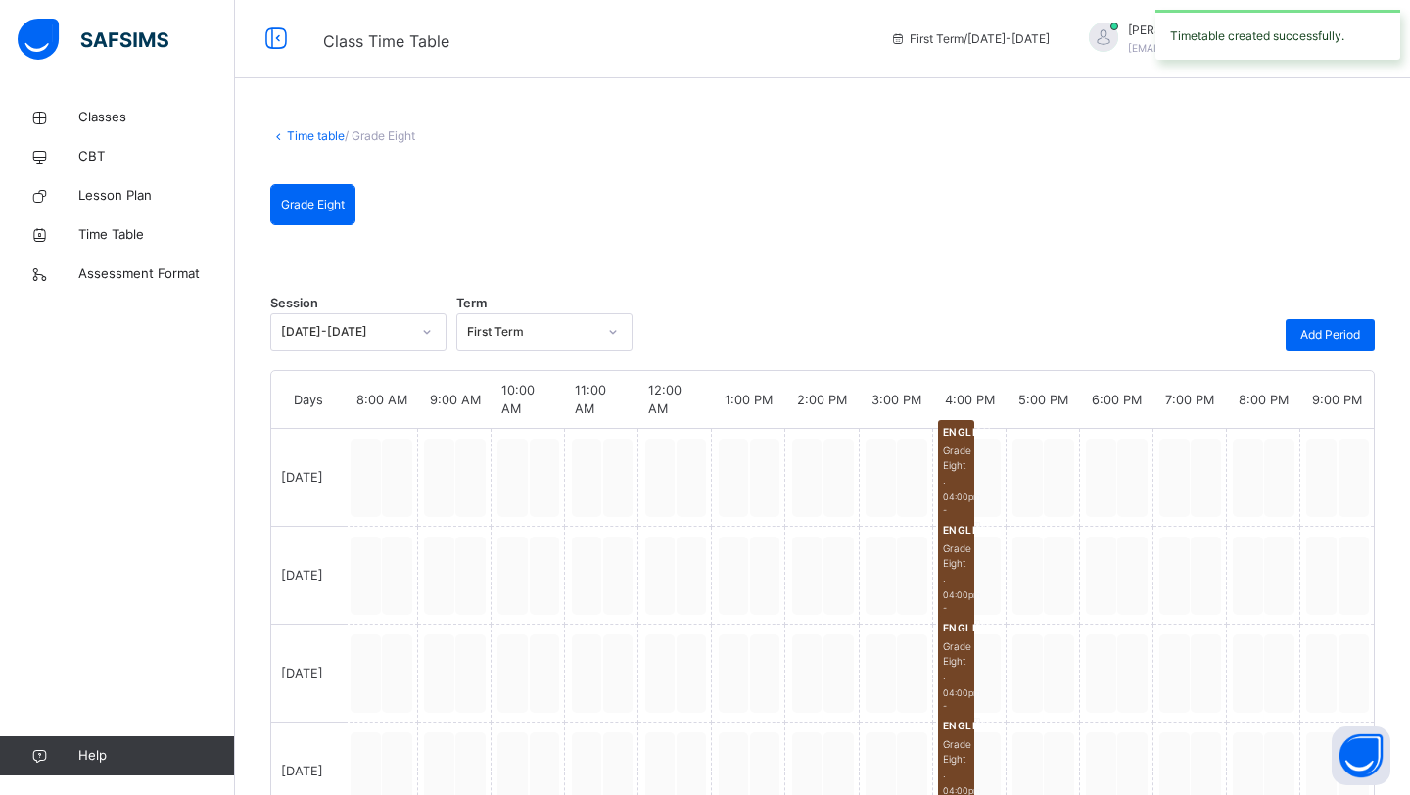
click at [309, 136] on link "Time table" at bounding box center [316, 135] width 58 height 15
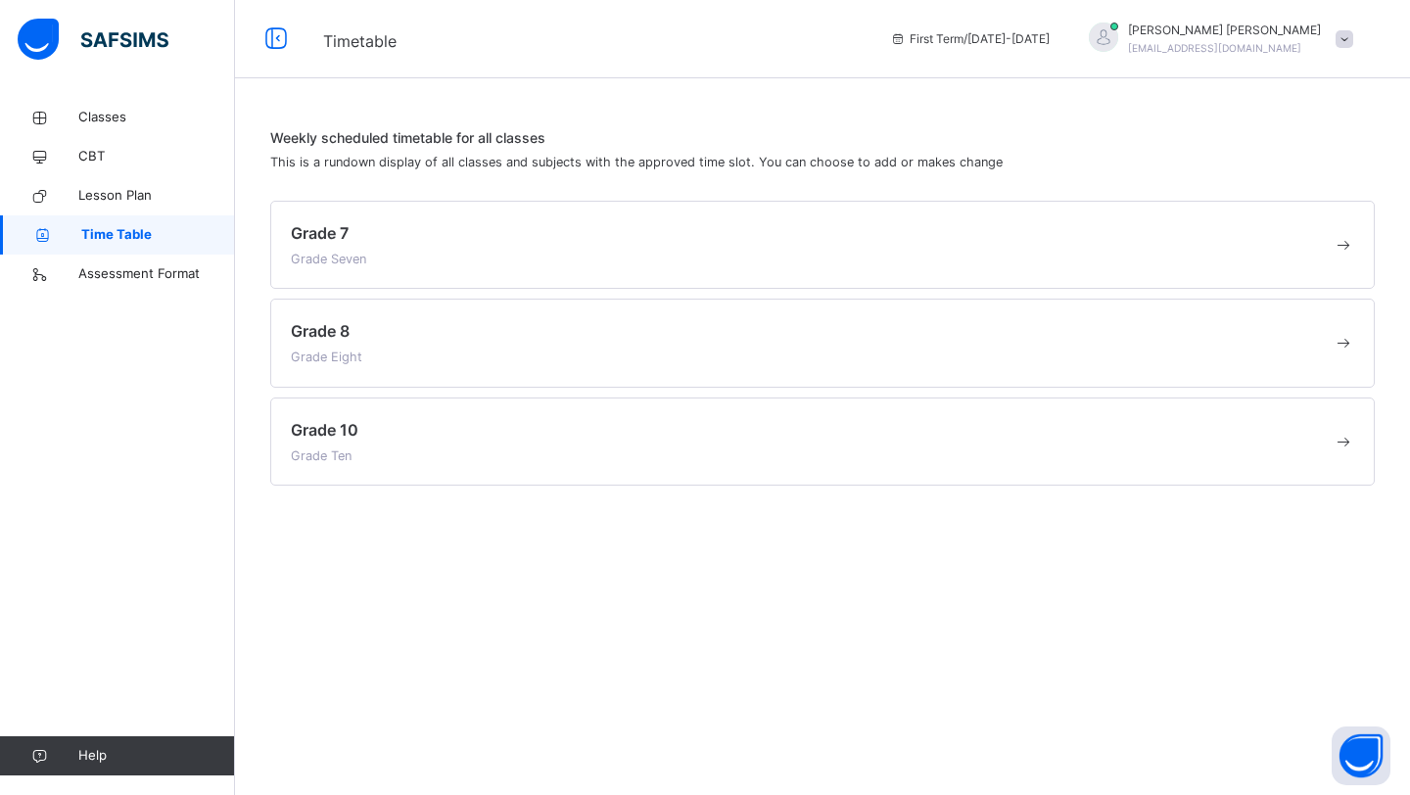
click at [403, 443] on span at bounding box center [812, 444] width 1042 height 5
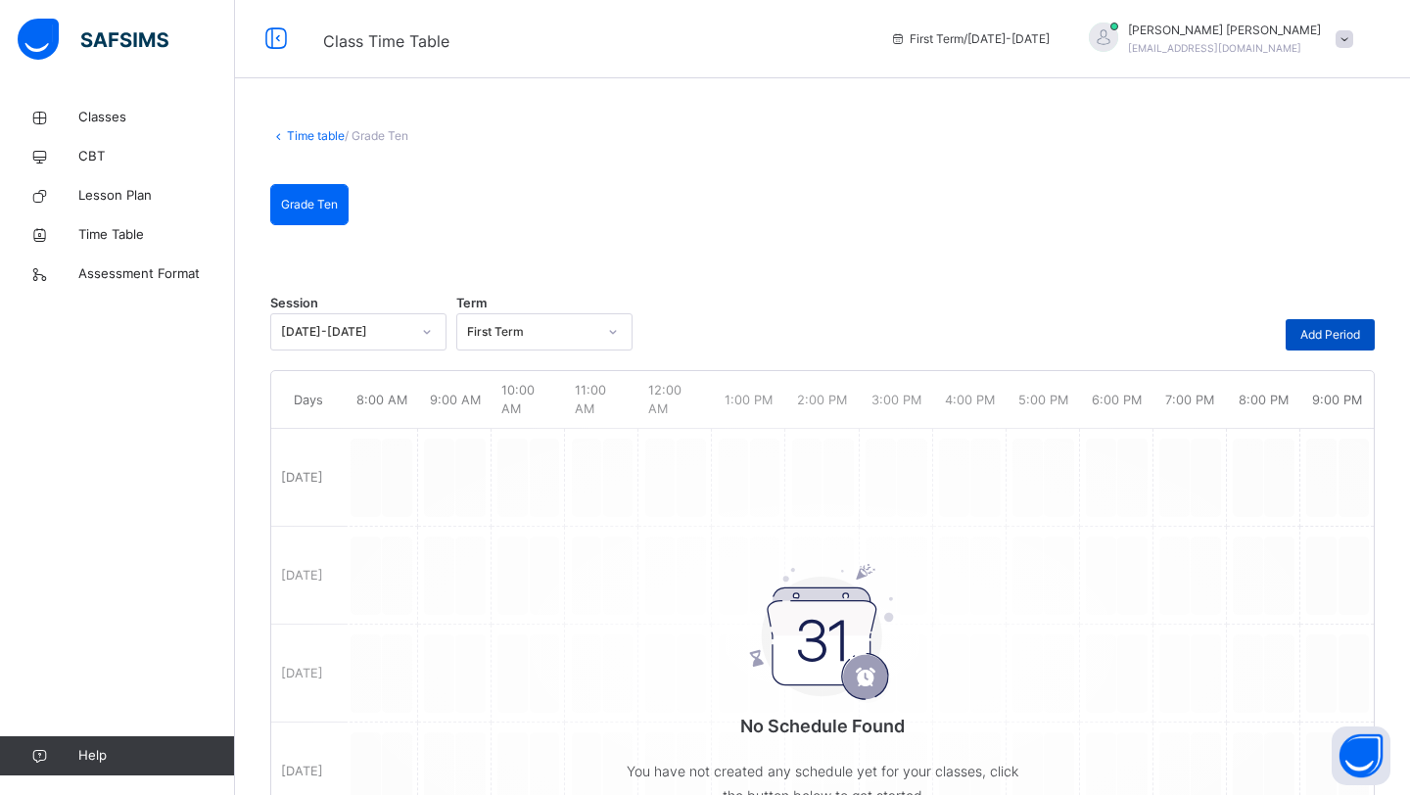
click at [1317, 323] on div "Add Period" at bounding box center [1330, 334] width 89 height 31
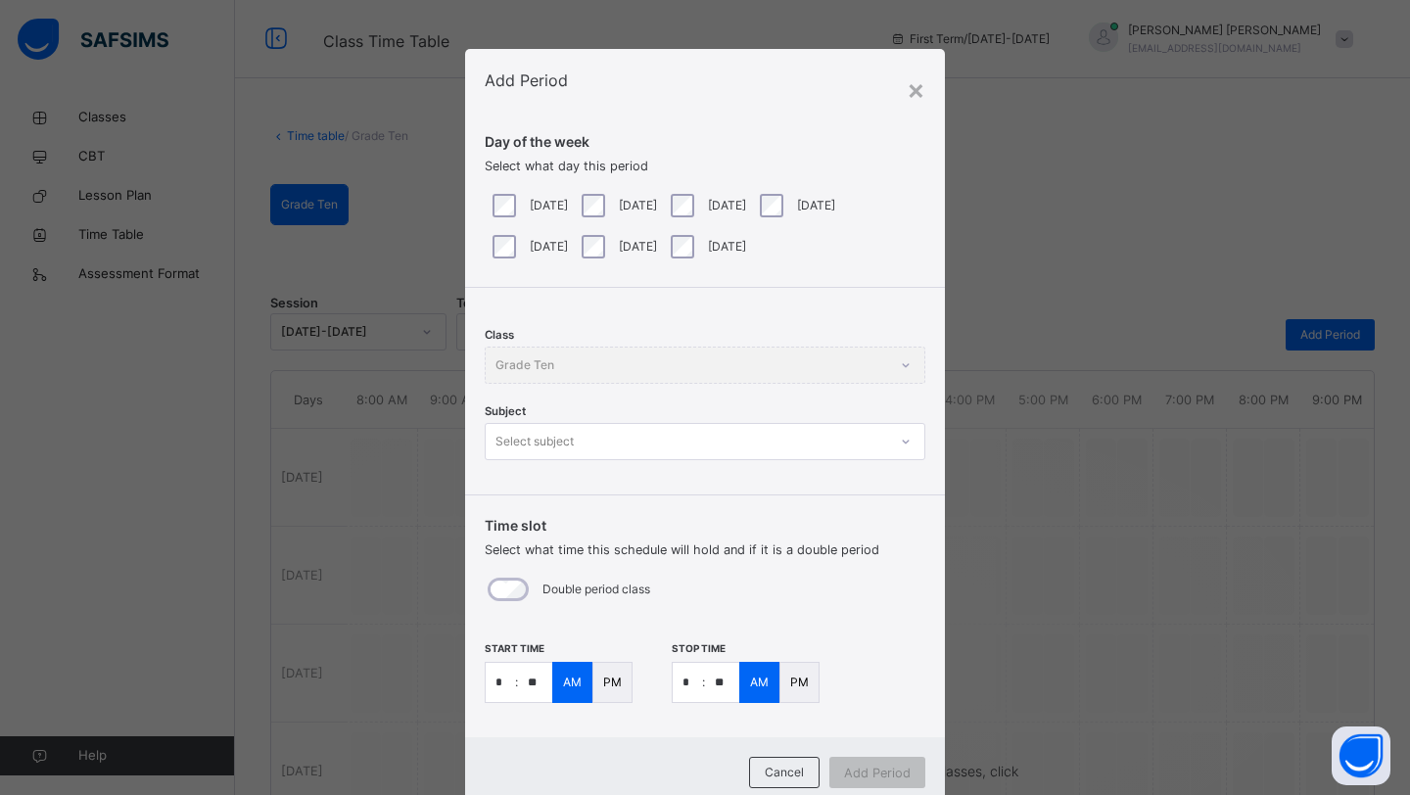
click at [513, 202] on div "Monday" at bounding box center [528, 206] width 79 height 24
click at [505, 259] on div "Friday" at bounding box center [528, 246] width 89 height 41
click at [503, 233] on div "Friday" at bounding box center [528, 246] width 89 height 41
click at [567, 448] on div "Select subject" at bounding box center [534, 441] width 78 height 37
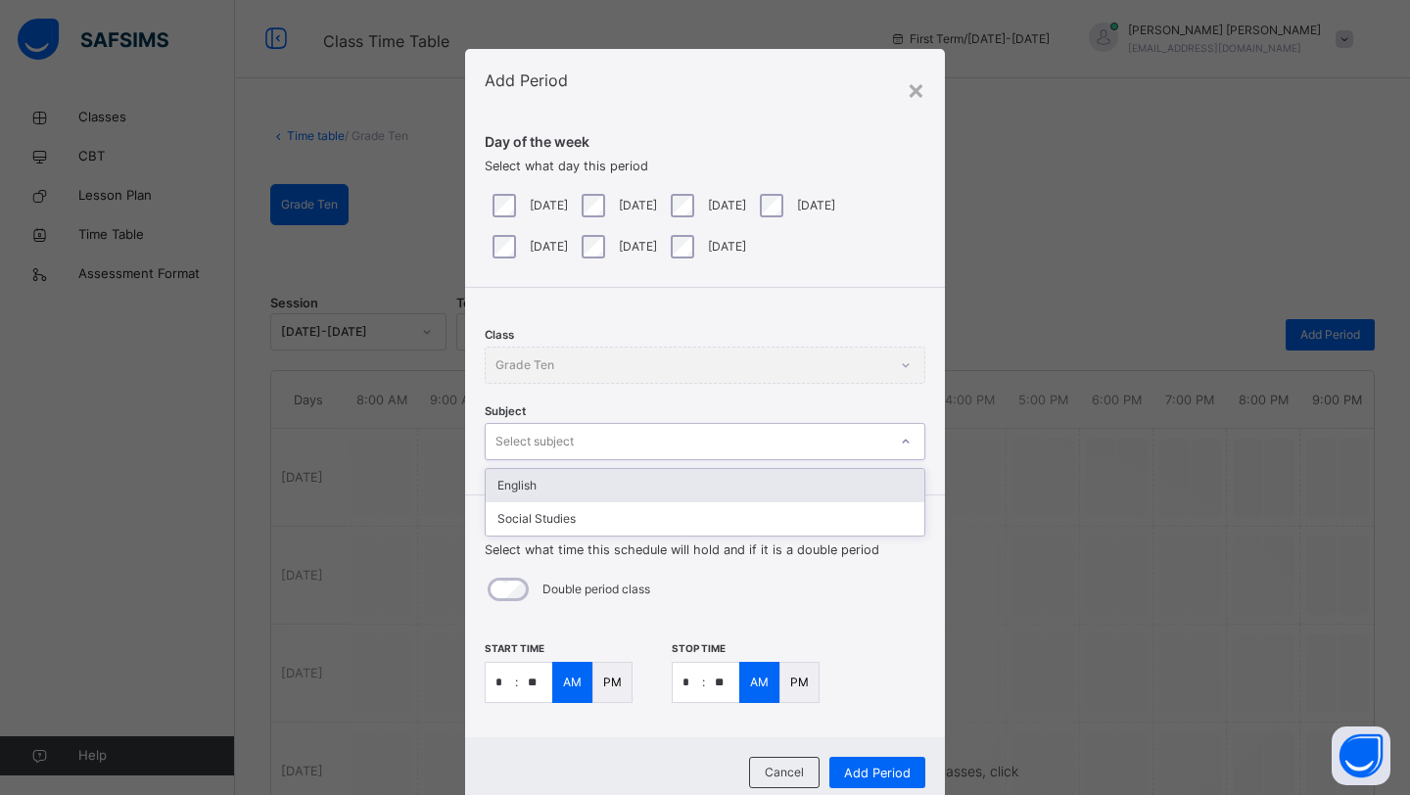
click at [564, 487] on div "English" at bounding box center [705, 485] width 439 height 33
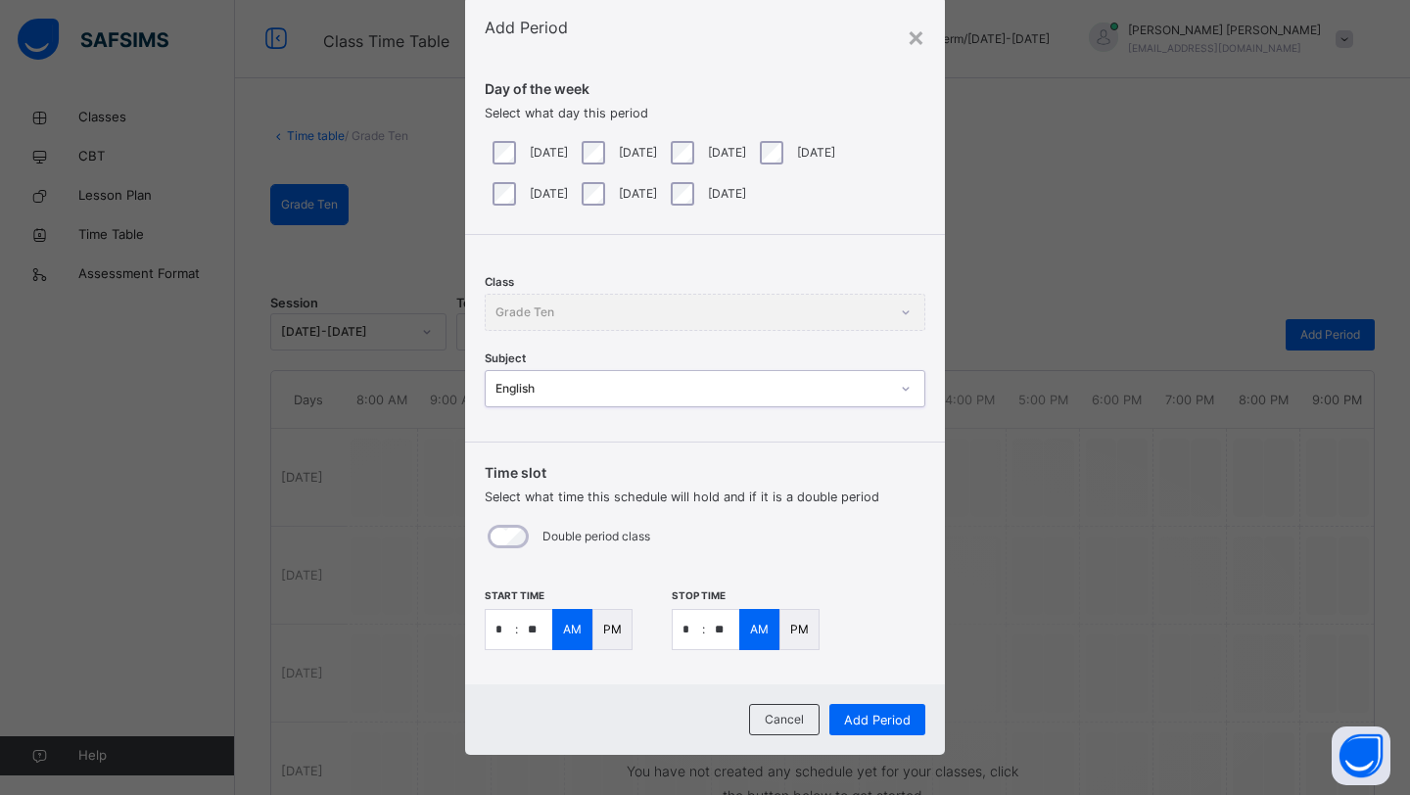
scroll to position [62, 0]
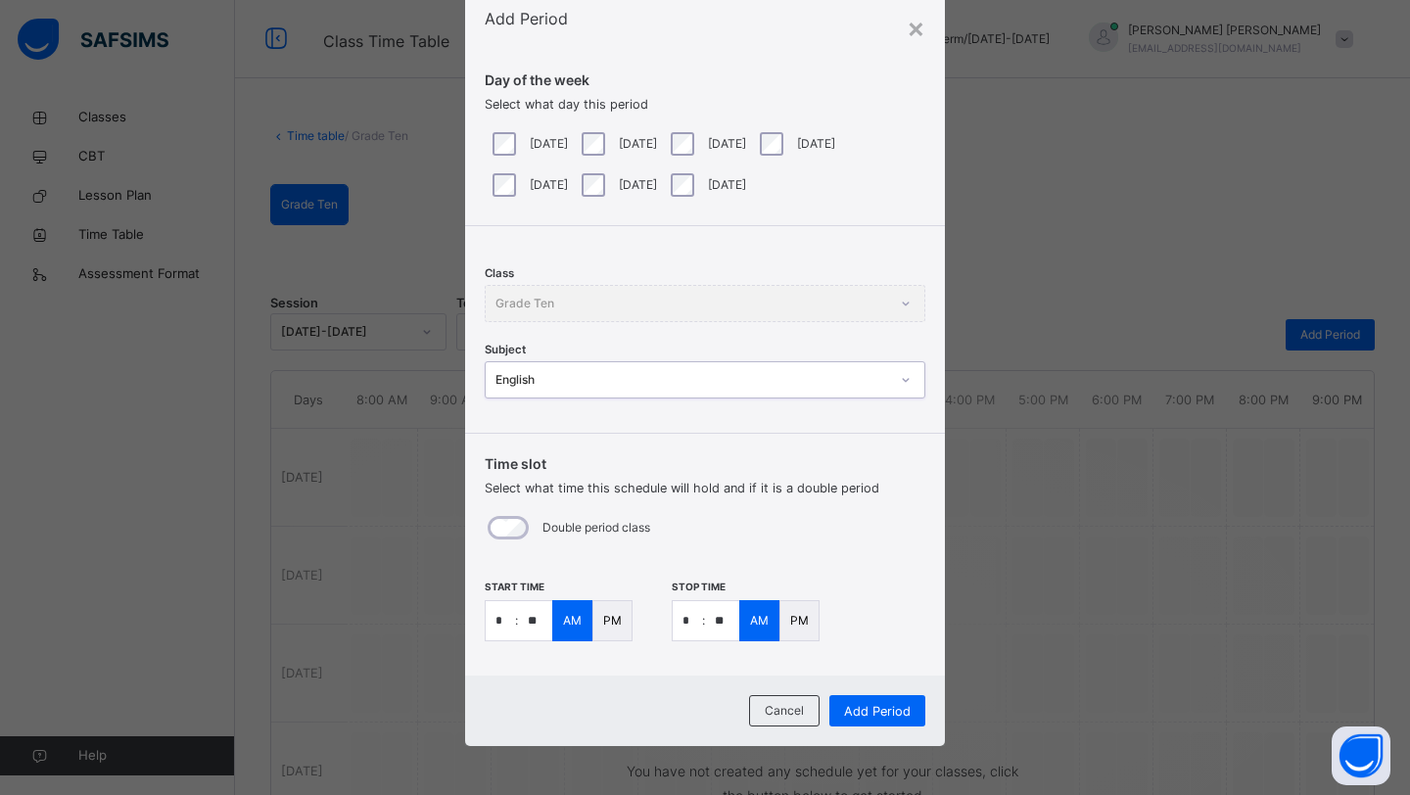
click at [603, 615] on p "PM" at bounding box center [612, 621] width 19 height 18
click at [800, 623] on p "PM" at bounding box center [799, 621] width 19 height 18
click at [500, 625] on input "*" at bounding box center [500, 620] width 29 height 39
type input "*"
click at [538, 622] on input "**" at bounding box center [535, 620] width 34 height 39
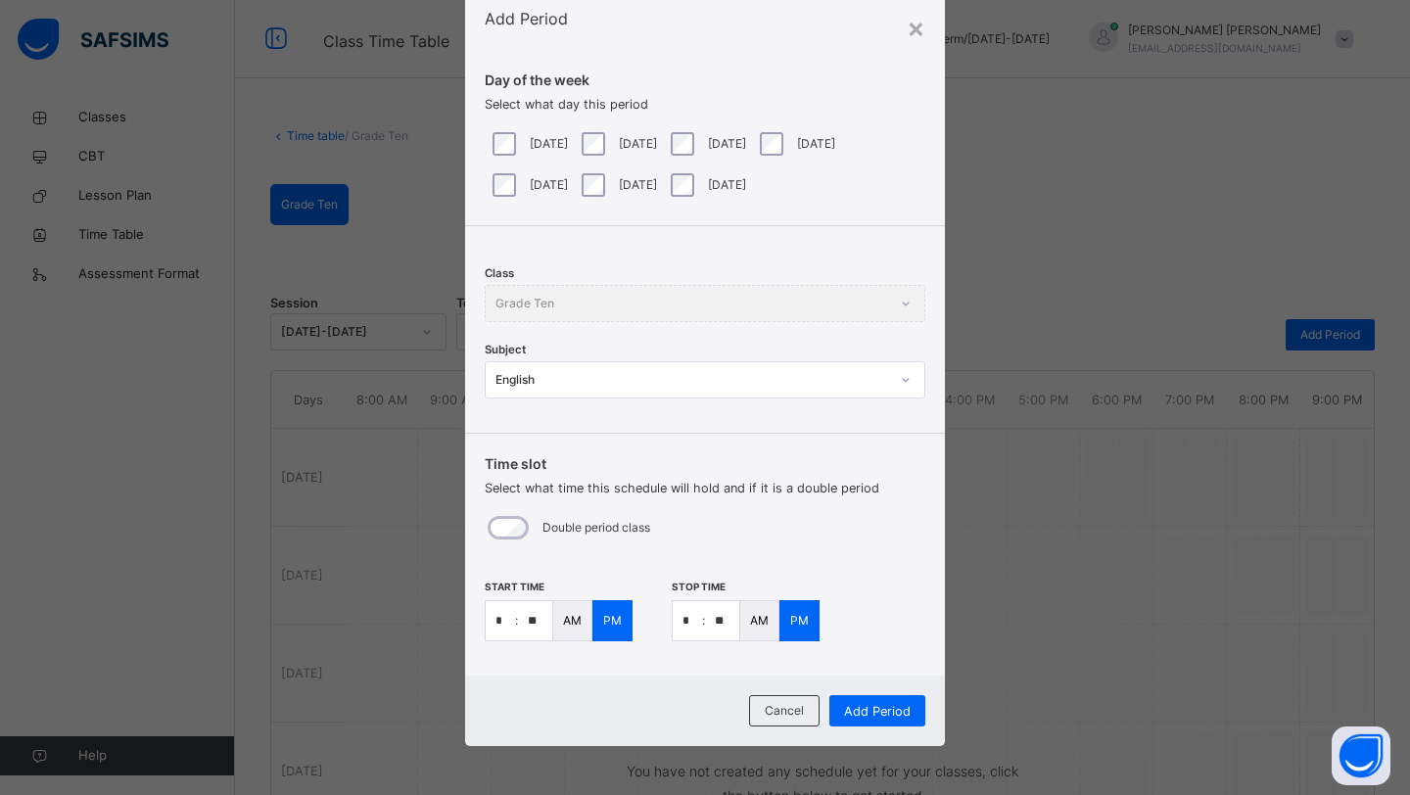
type input "**"
click at [684, 623] on input "*" at bounding box center [687, 620] width 29 height 39
type input "*"
click at [728, 620] on input "**" at bounding box center [722, 620] width 34 height 39
type input "**"
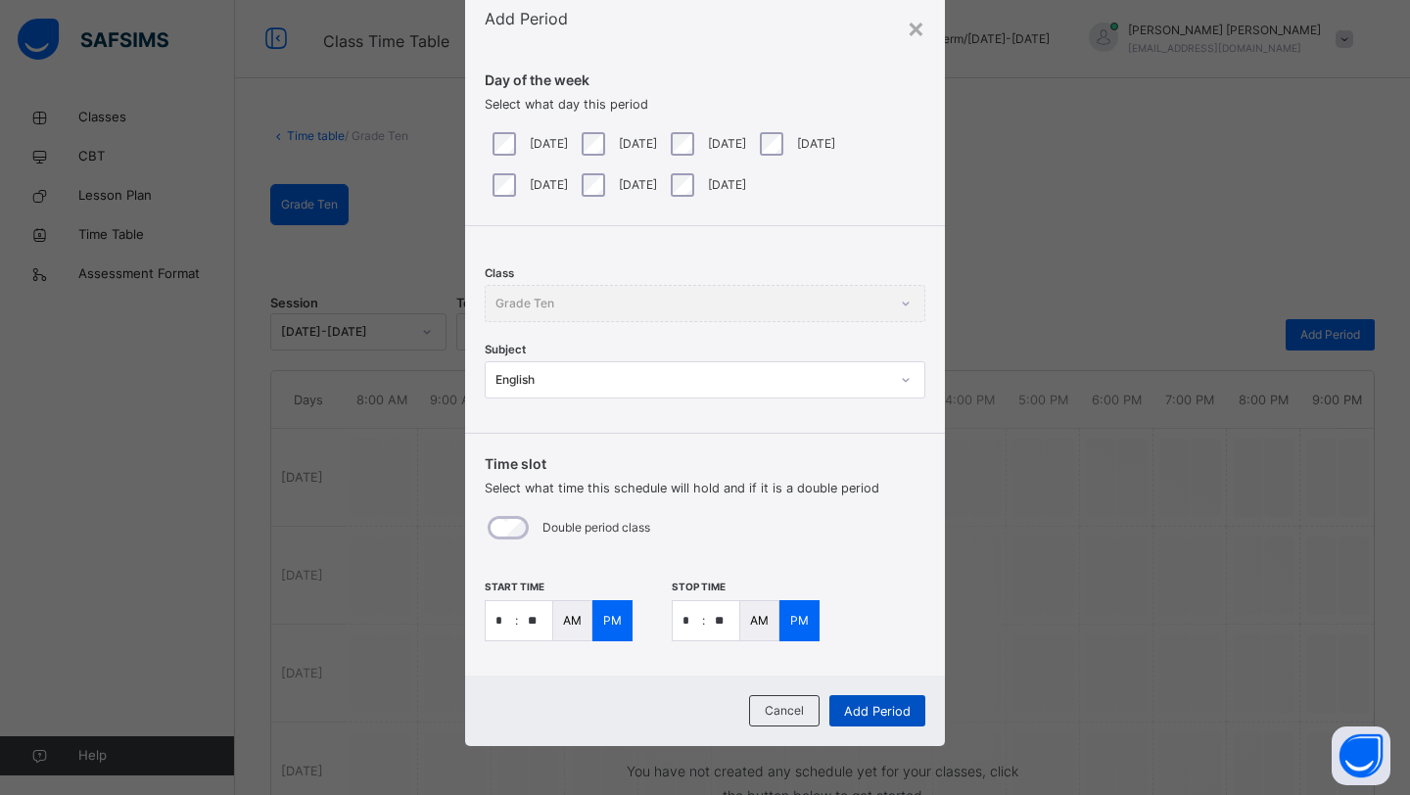
click at [898, 711] on span "Add Period" at bounding box center [877, 711] width 67 height 19
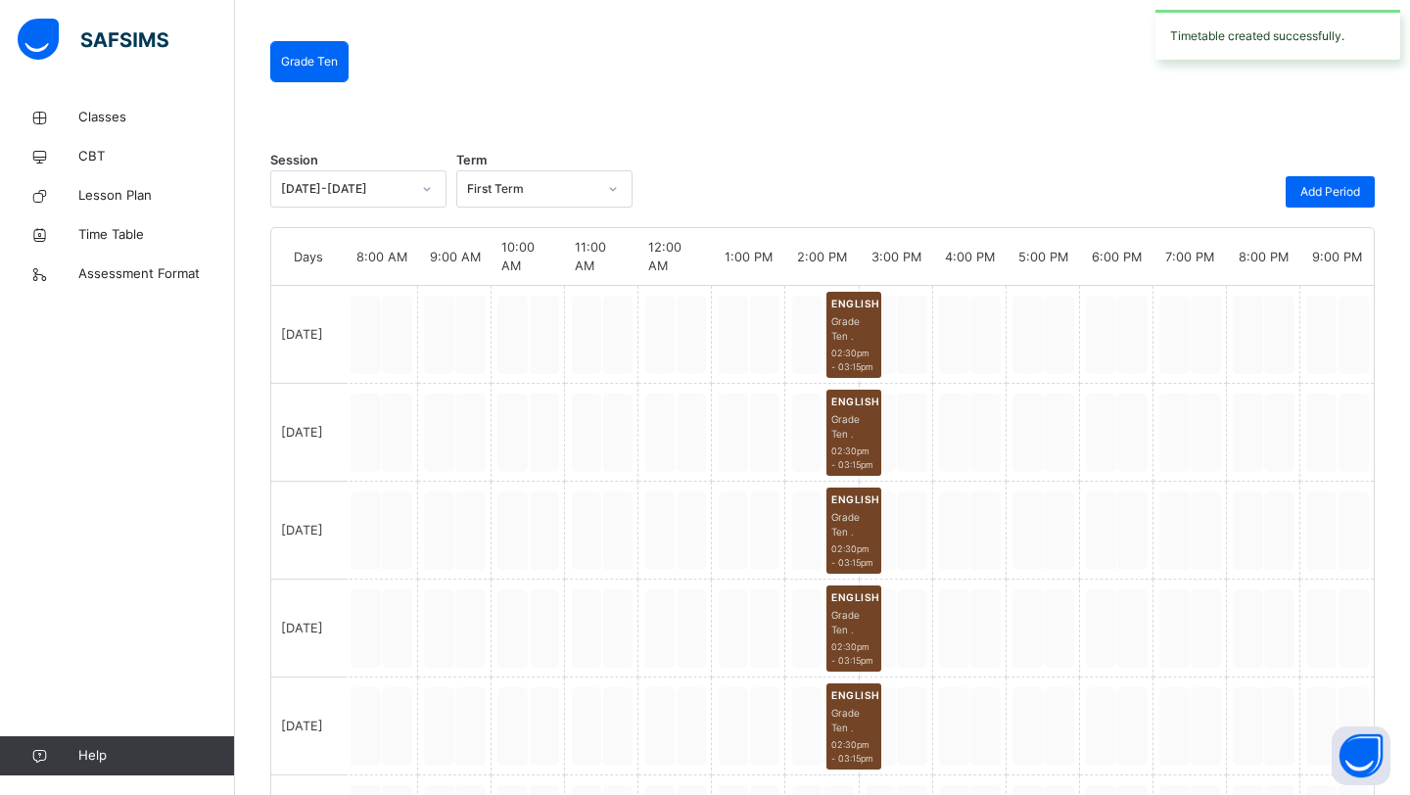
scroll to position [0, 0]
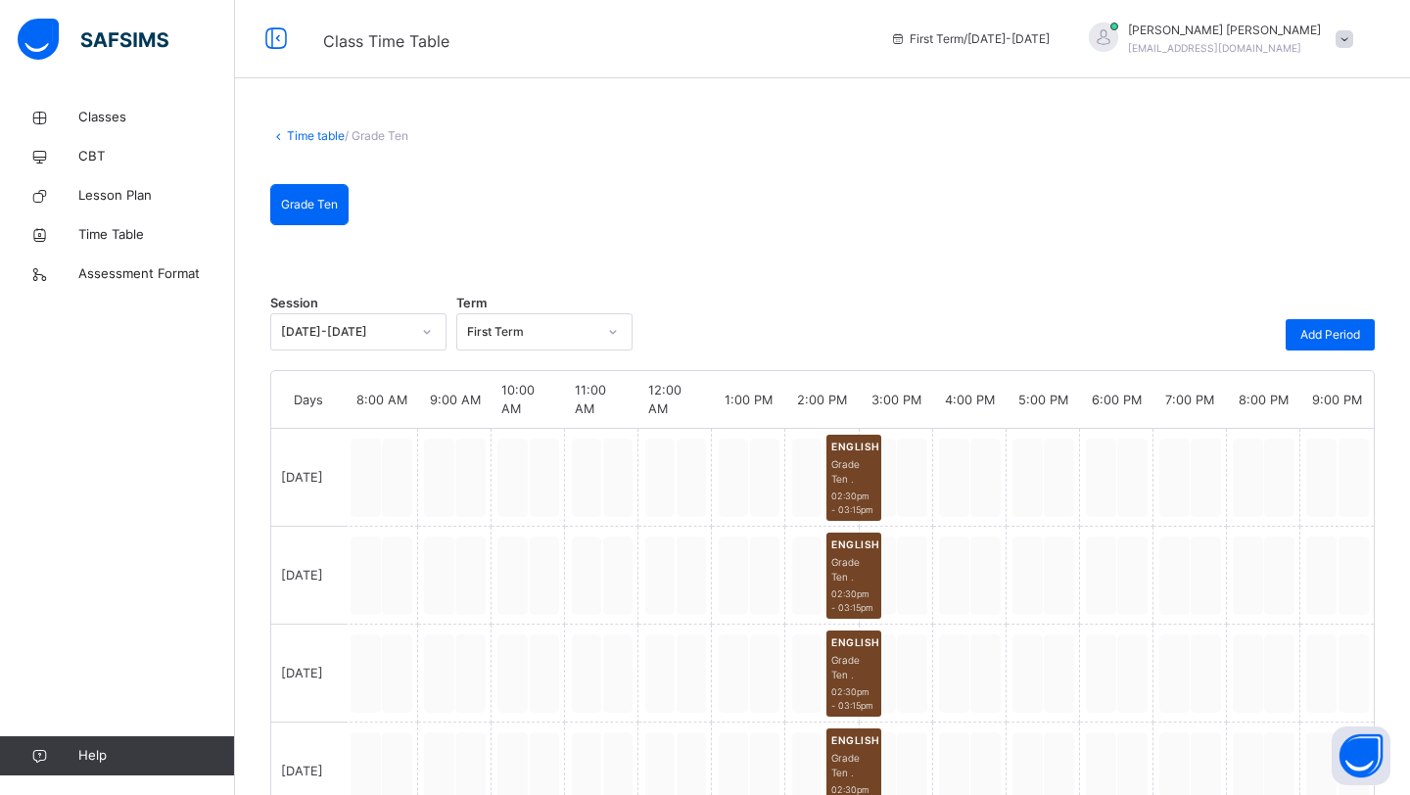
click at [306, 132] on link "Time table" at bounding box center [316, 135] width 58 height 15
